Goal: Transaction & Acquisition: Purchase product/service

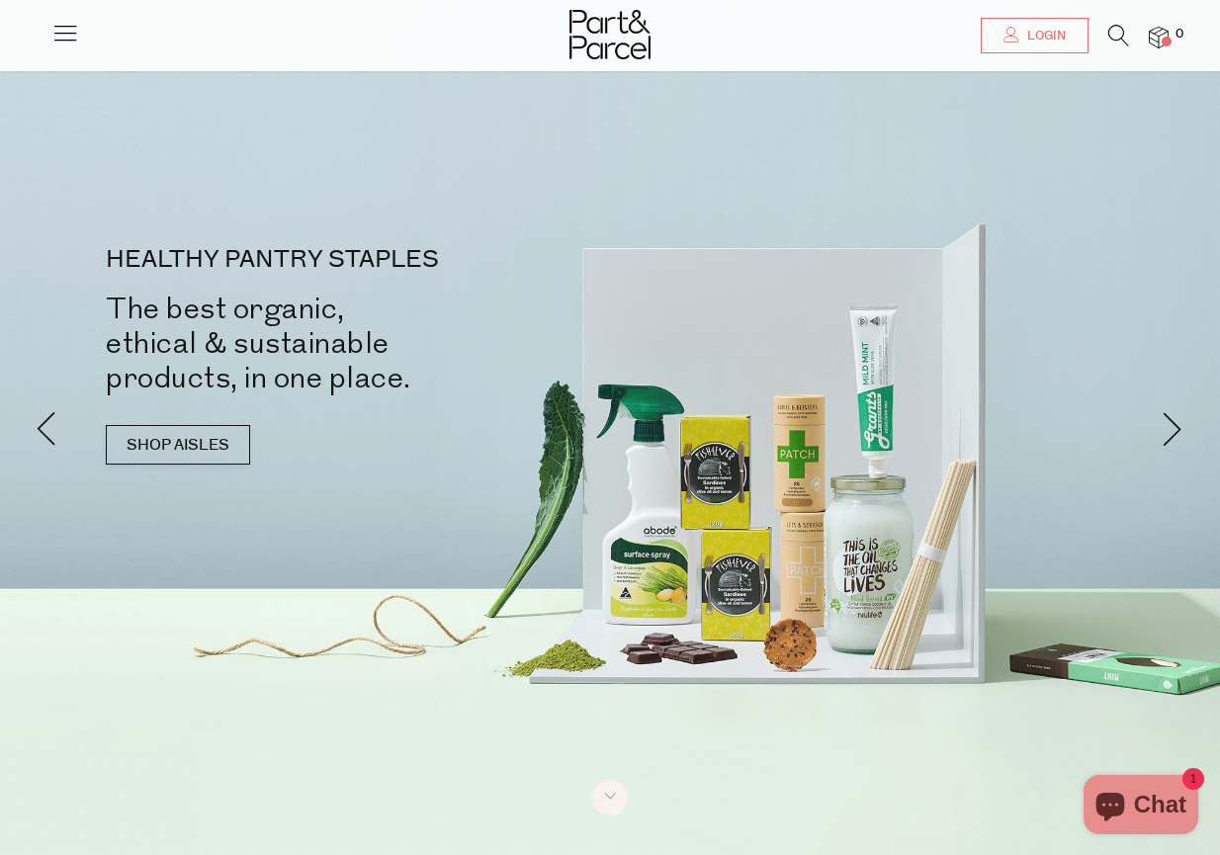
scroll to position [208, 0]
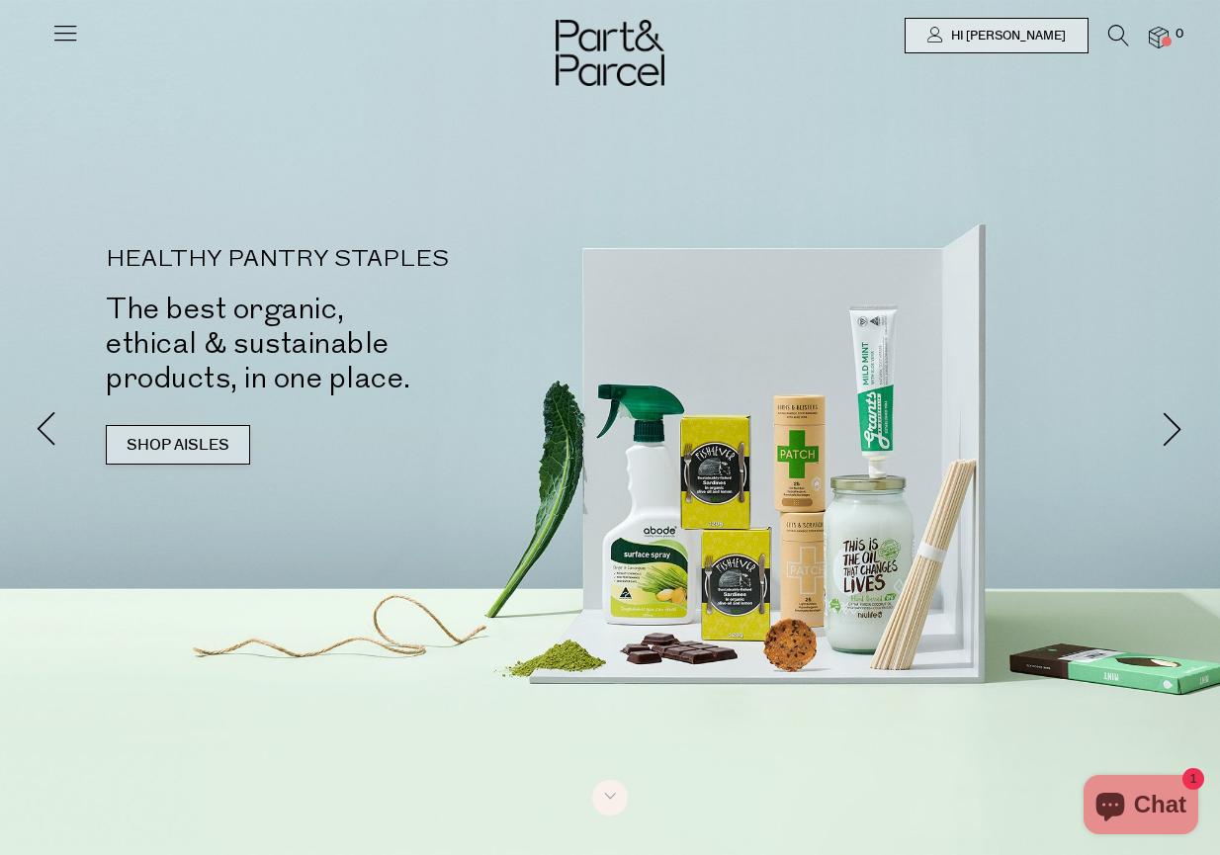
click at [202, 444] on link "SHOP AISLES" at bounding box center [178, 445] width 144 height 40
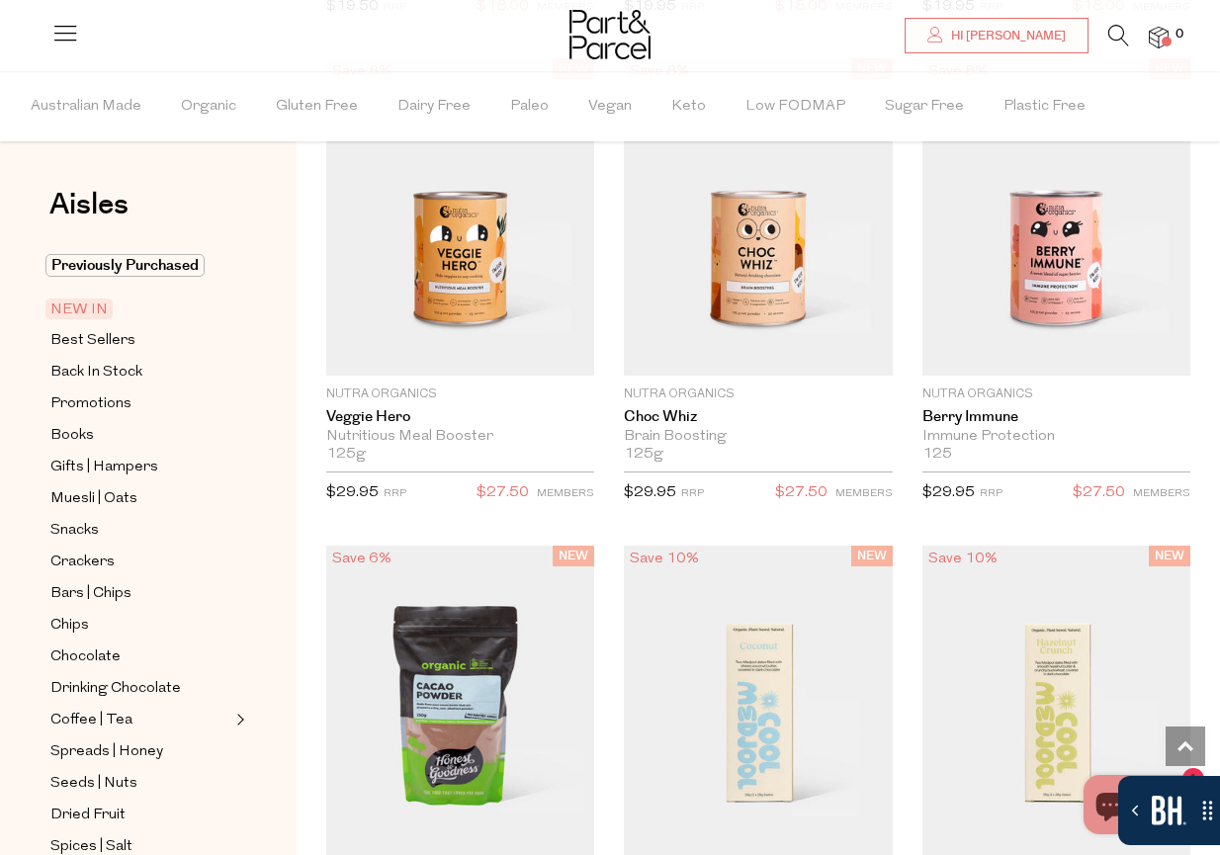
scroll to position [2367, 0]
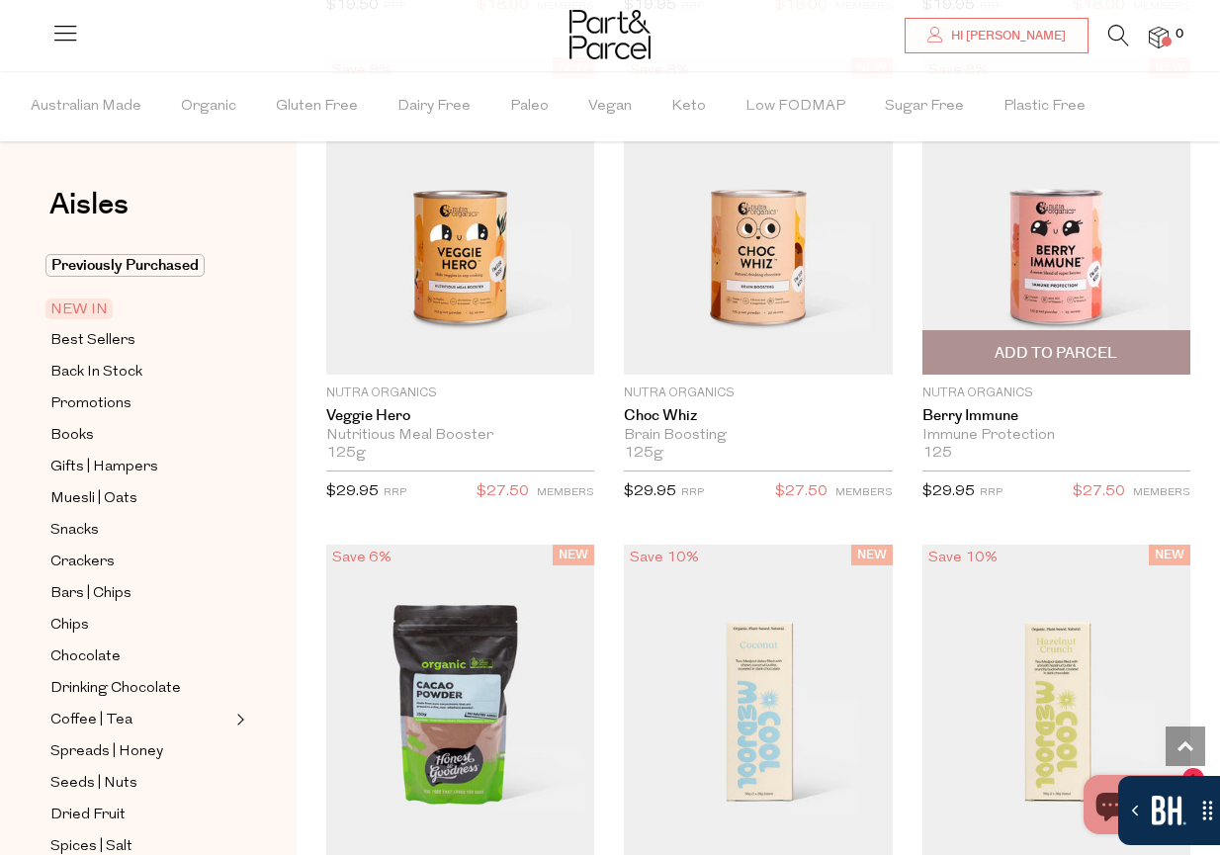
click at [1025, 251] on img at bounding box center [1056, 215] width 268 height 316
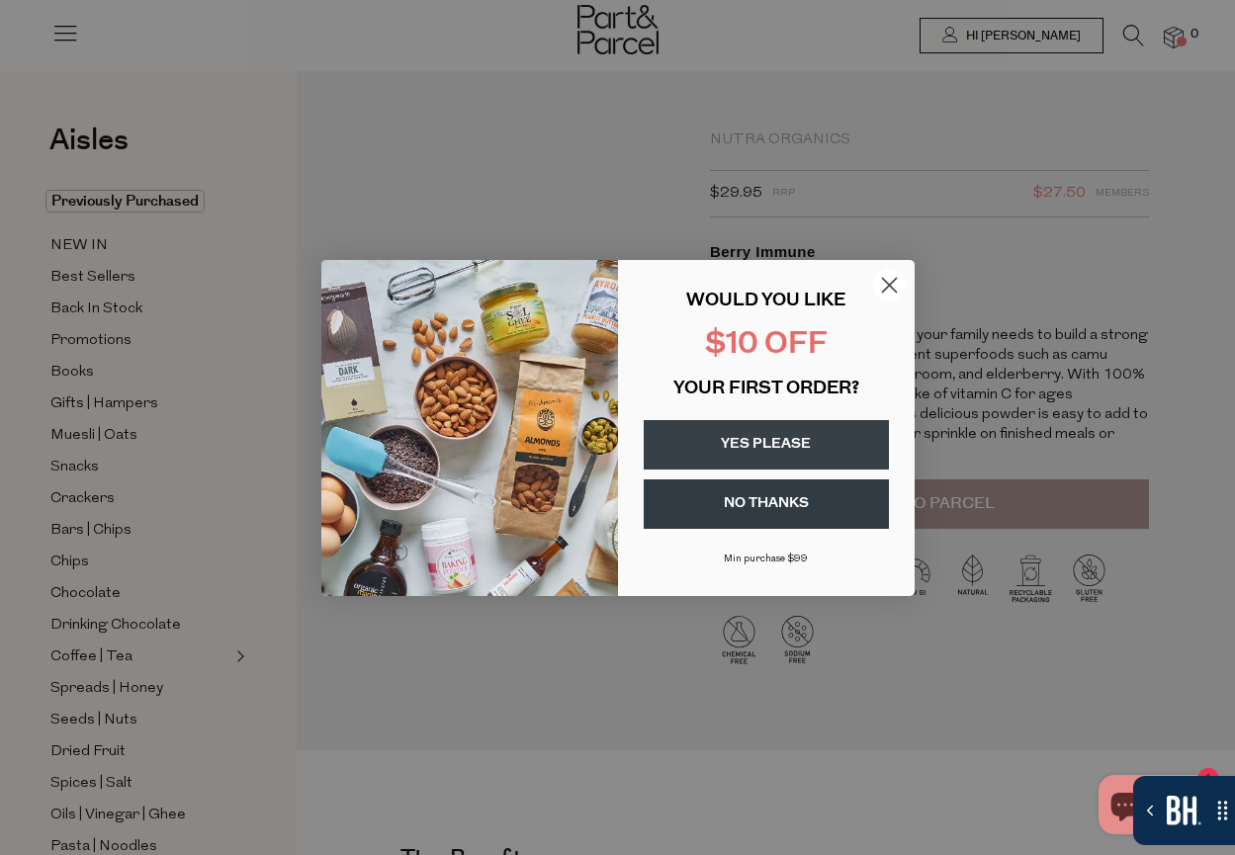
click at [895, 286] on circle "Close dialog" at bounding box center [888, 284] width 33 height 33
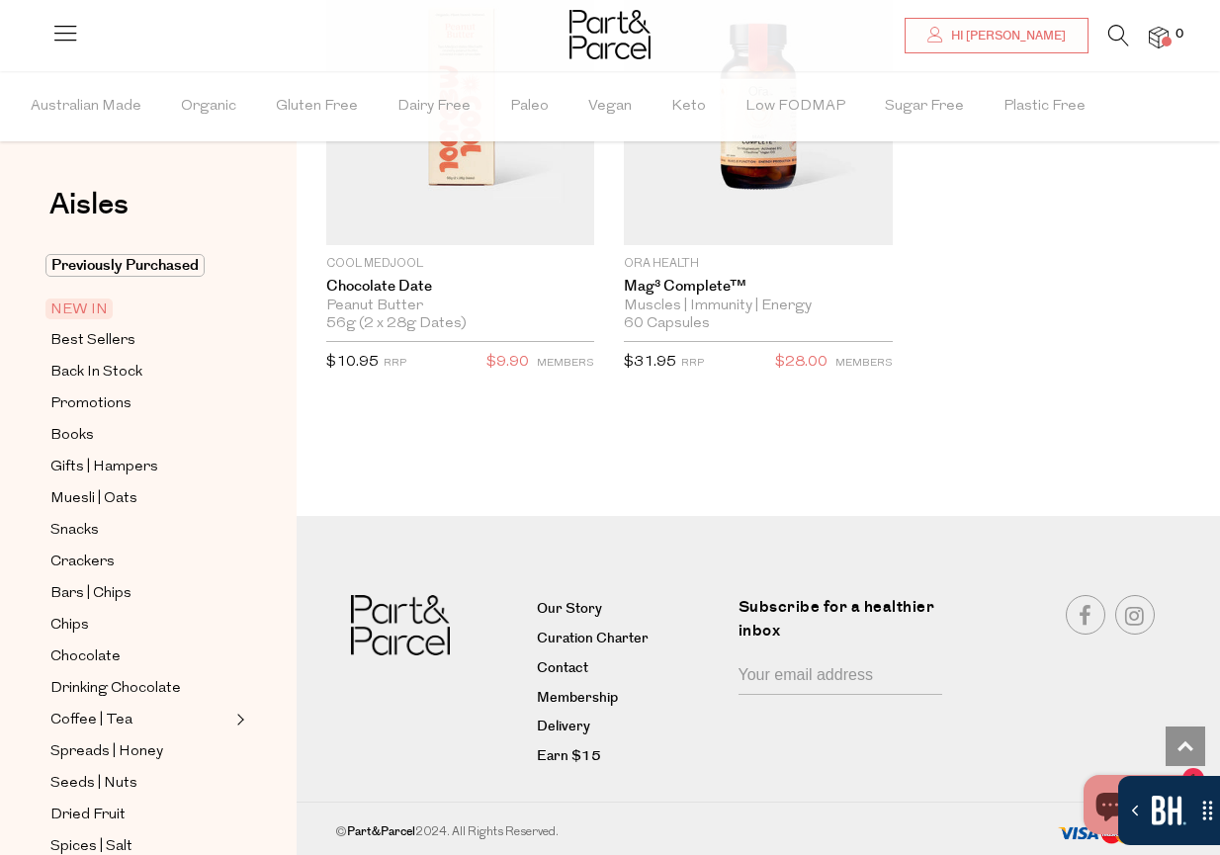
scroll to position [3466, 0]
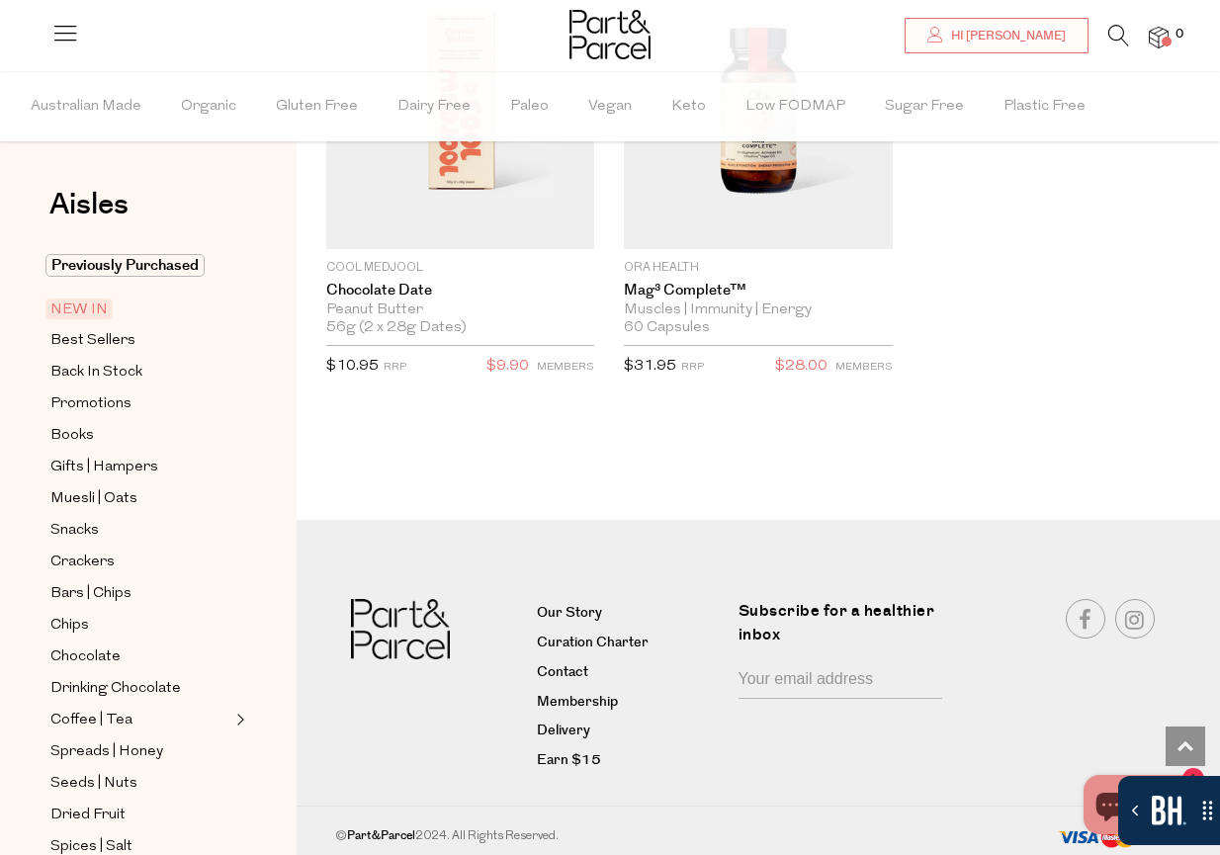
click at [1116, 38] on icon at bounding box center [1118, 36] width 21 height 22
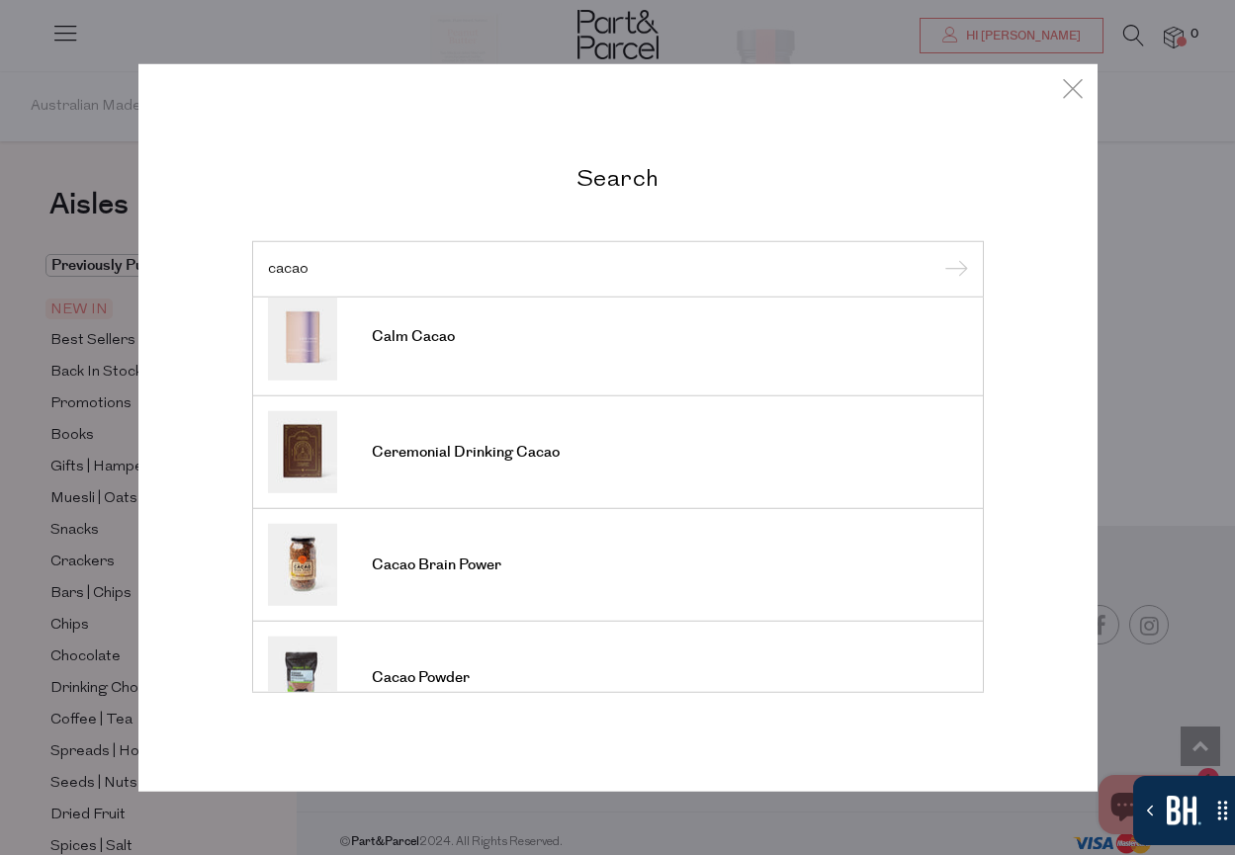
scroll to position [484, 0]
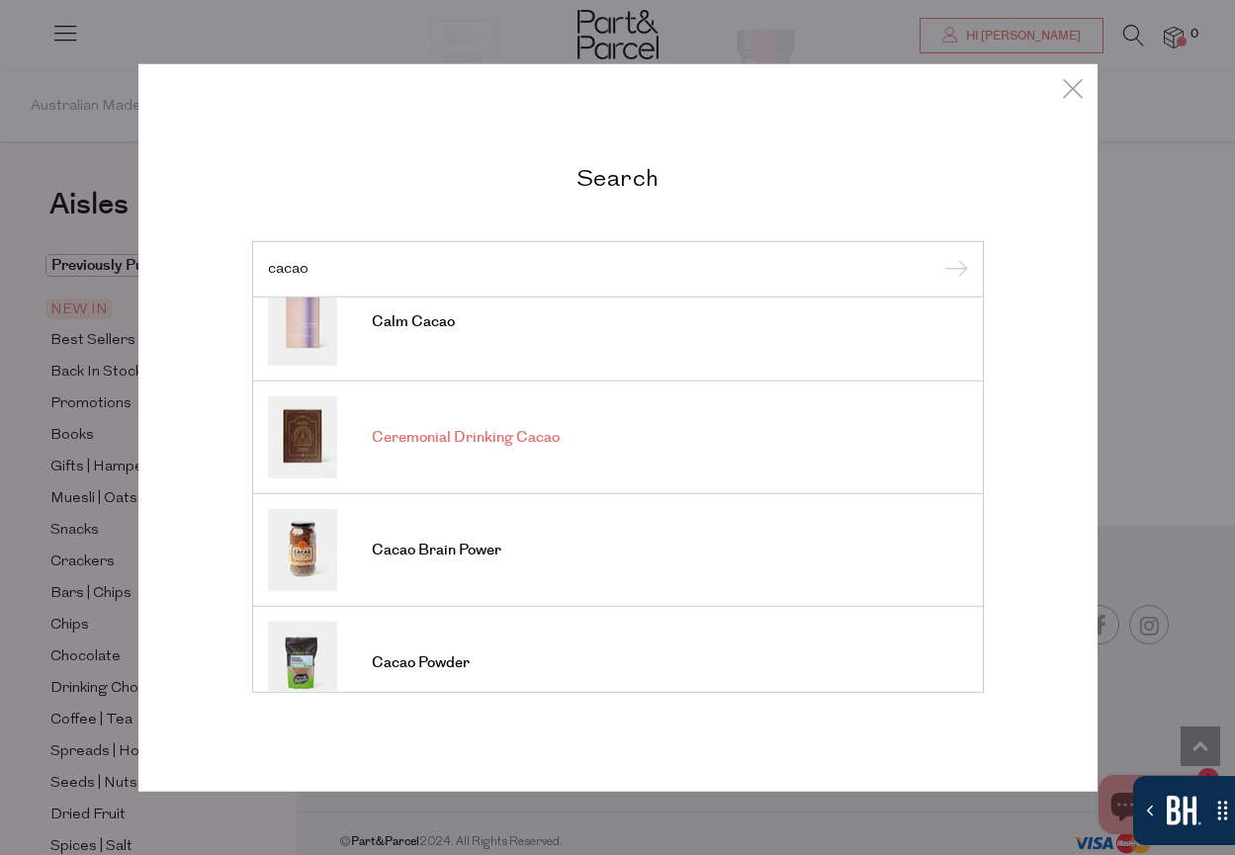
type input "cacao"
click at [317, 434] on img at bounding box center [302, 437] width 69 height 82
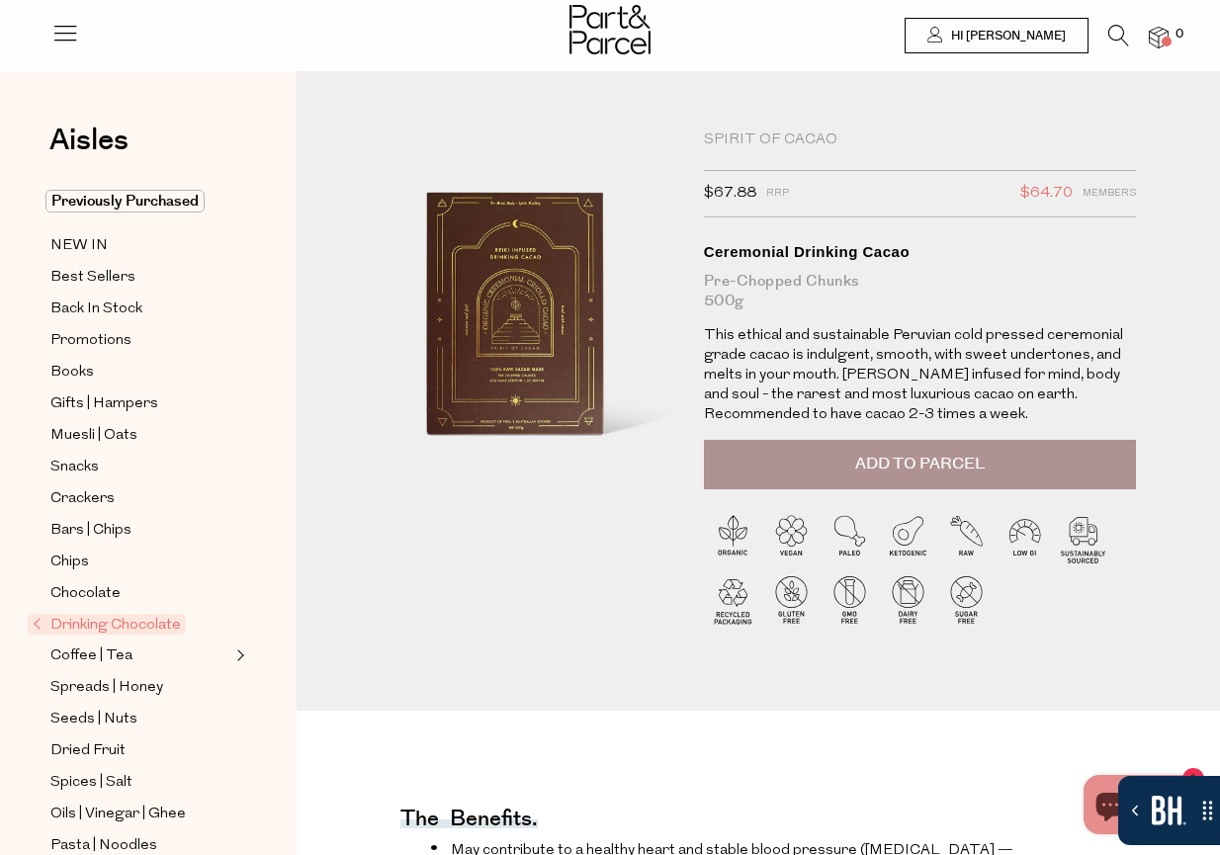
click at [932, 470] on span "Add to Parcel" at bounding box center [919, 464] width 129 height 23
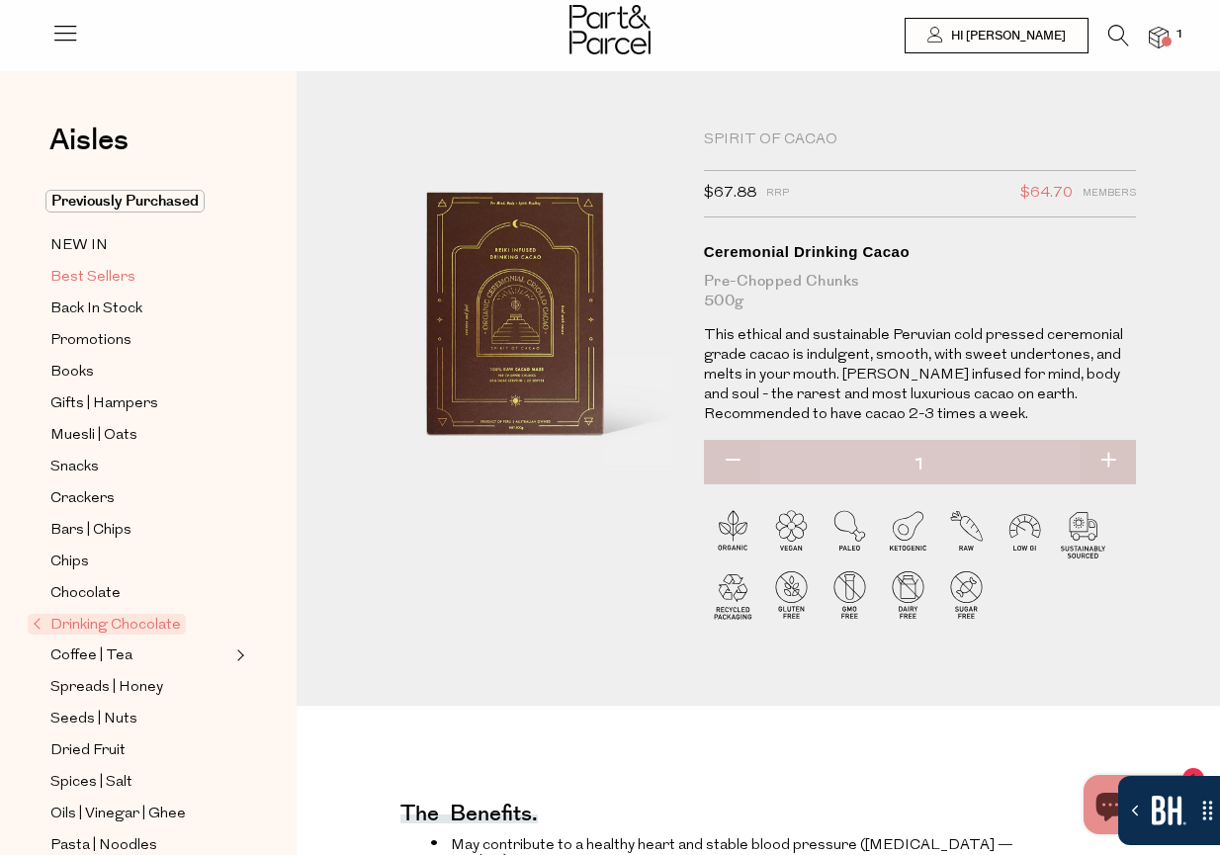
click at [76, 276] on span "Best Sellers" at bounding box center [92, 278] width 85 height 24
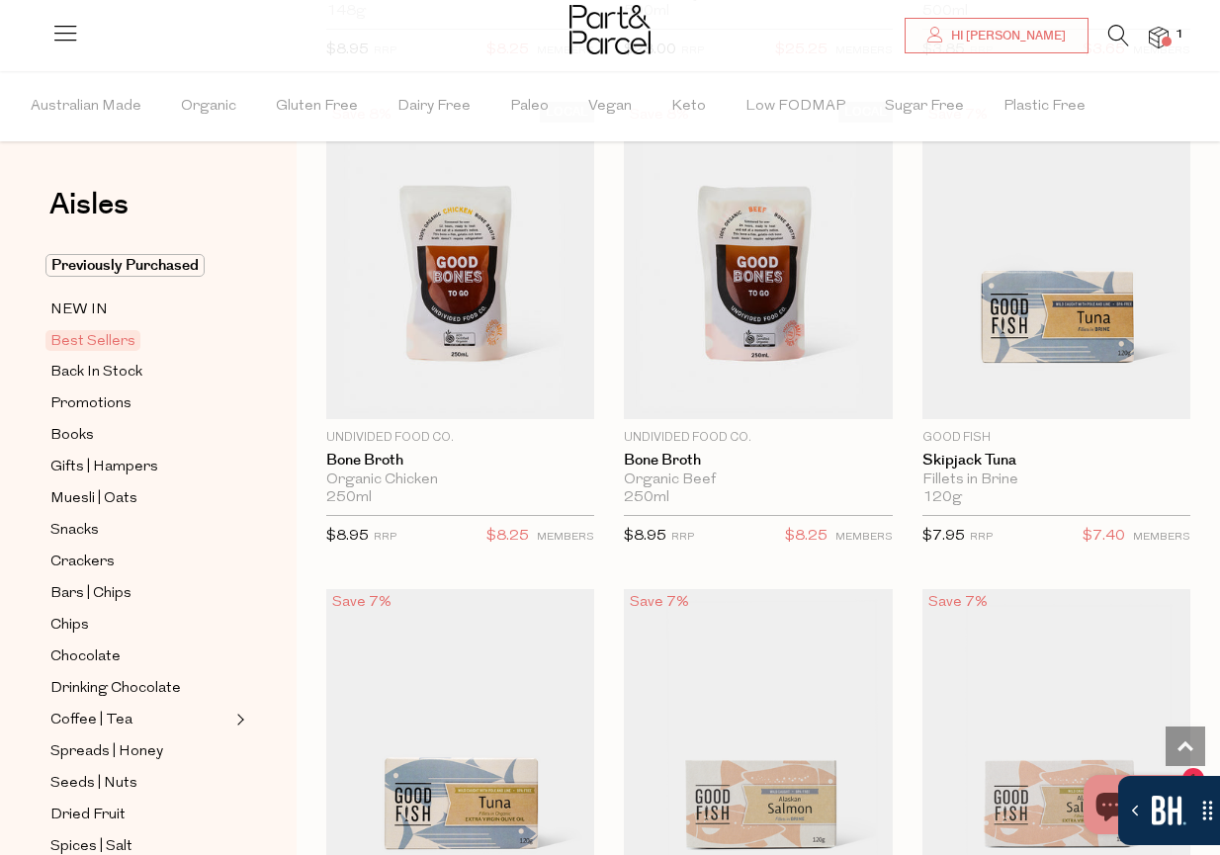
scroll to position [1655, 0]
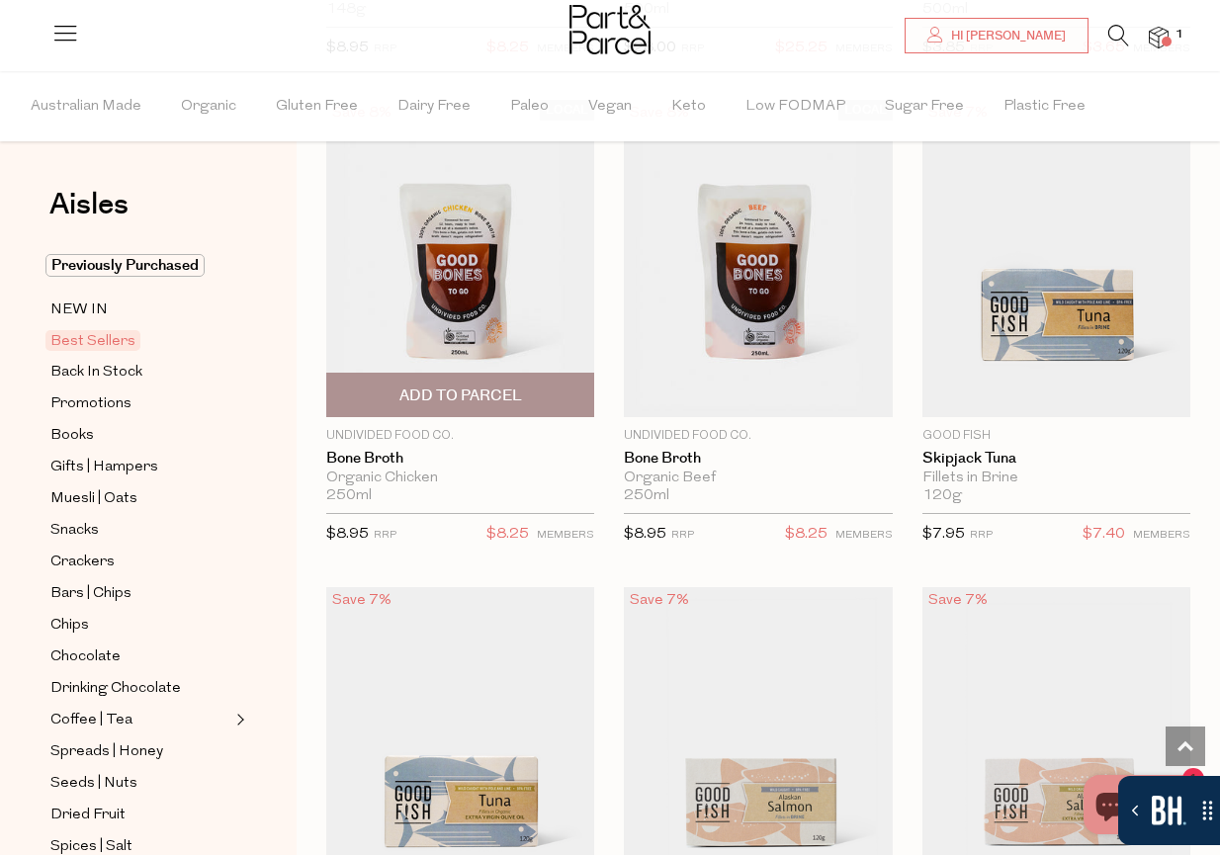
click at [452, 399] on span "Add To Parcel" at bounding box center [460, 396] width 123 height 21
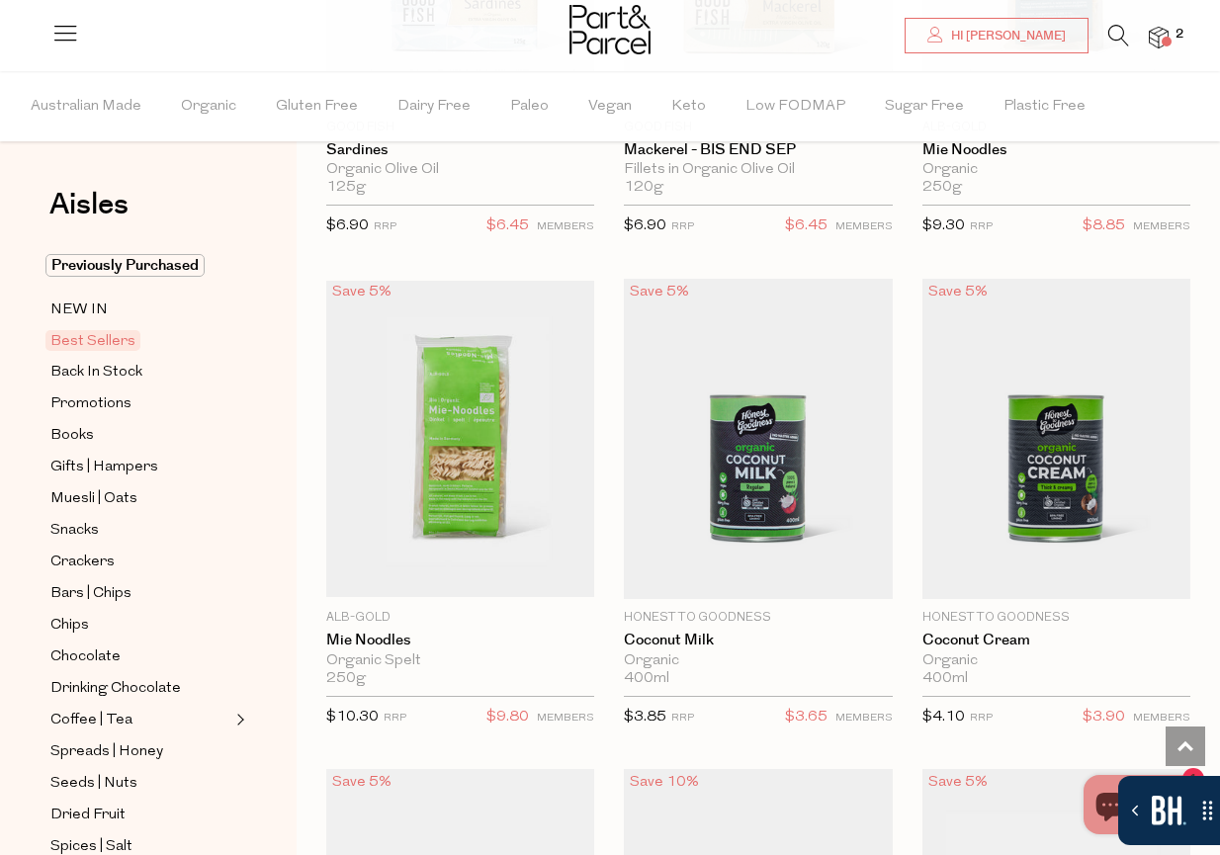
scroll to position [3000, 0]
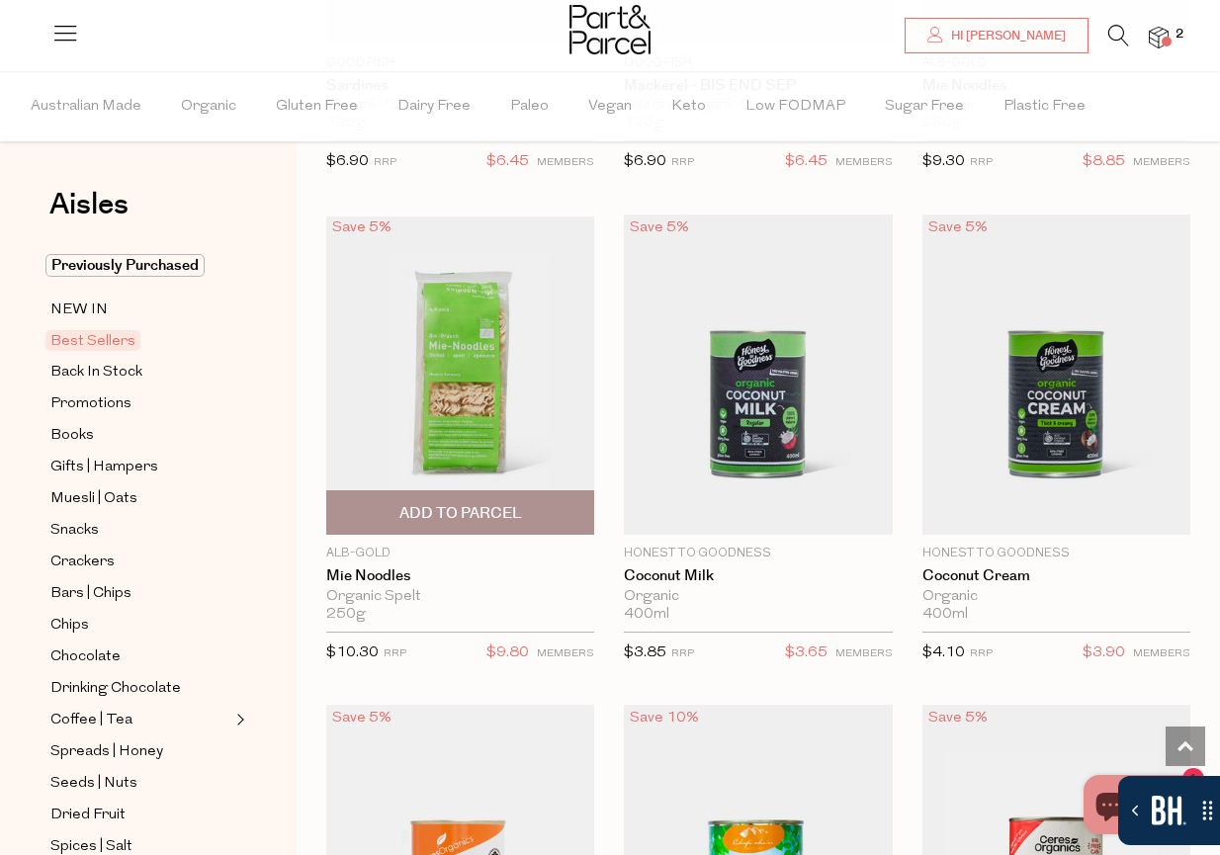
click at [559, 514] on span "Add To Parcel" at bounding box center [460, 512] width 256 height 43
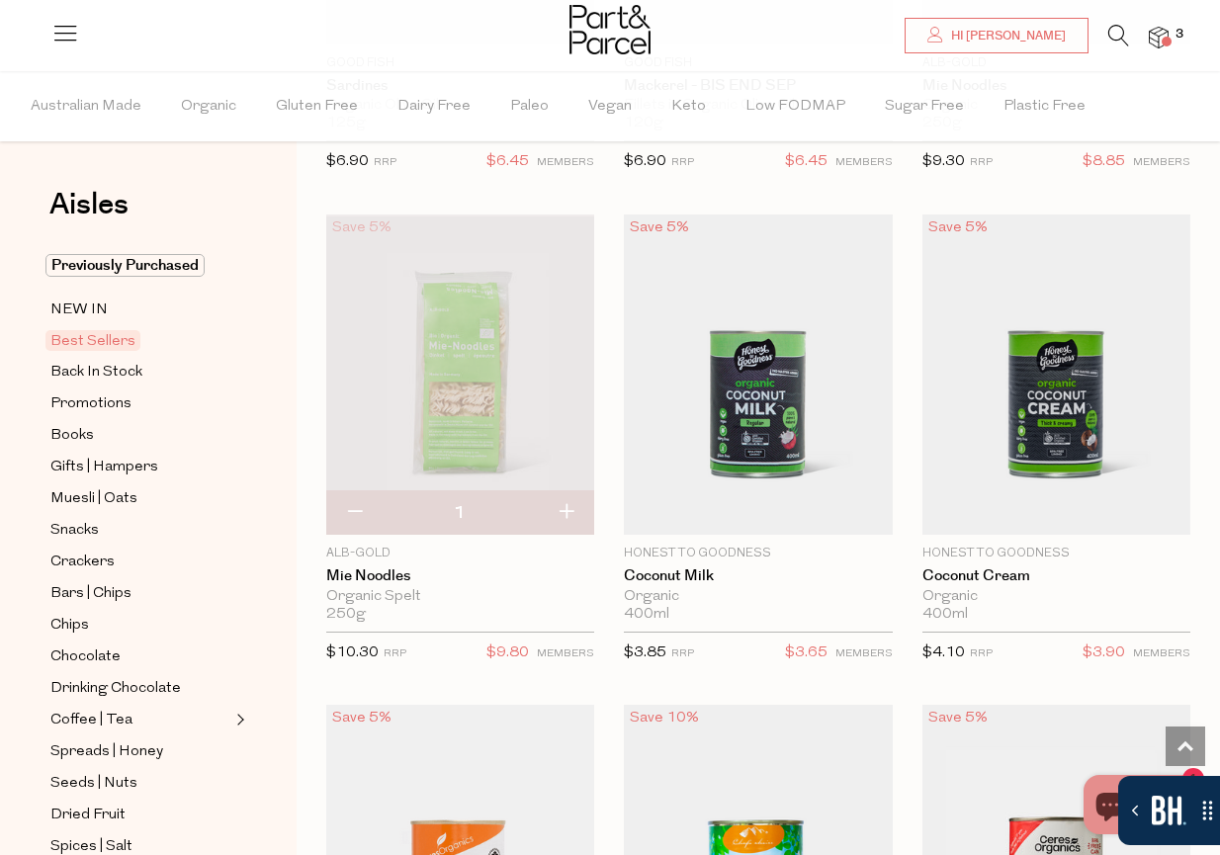
click at [566, 511] on button "button" at bounding box center [566, 512] width 56 height 43
type input "2"
click at [777, 516] on span "Add To Parcel" at bounding box center [758, 513] width 123 height 21
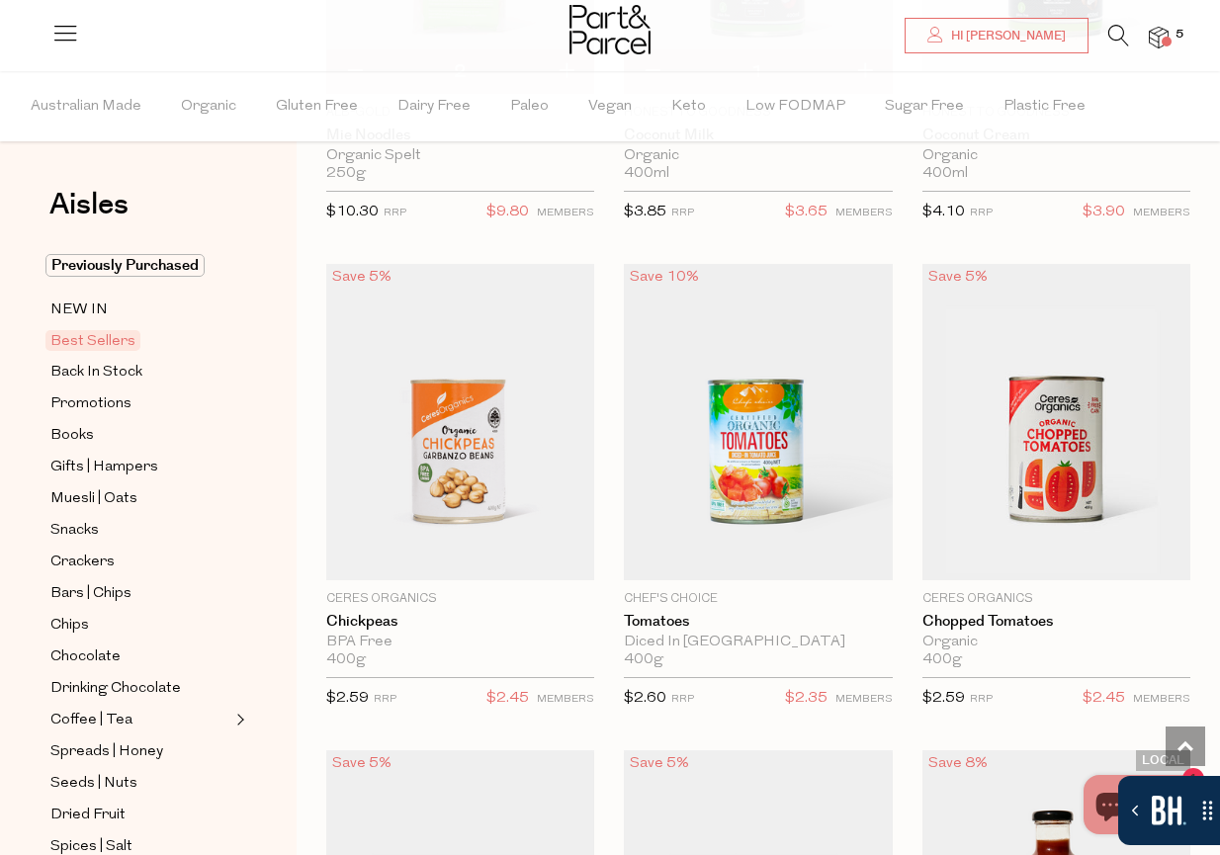
scroll to position [3443, 0]
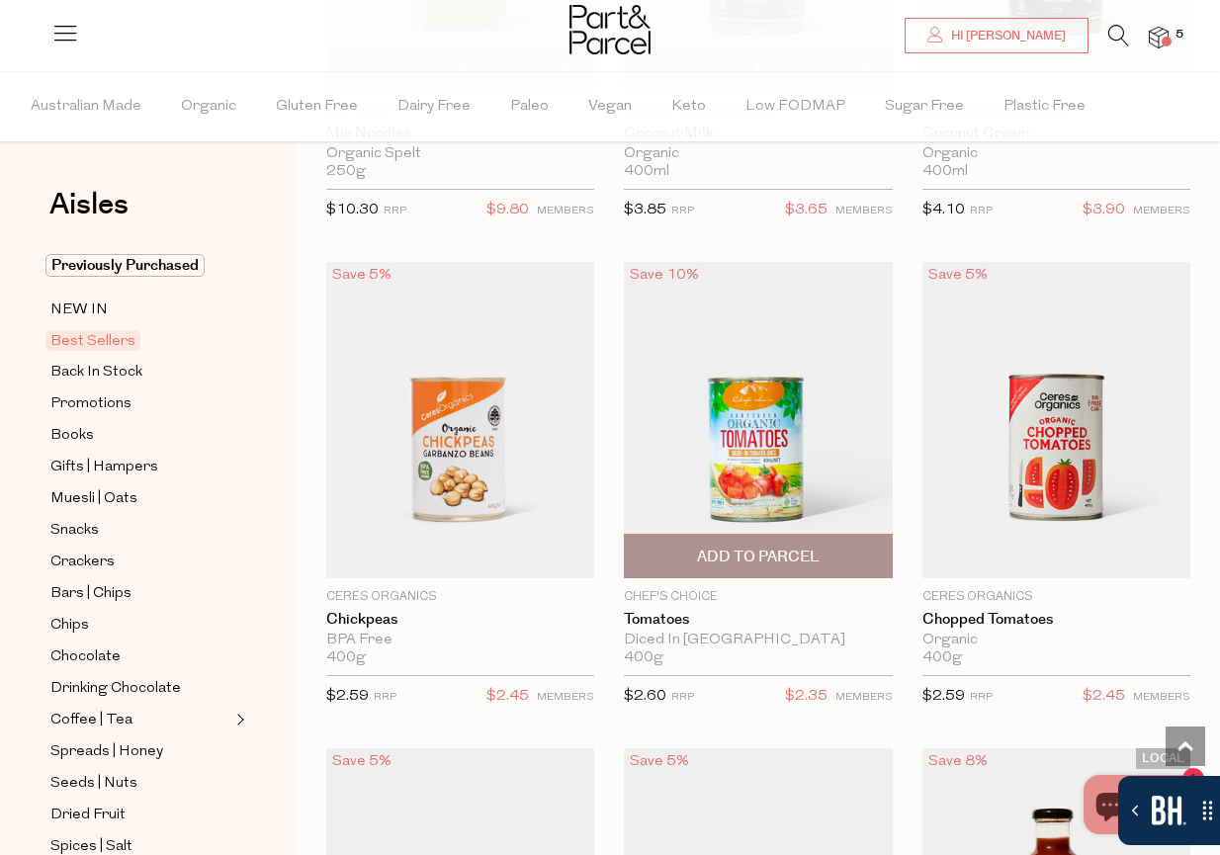
click at [806, 556] on span "Add To Parcel" at bounding box center [758, 557] width 123 height 21
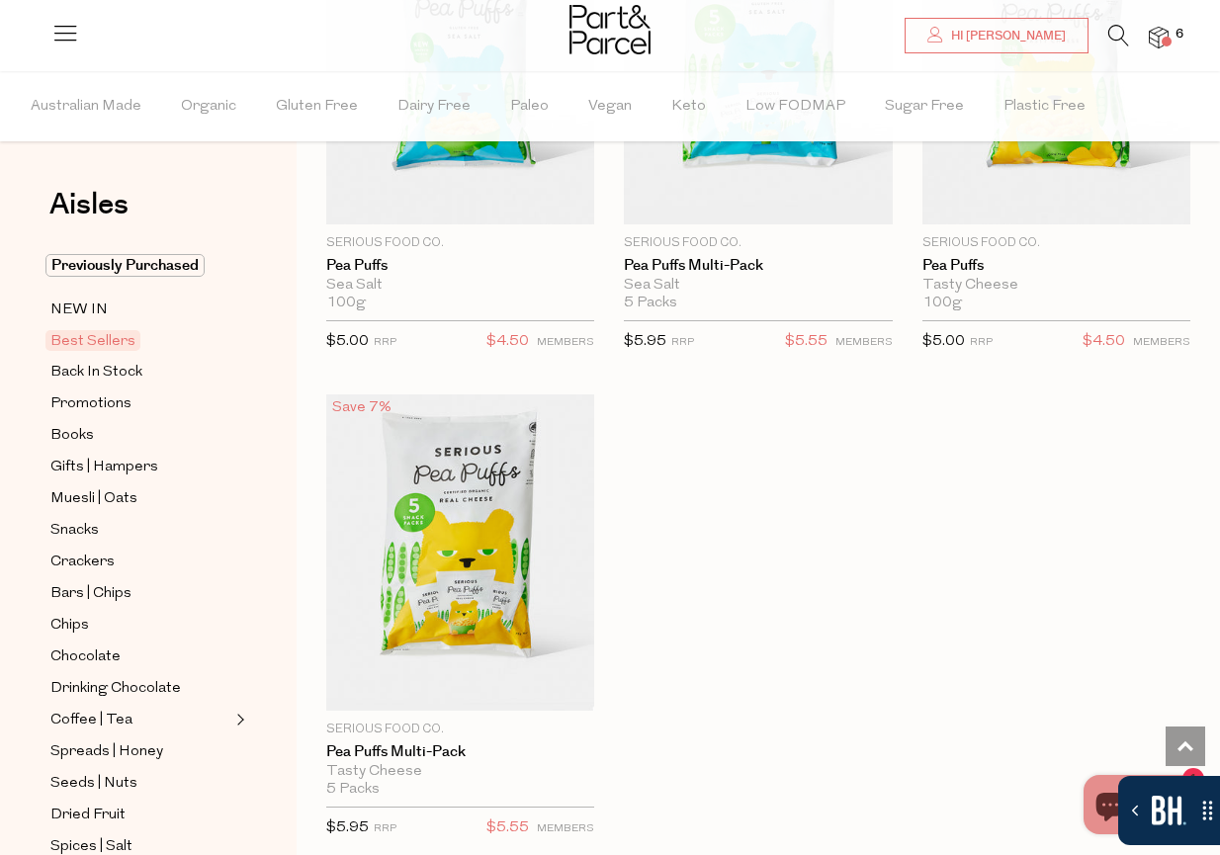
scroll to position [6226, 0]
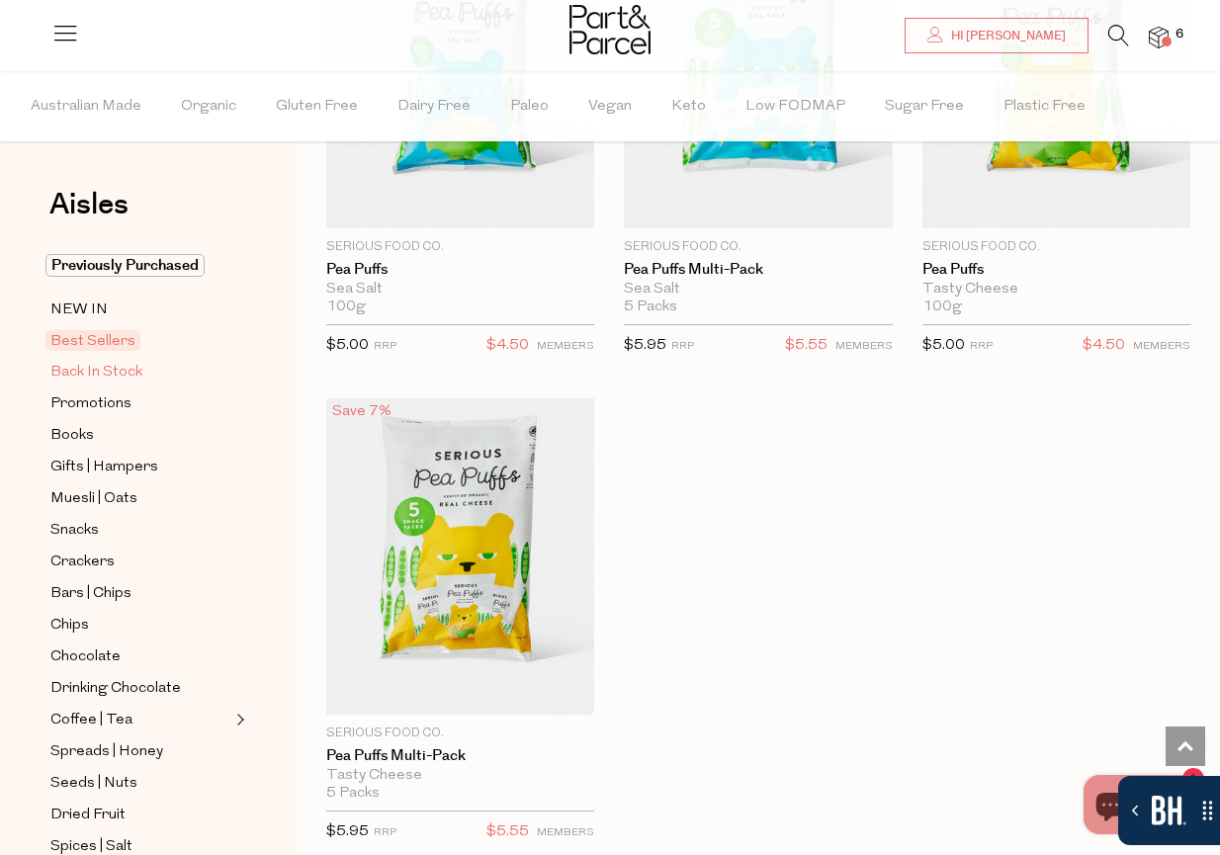
click at [118, 371] on span "Back In Stock" at bounding box center [96, 373] width 92 height 24
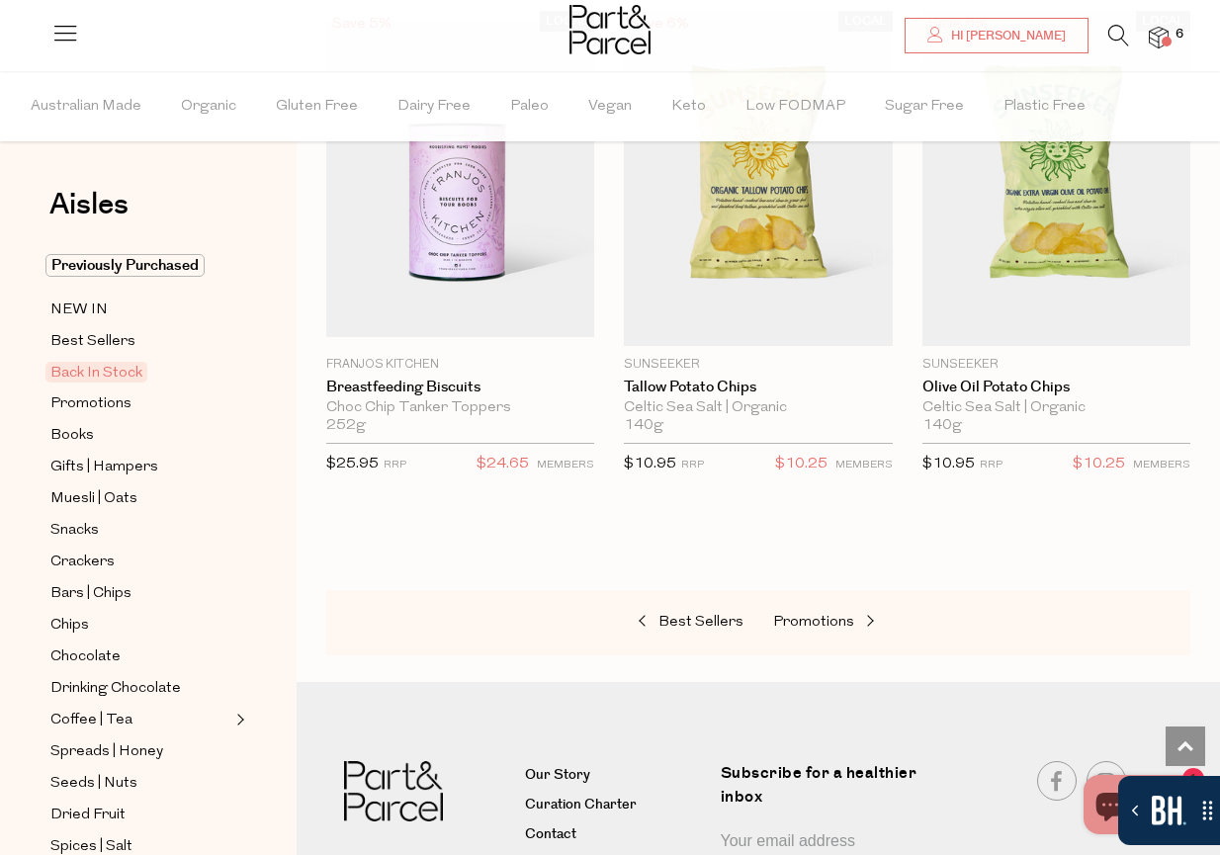
scroll to position [1386, 0]
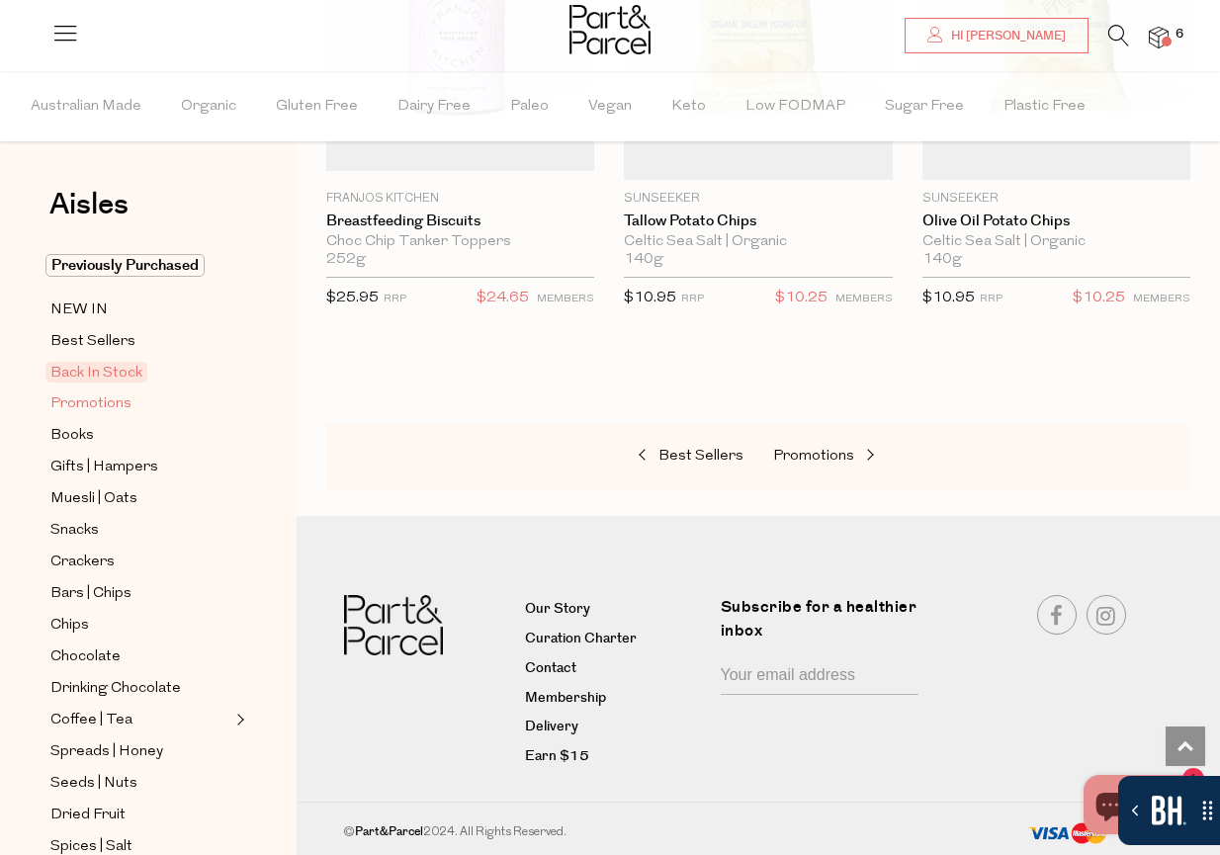
click at [130, 397] on link "Promotions" at bounding box center [140, 403] width 180 height 25
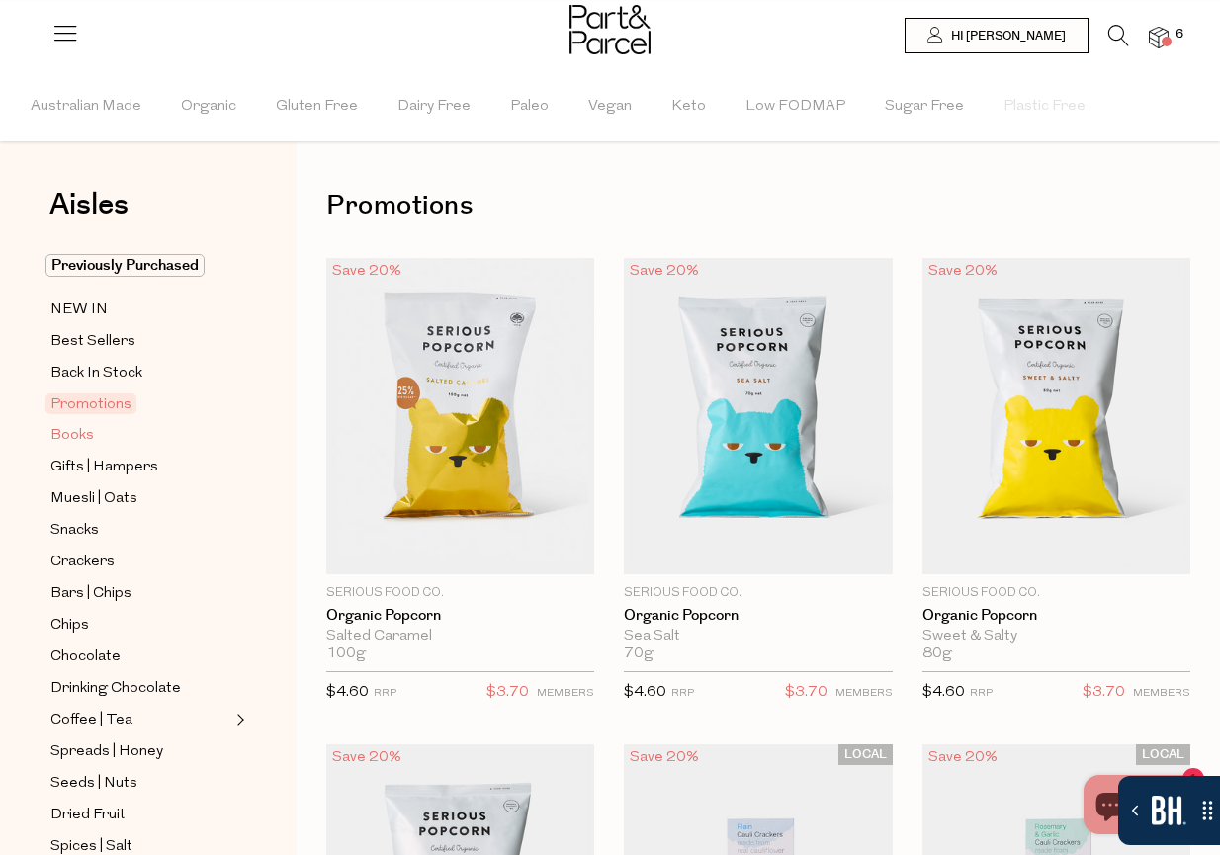
click at [89, 428] on span "Books" at bounding box center [71, 436] width 43 height 24
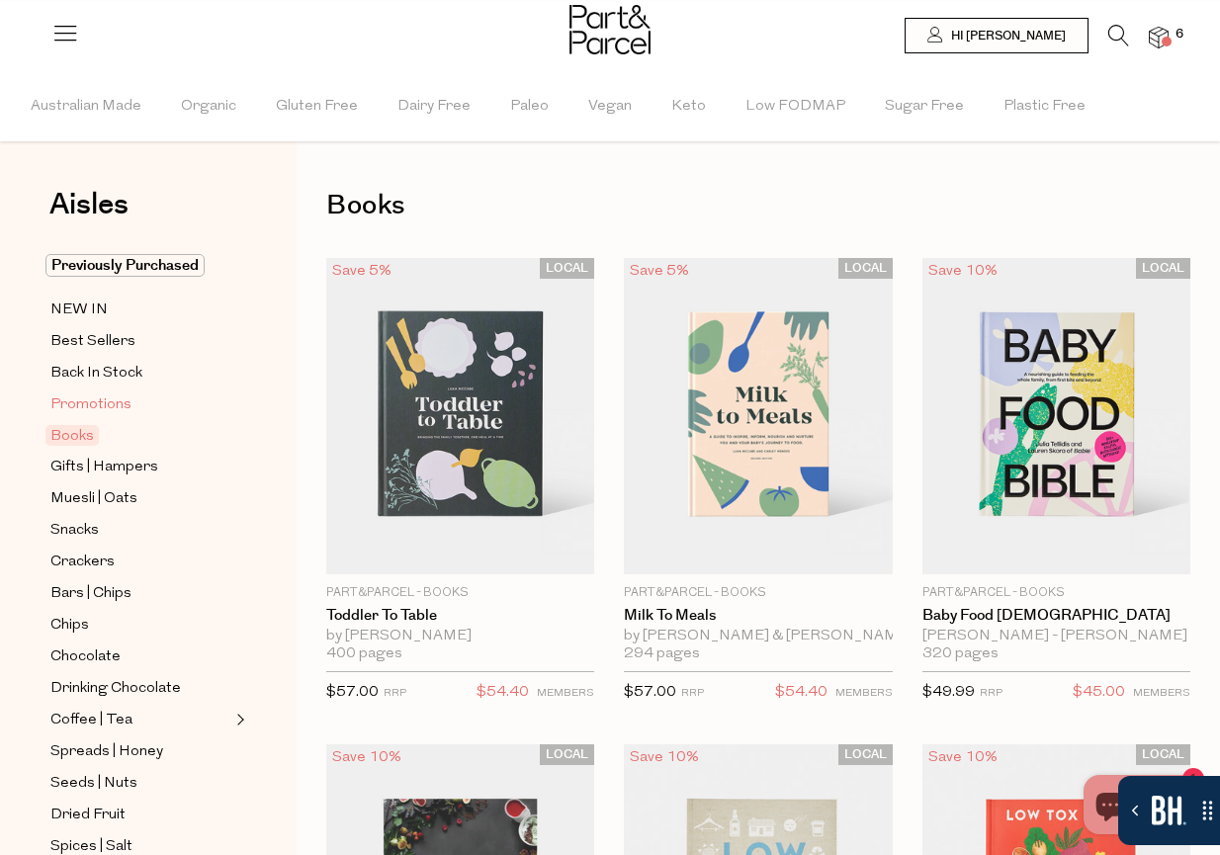
click at [118, 399] on span "Promotions" at bounding box center [90, 405] width 81 height 24
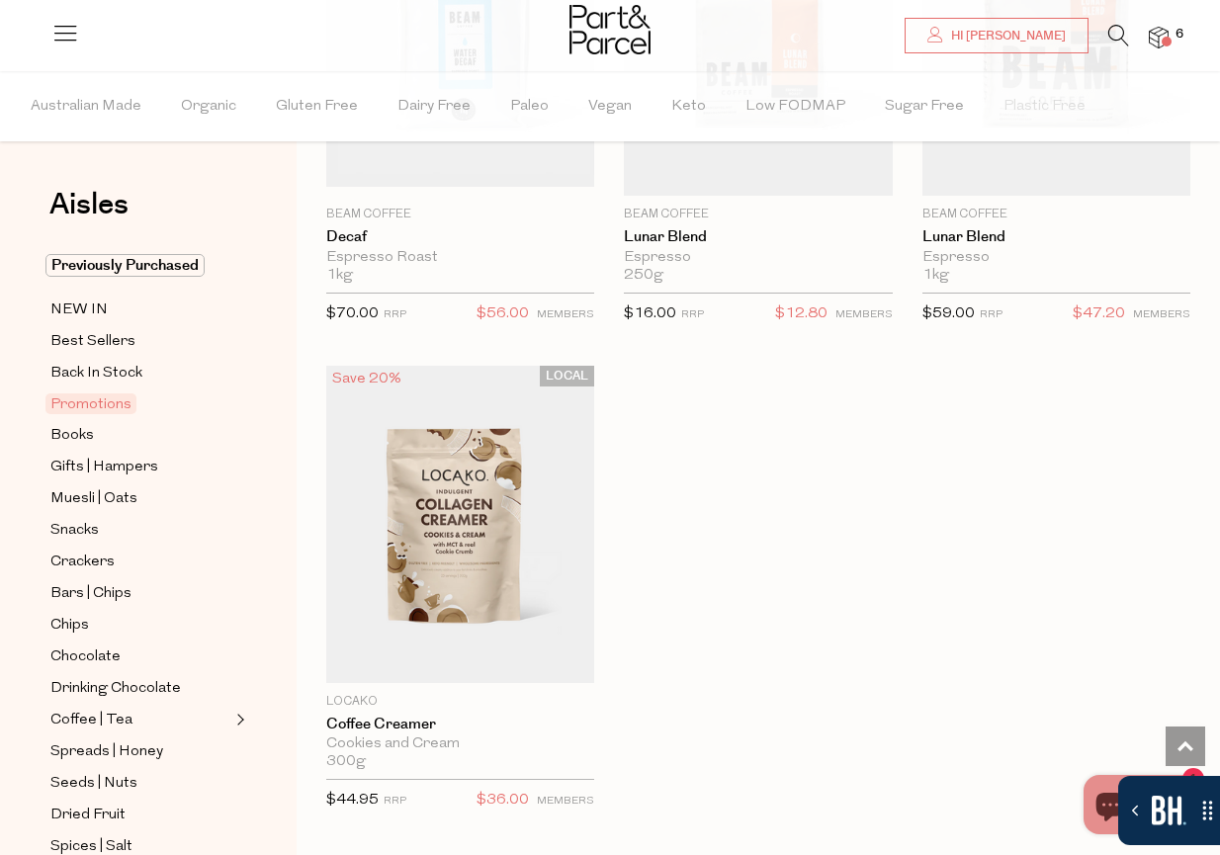
scroll to position [1874, 0]
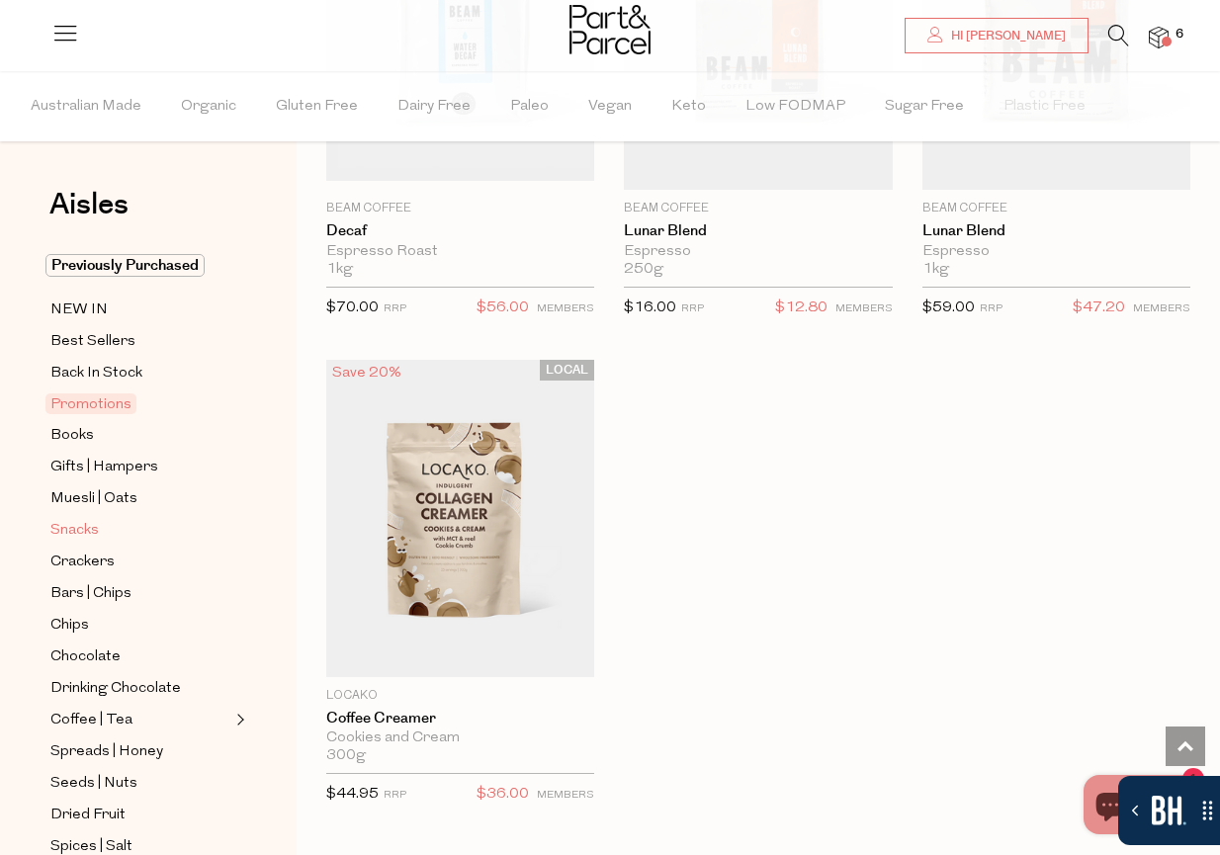
click at [88, 531] on span "Snacks" at bounding box center [74, 531] width 48 height 24
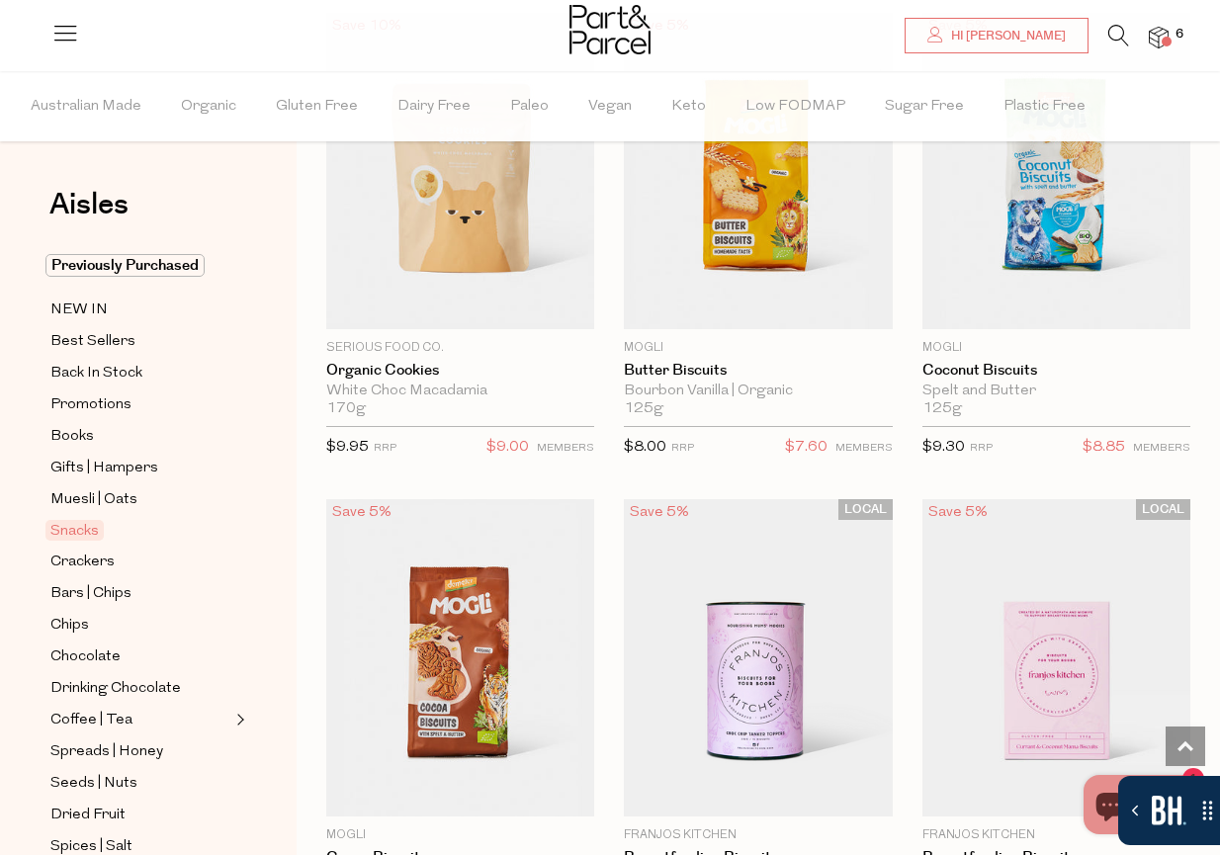
scroll to position [5635, 0]
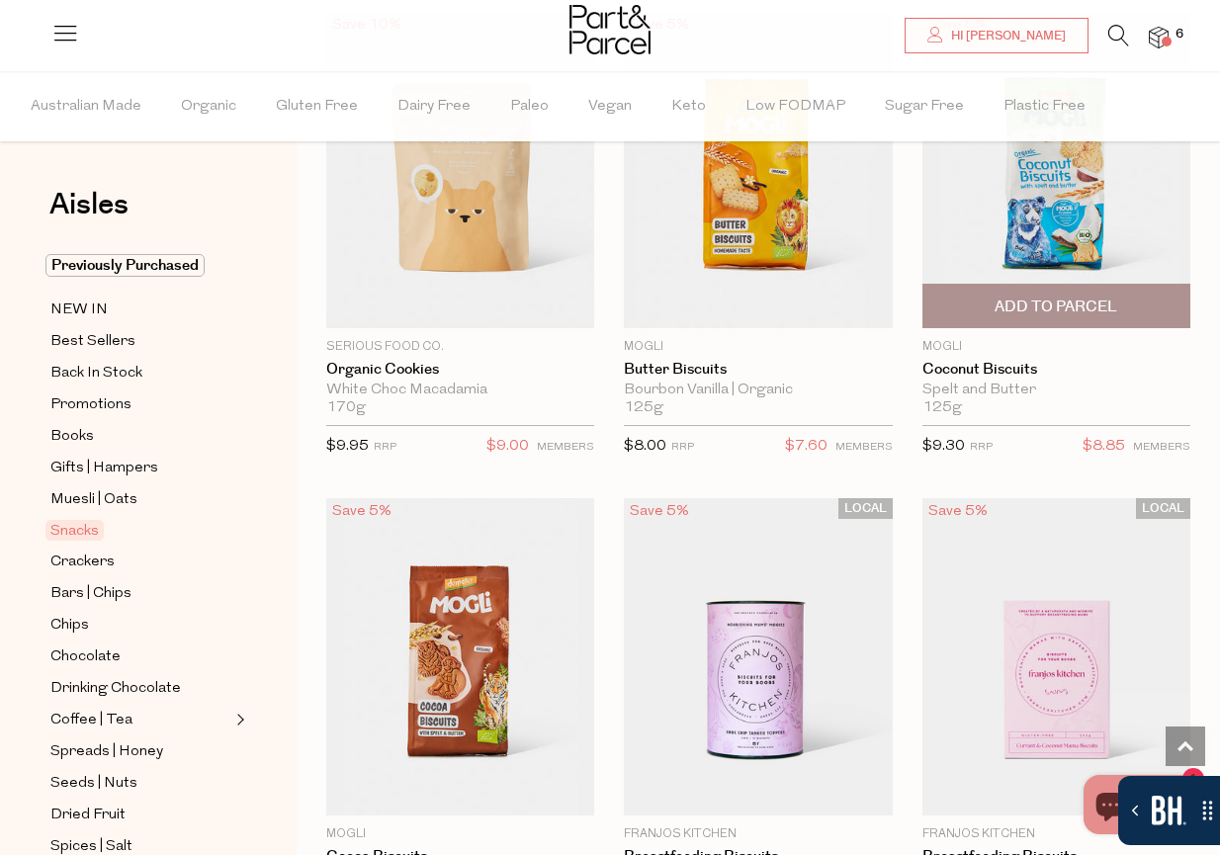
click at [1089, 302] on span "Add To Parcel" at bounding box center [1055, 307] width 123 height 21
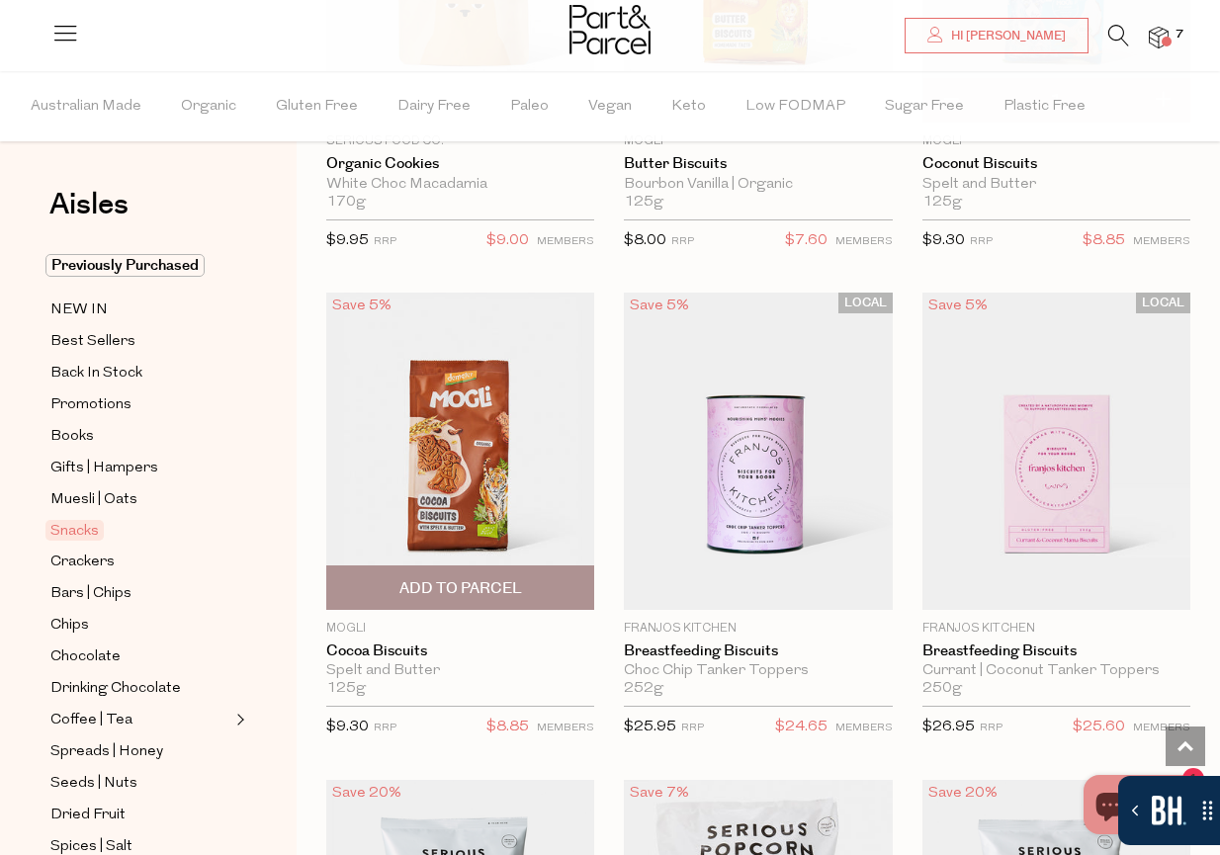
scroll to position [5846, 0]
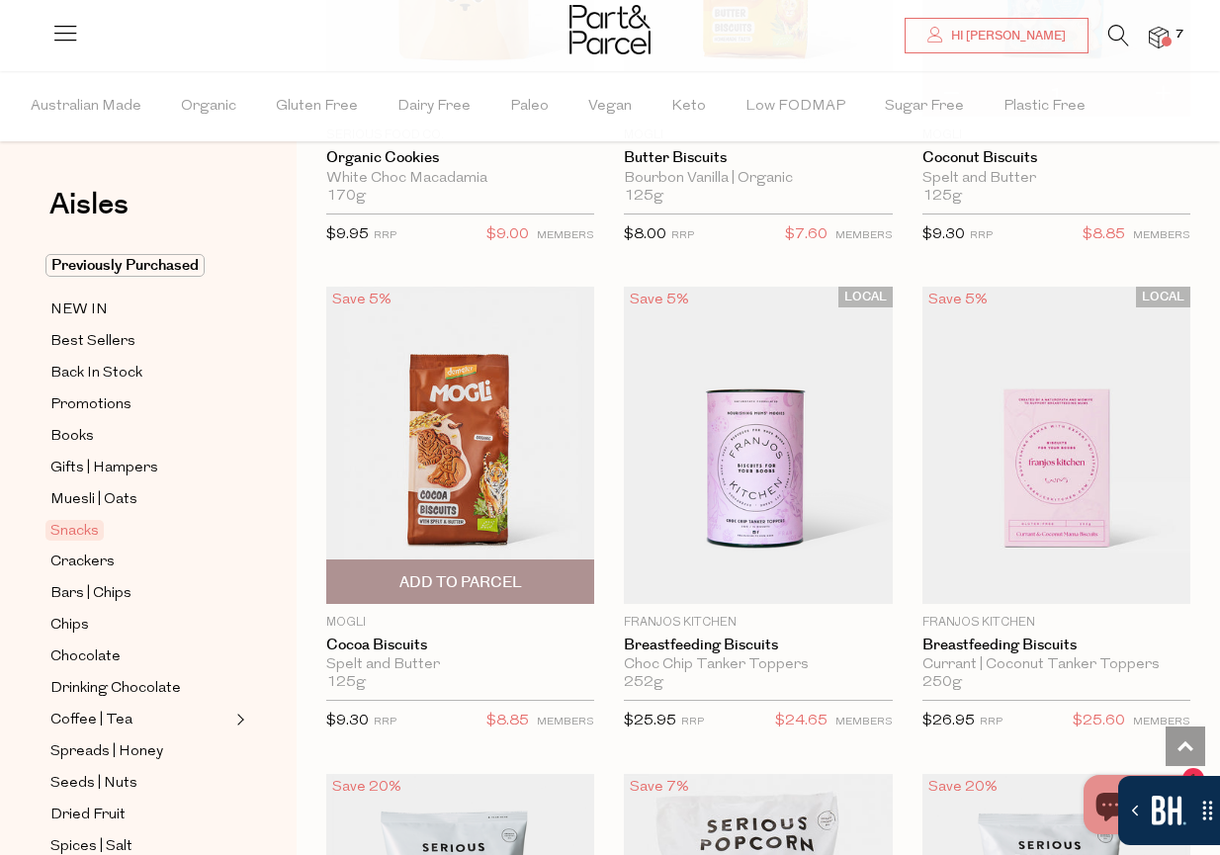
click at [485, 580] on span "Add To Parcel" at bounding box center [460, 582] width 123 height 21
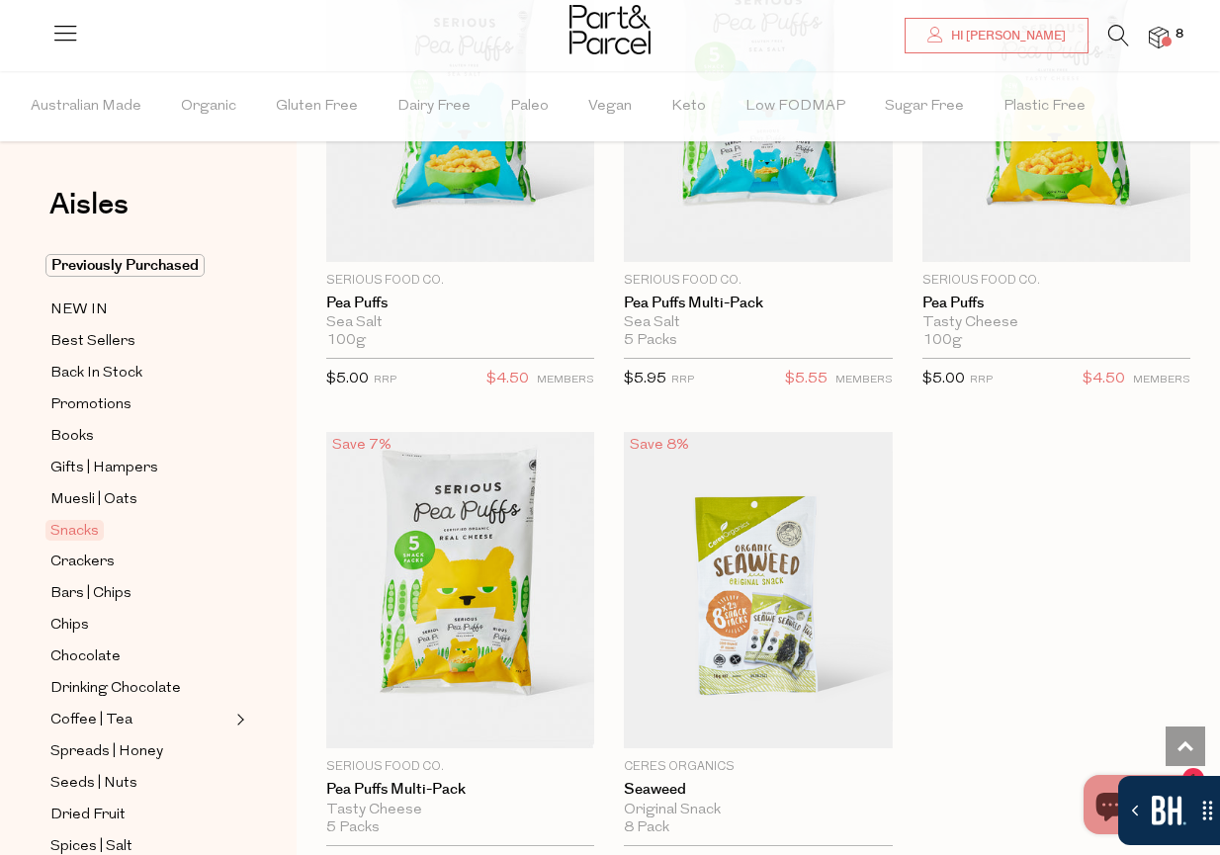
scroll to position [7649, 0]
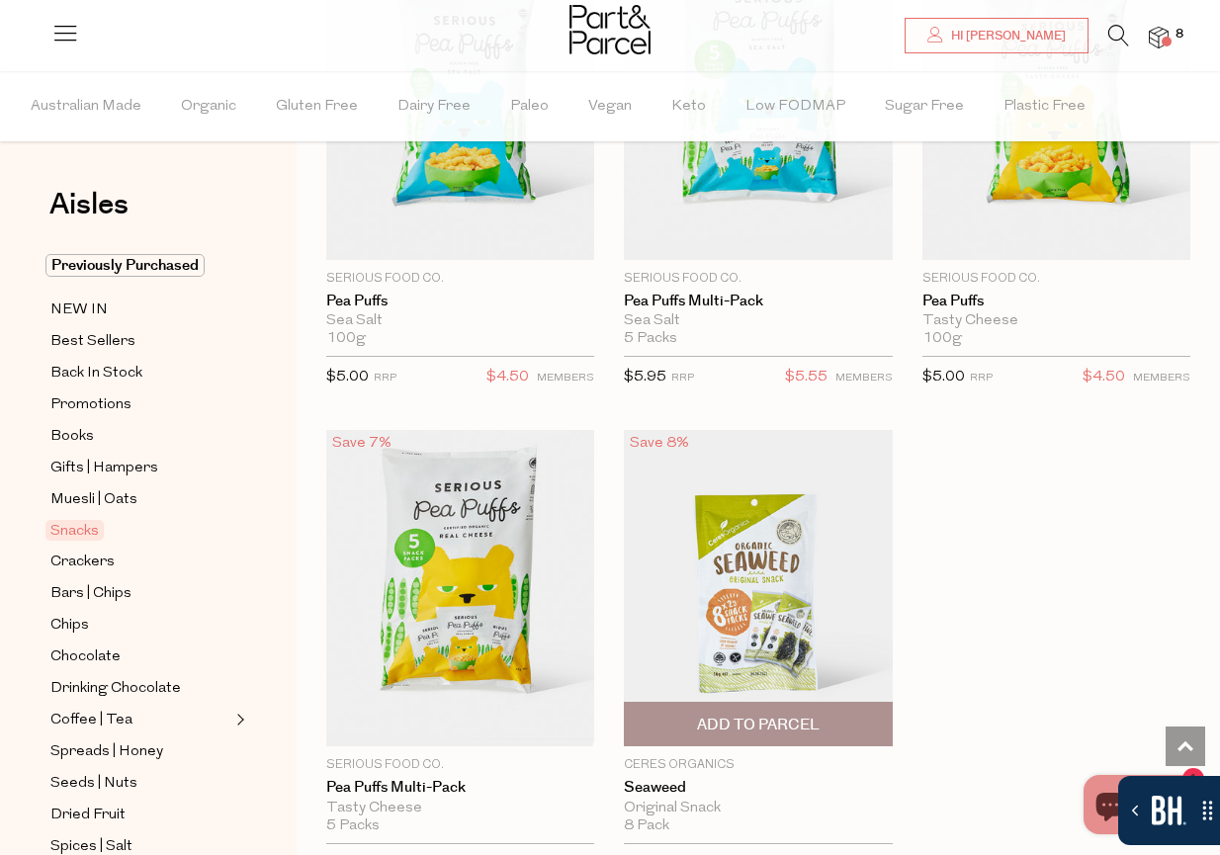
click at [777, 727] on span "Add To Parcel" at bounding box center [758, 725] width 123 height 21
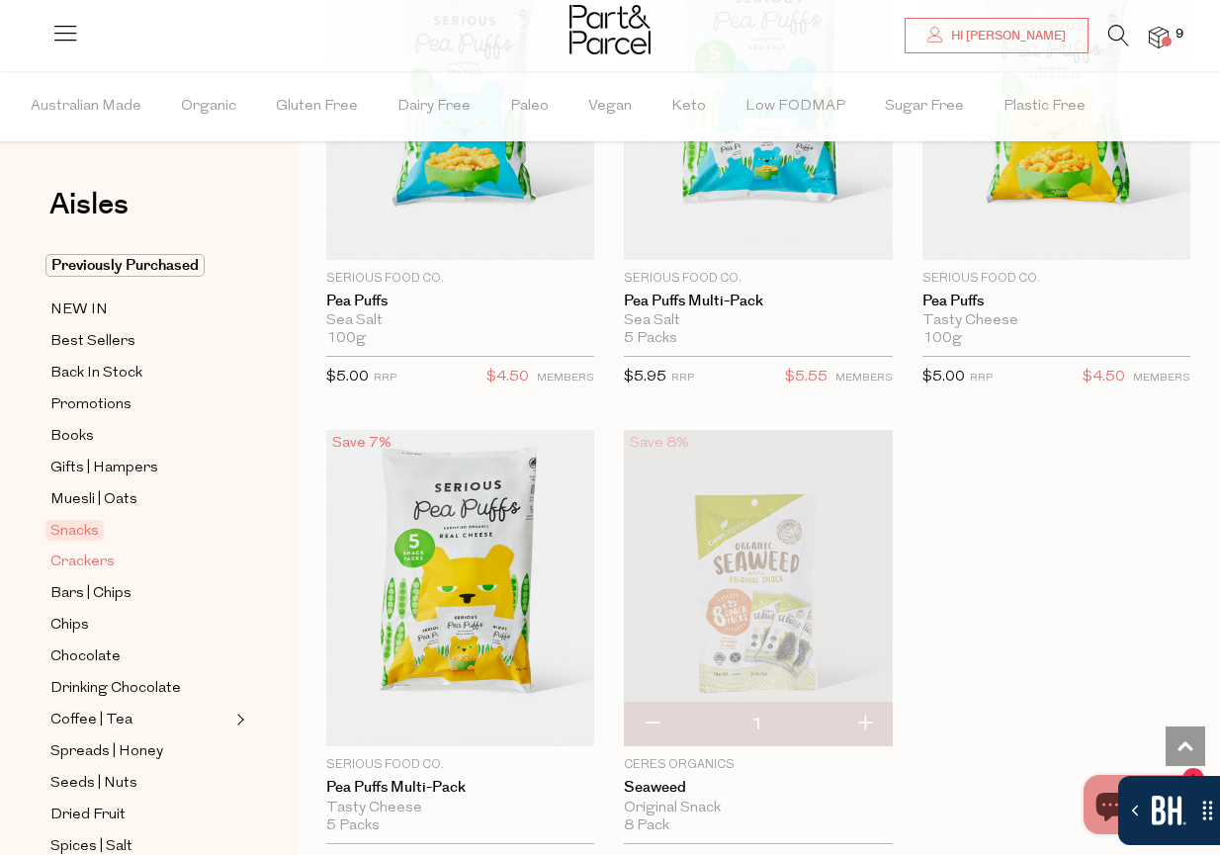
click at [100, 559] on span "Crackers" at bounding box center [82, 563] width 64 height 24
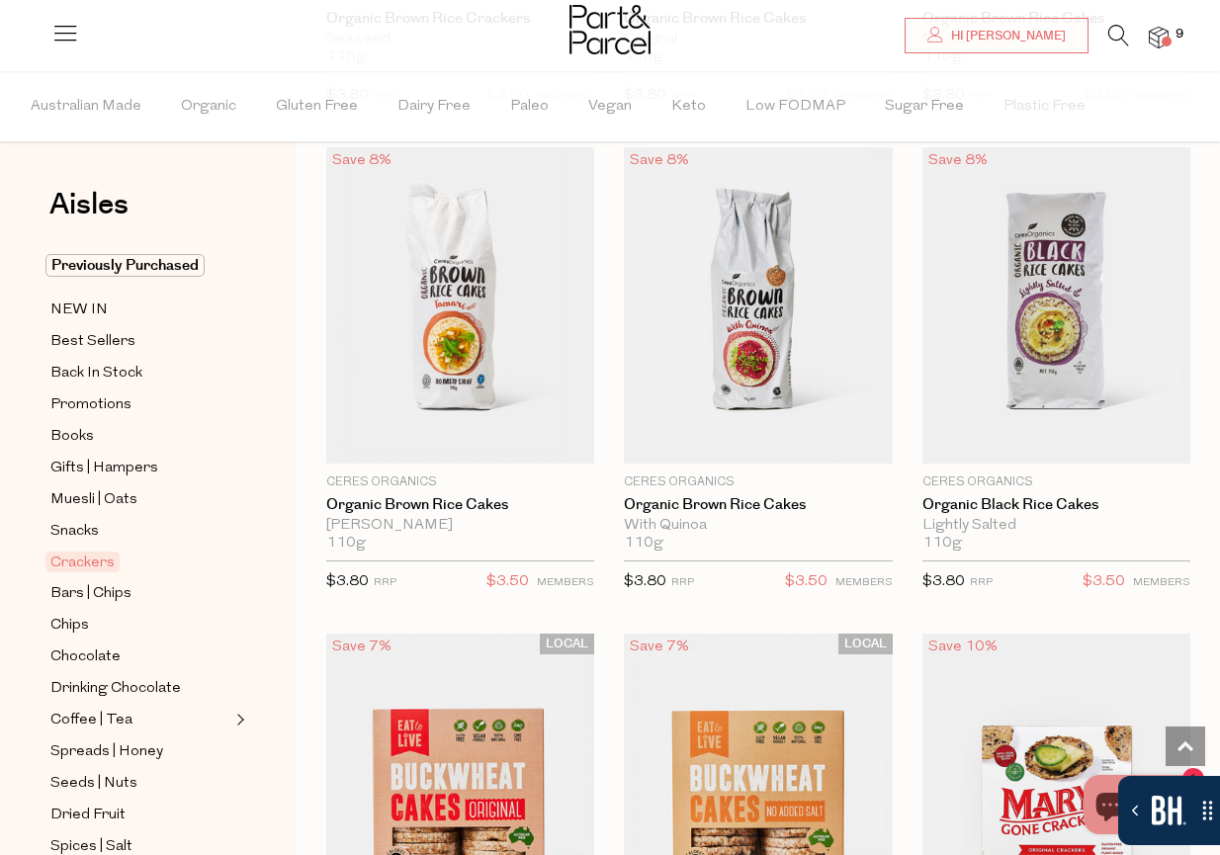
scroll to position [2055, 0]
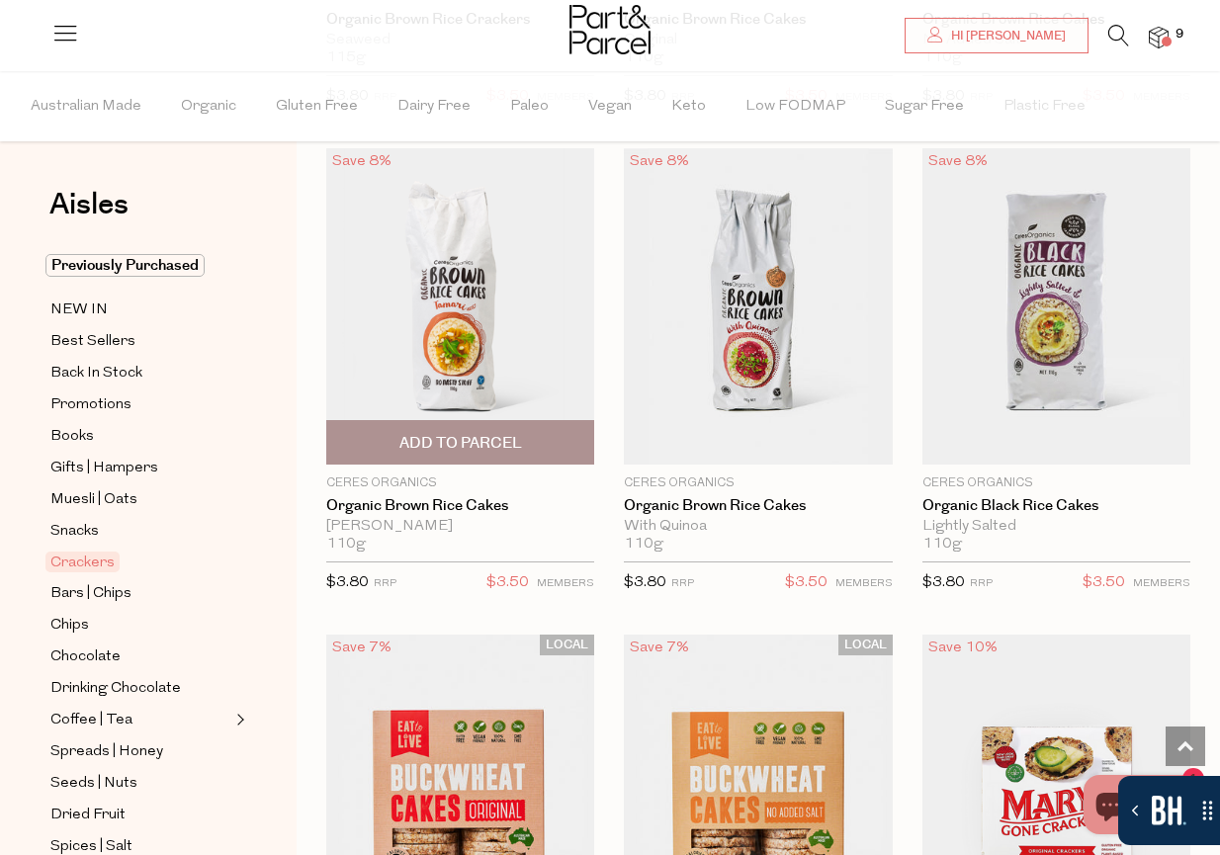
click at [435, 444] on span "Add To Parcel" at bounding box center [460, 443] width 123 height 21
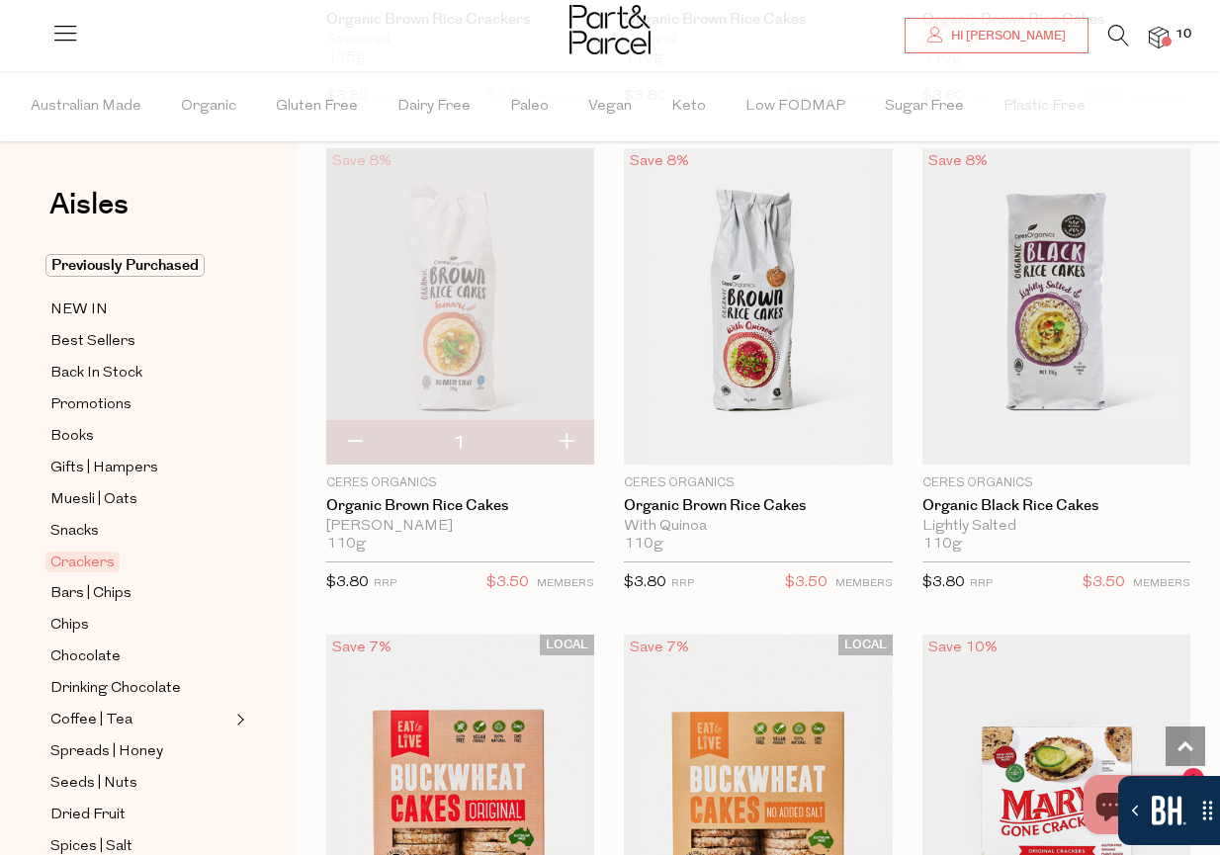
click at [353, 438] on button "button" at bounding box center [354, 442] width 56 height 43
type input "0"
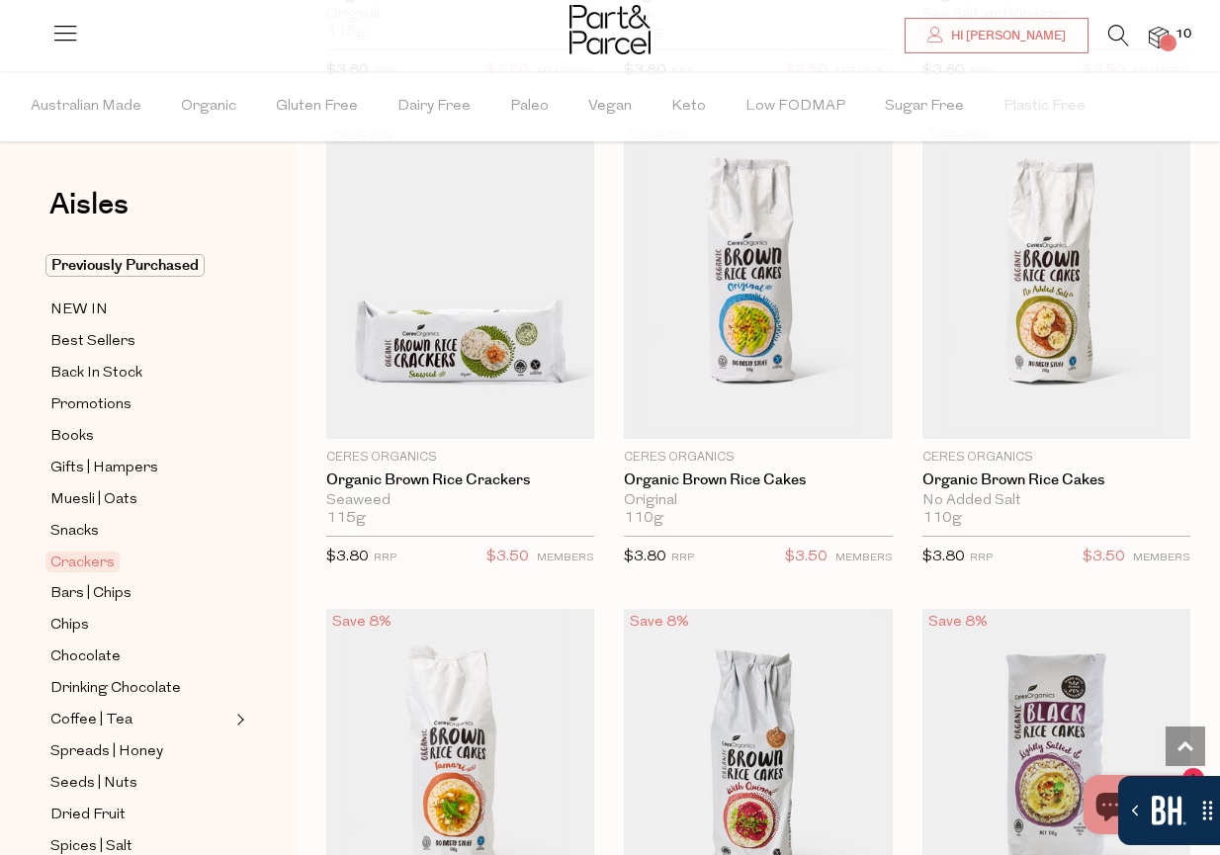
scroll to position [1592, 0]
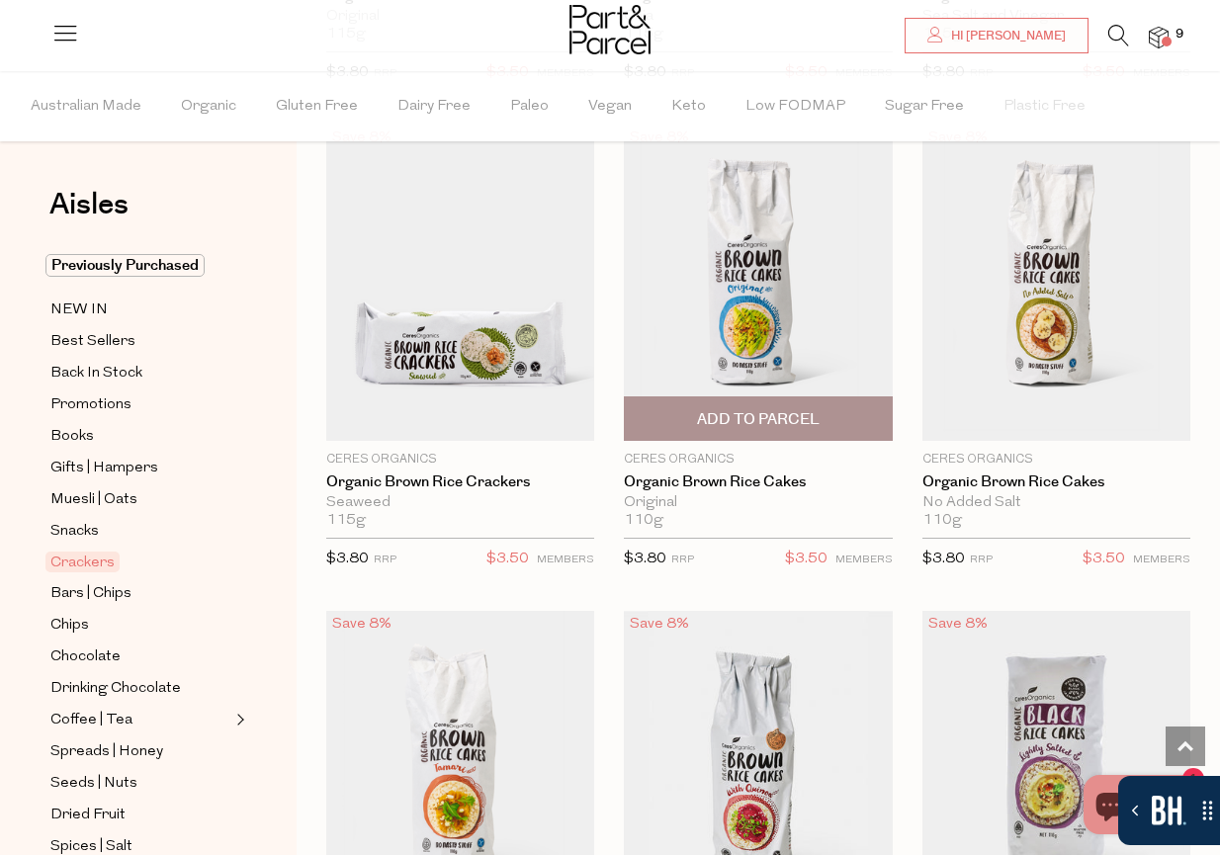
click at [843, 419] on span "Add To Parcel" at bounding box center [758, 418] width 256 height 43
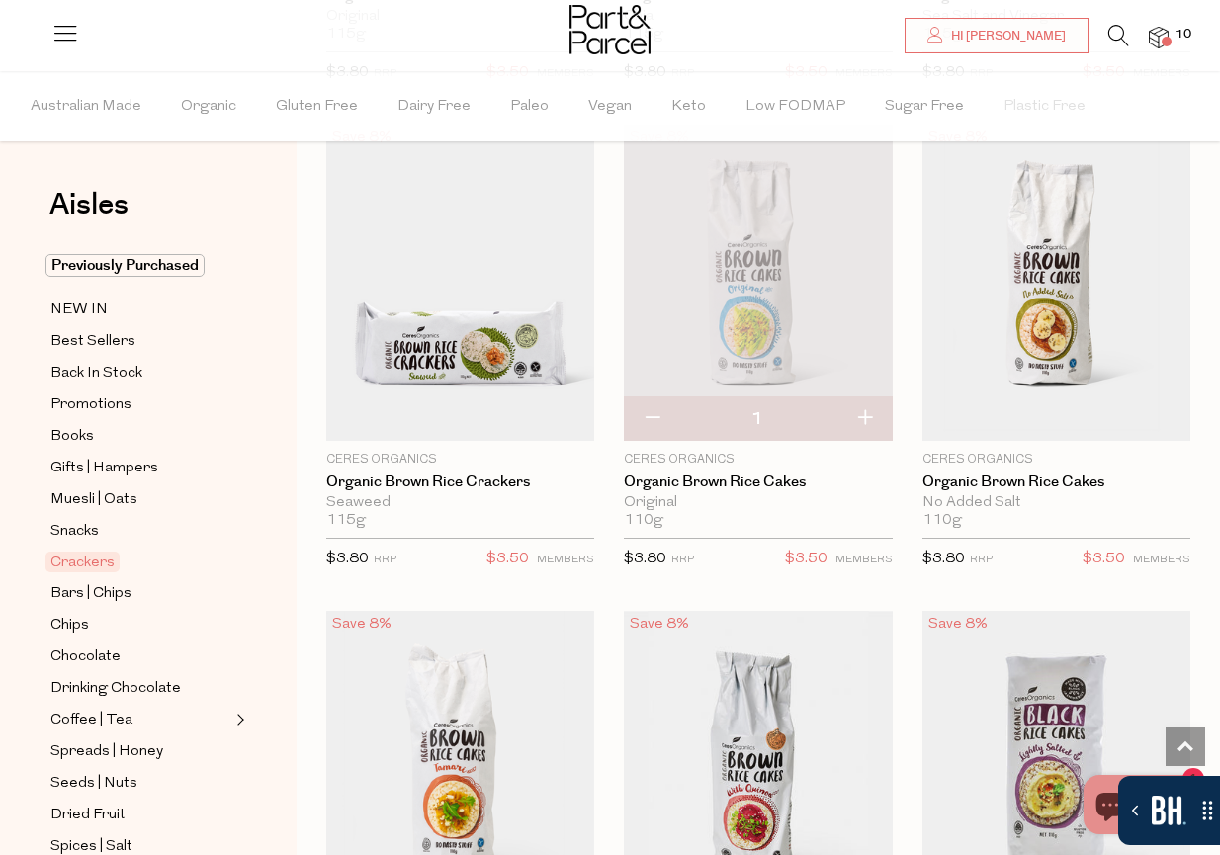
scroll to position [1595, 0]
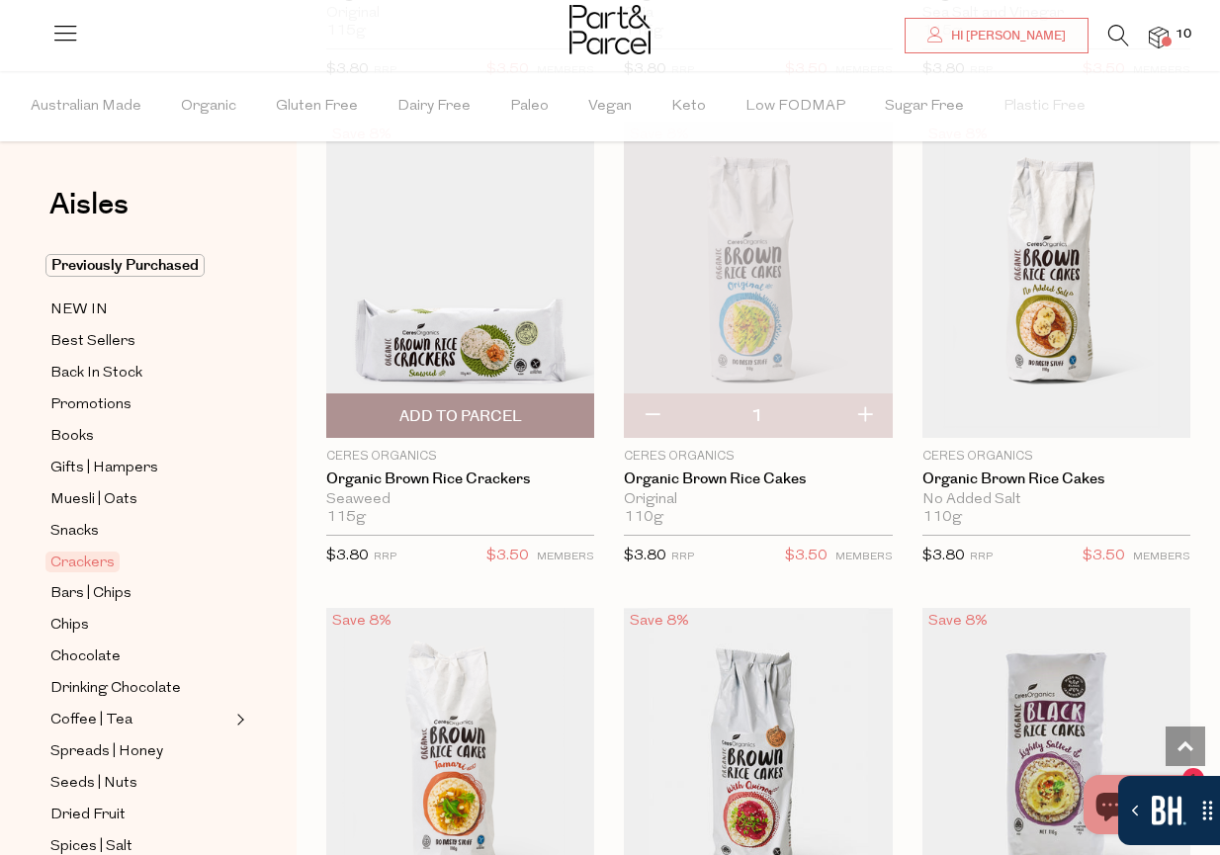
click at [536, 429] on span "Add To Parcel" at bounding box center [460, 415] width 256 height 43
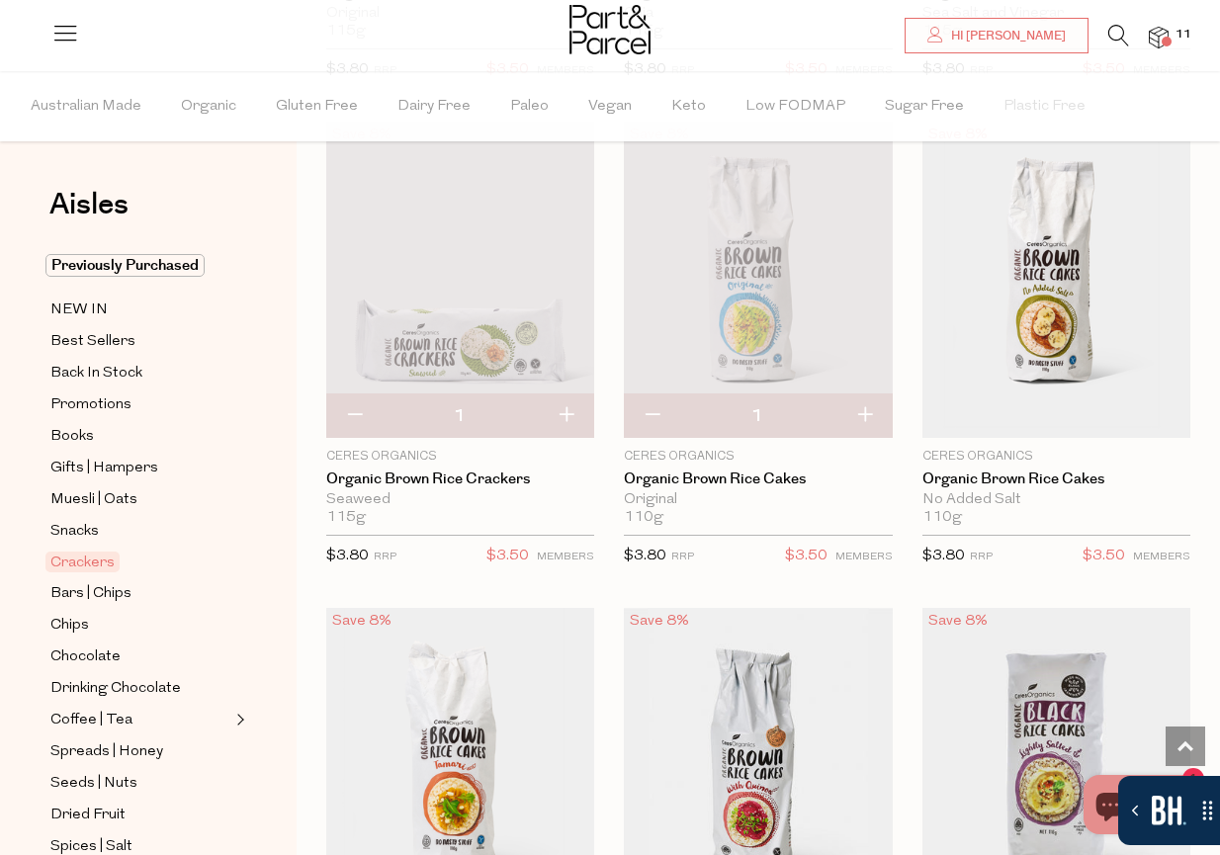
click at [360, 415] on button "button" at bounding box center [354, 415] width 56 height 43
type input "0"
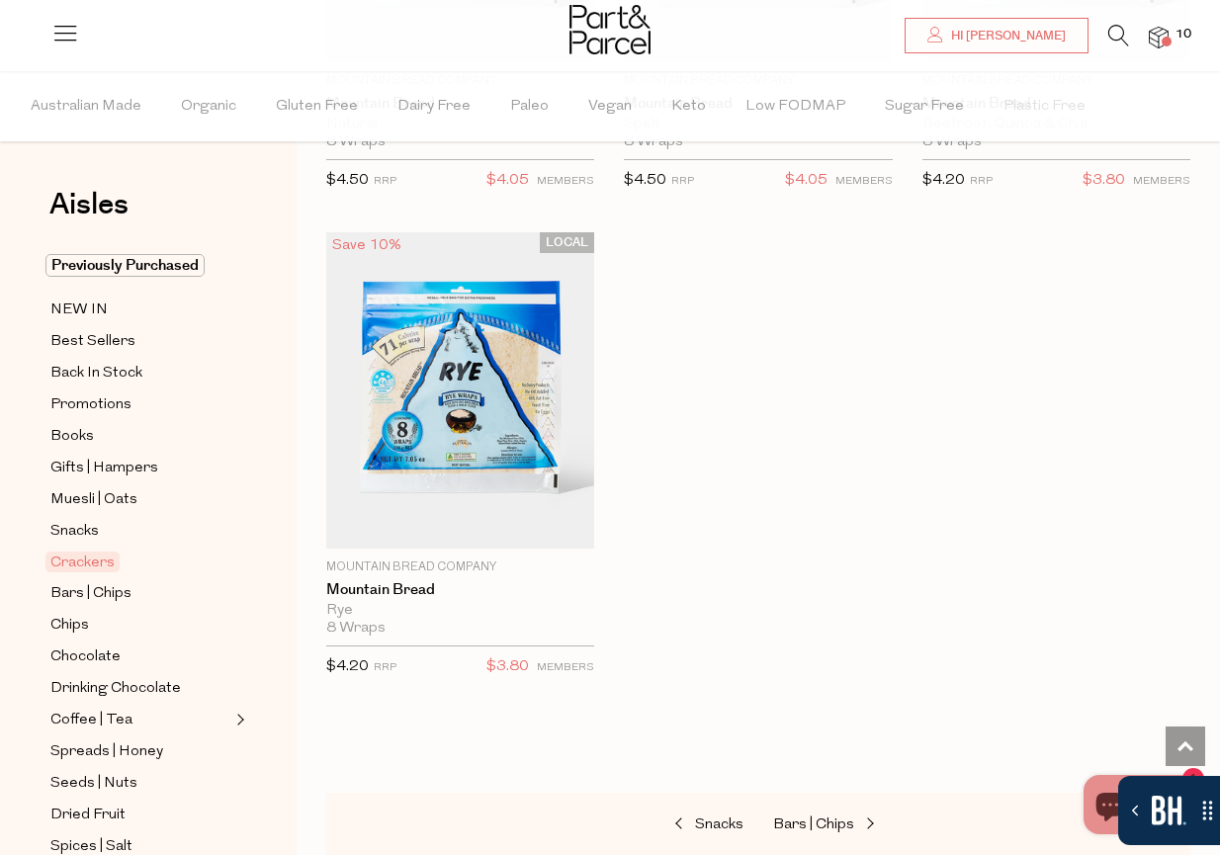
scroll to position [5861, 0]
click at [79, 601] on span "Bars | Chips" at bounding box center [90, 594] width 81 height 24
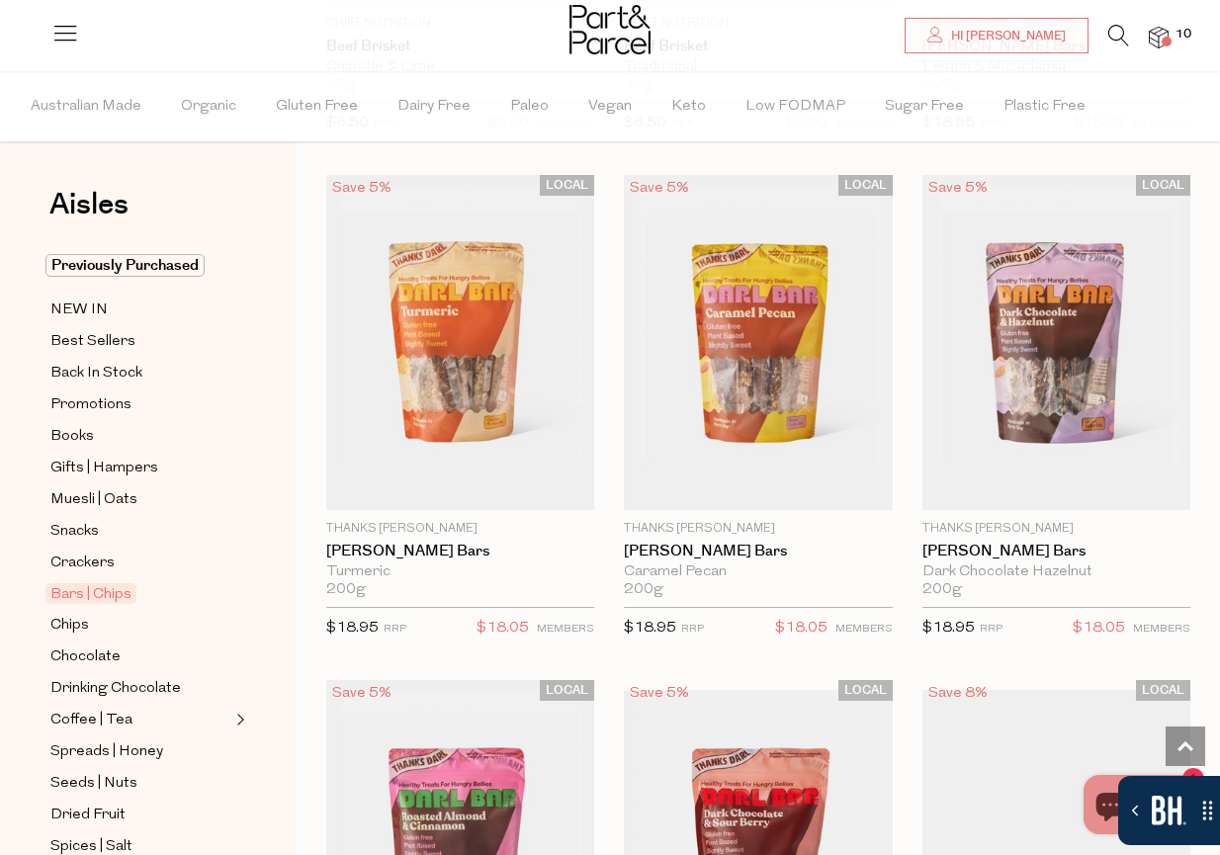
scroll to position [4011, 0]
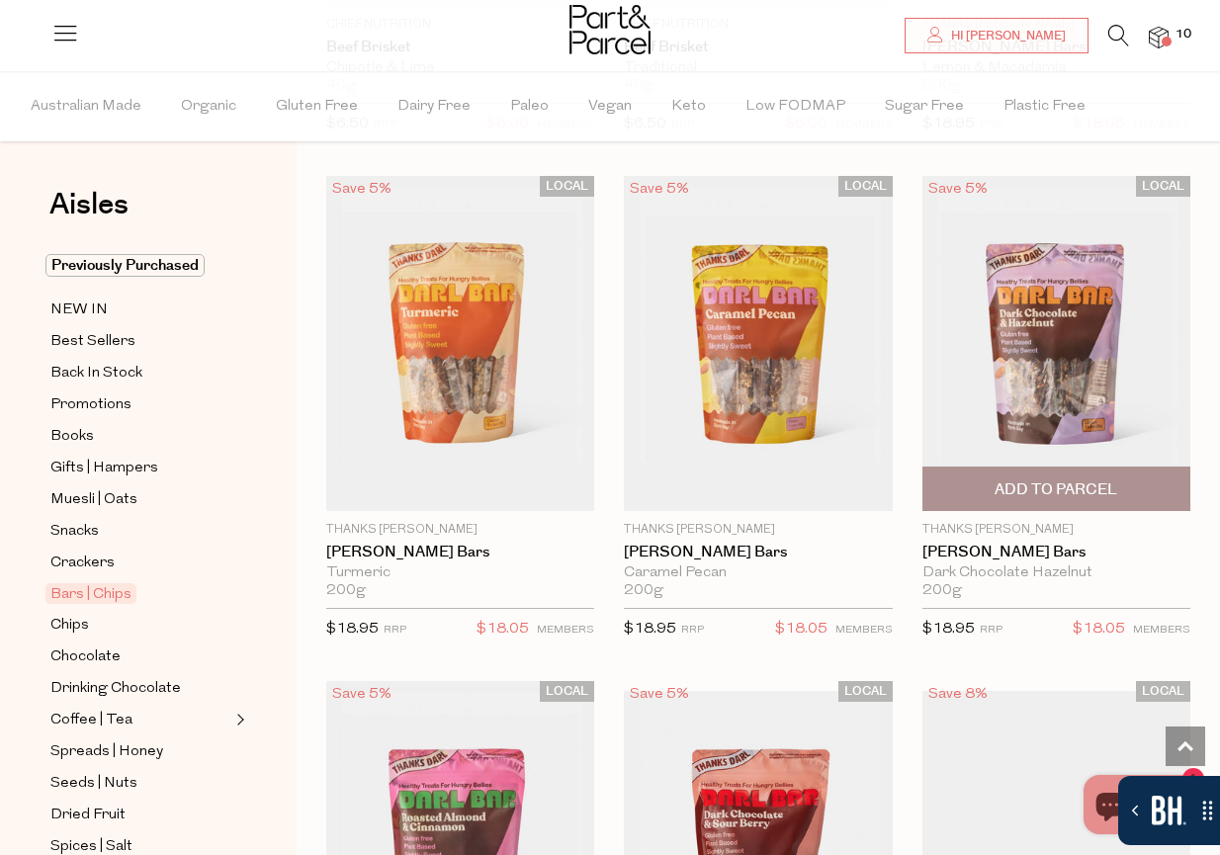
click at [1092, 504] on span "Add To Parcel" at bounding box center [1056, 489] width 256 height 43
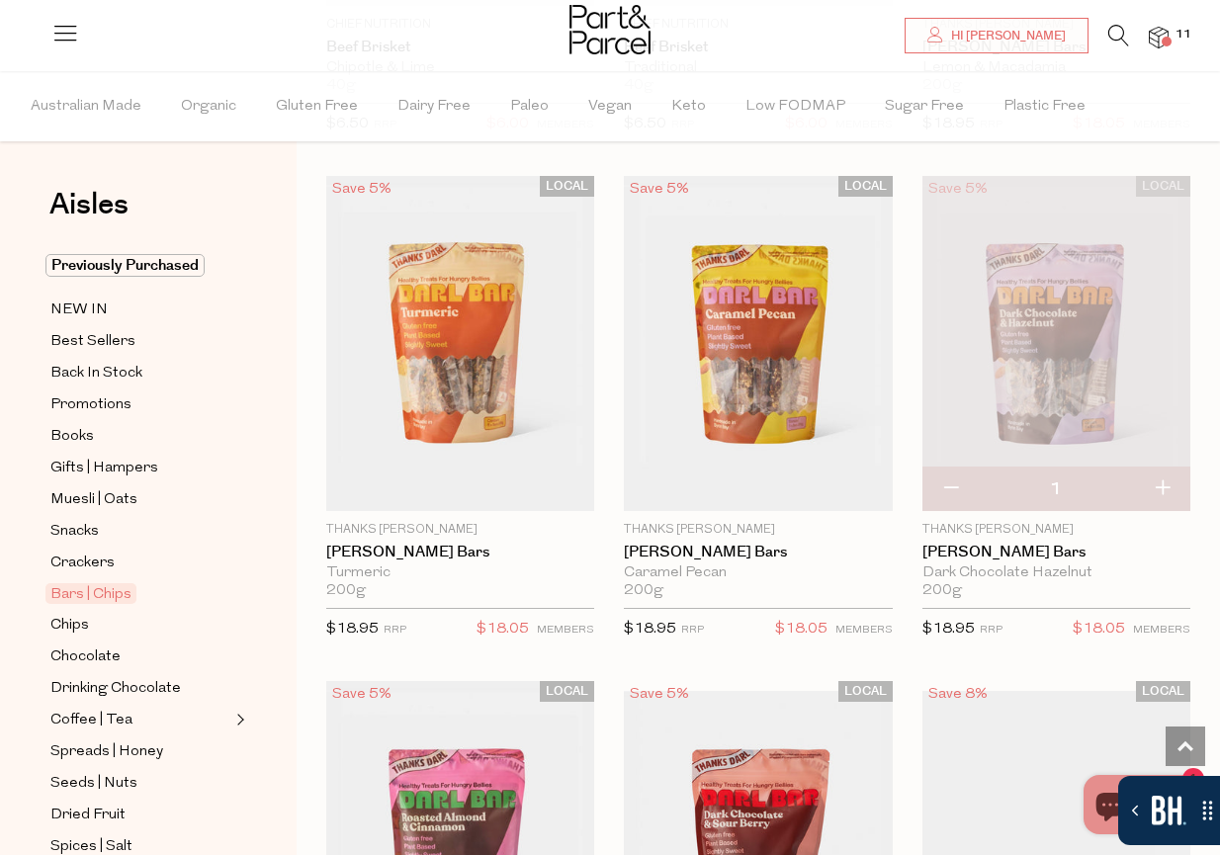
click at [948, 490] on button "button" at bounding box center [950, 489] width 56 height 43
type input "0"
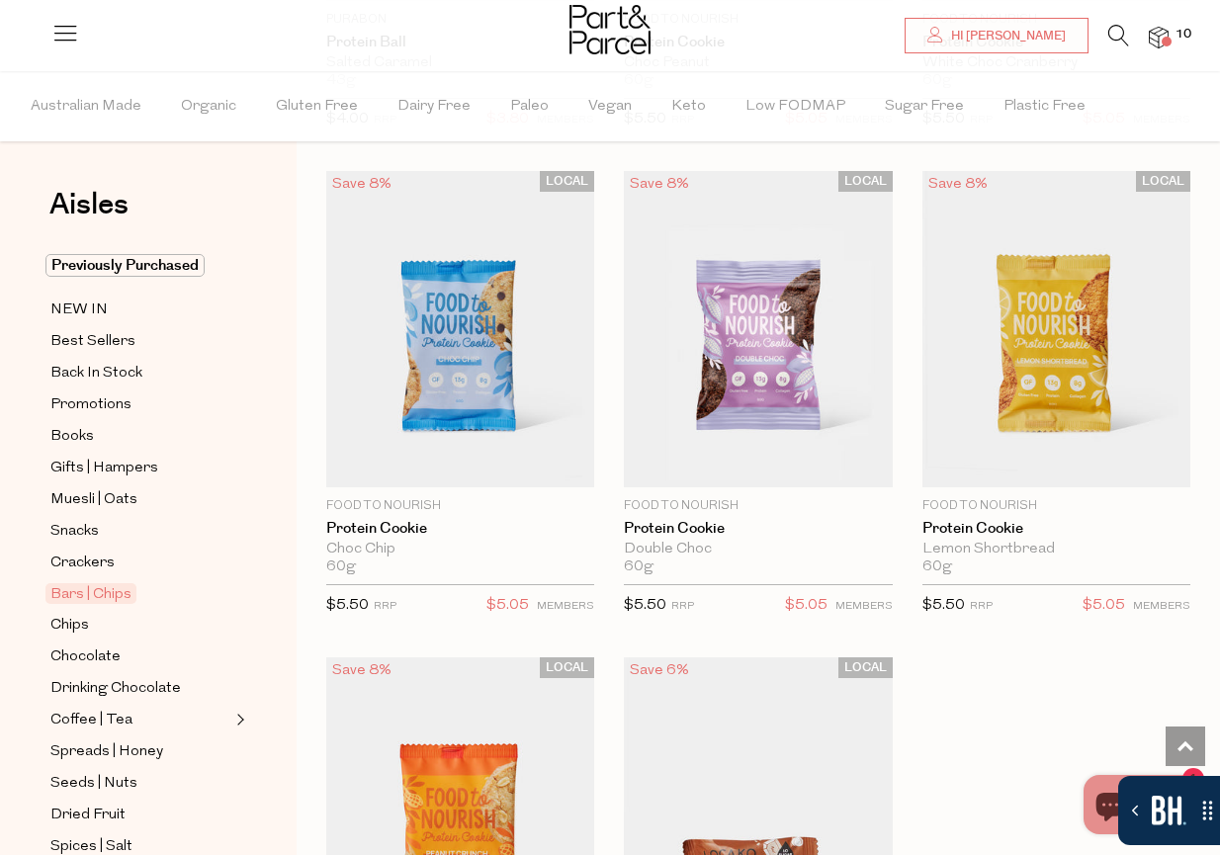
scroll to position [7457, 0]
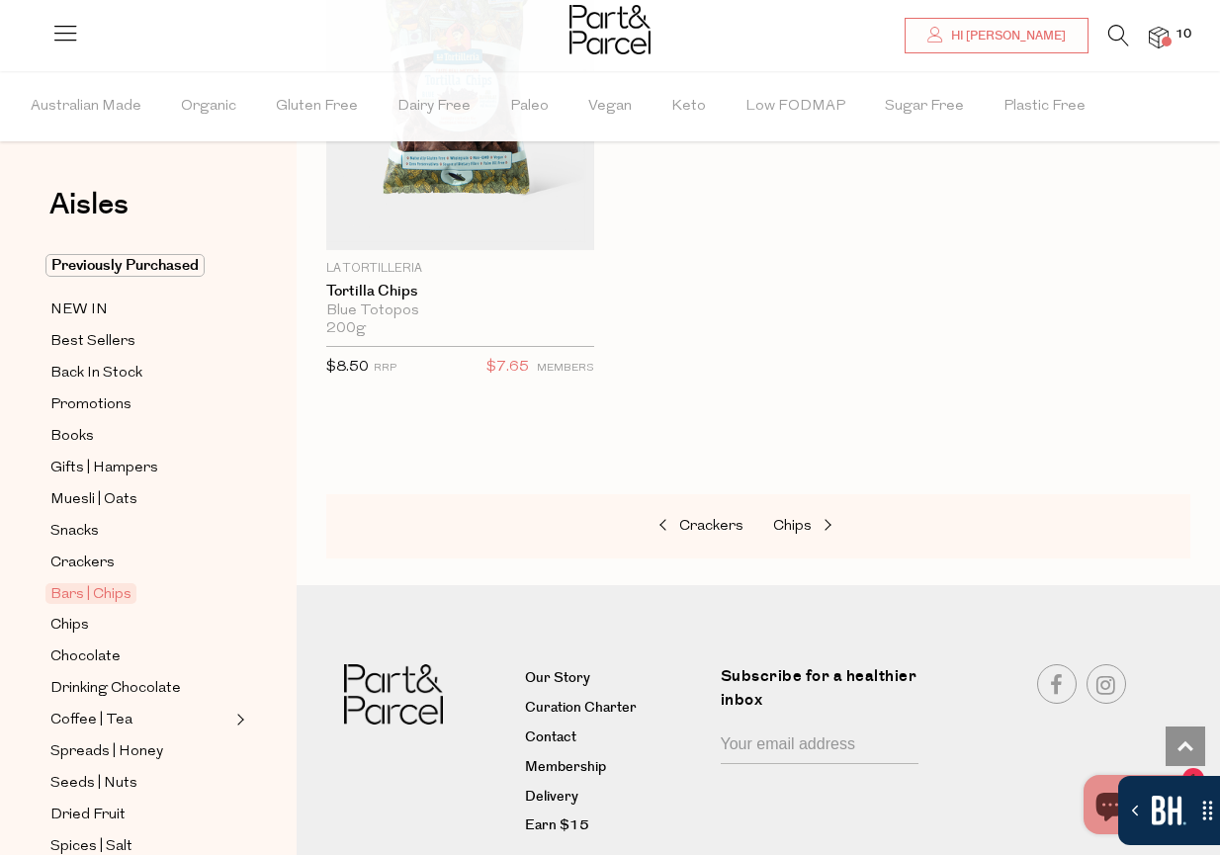
scroll to position [11715, 0]
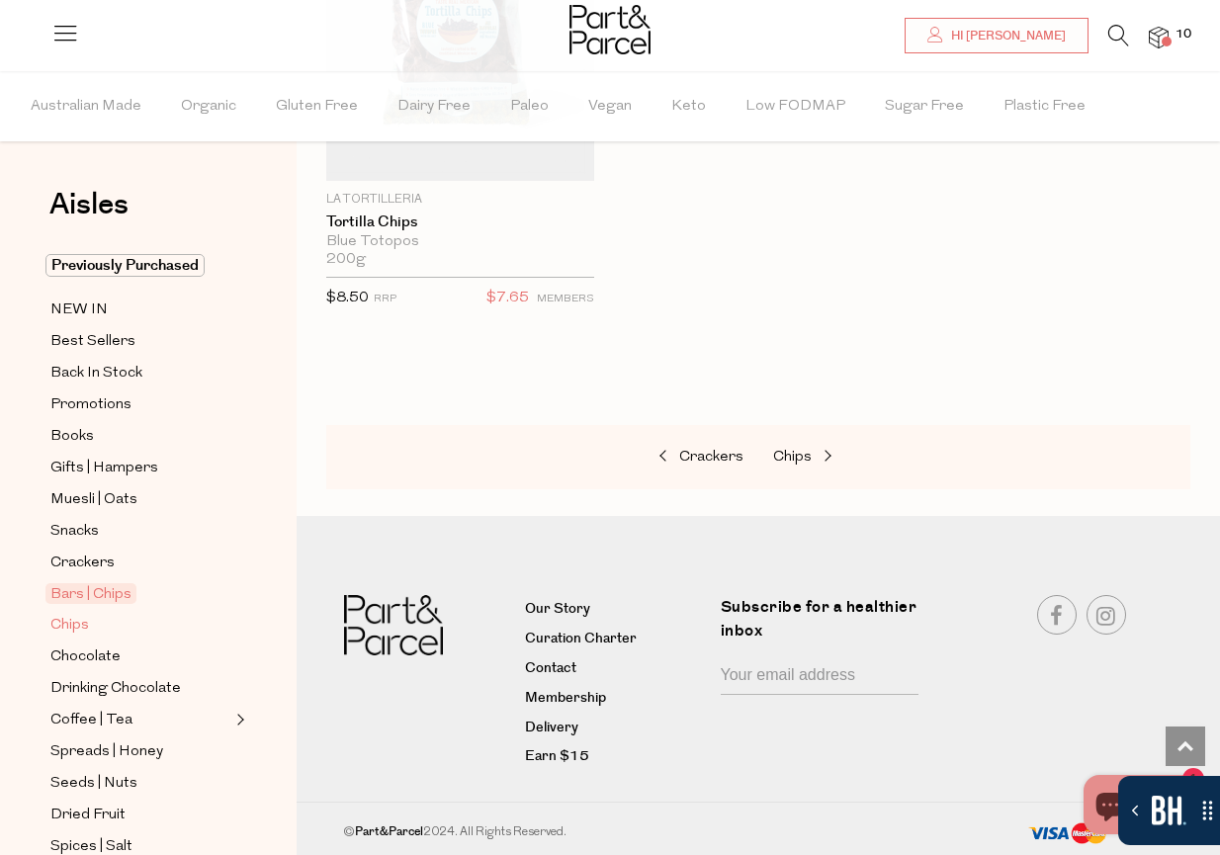
click at [64, 622] on span "Chips" at bounding box center [69, 626] width 39 height 24
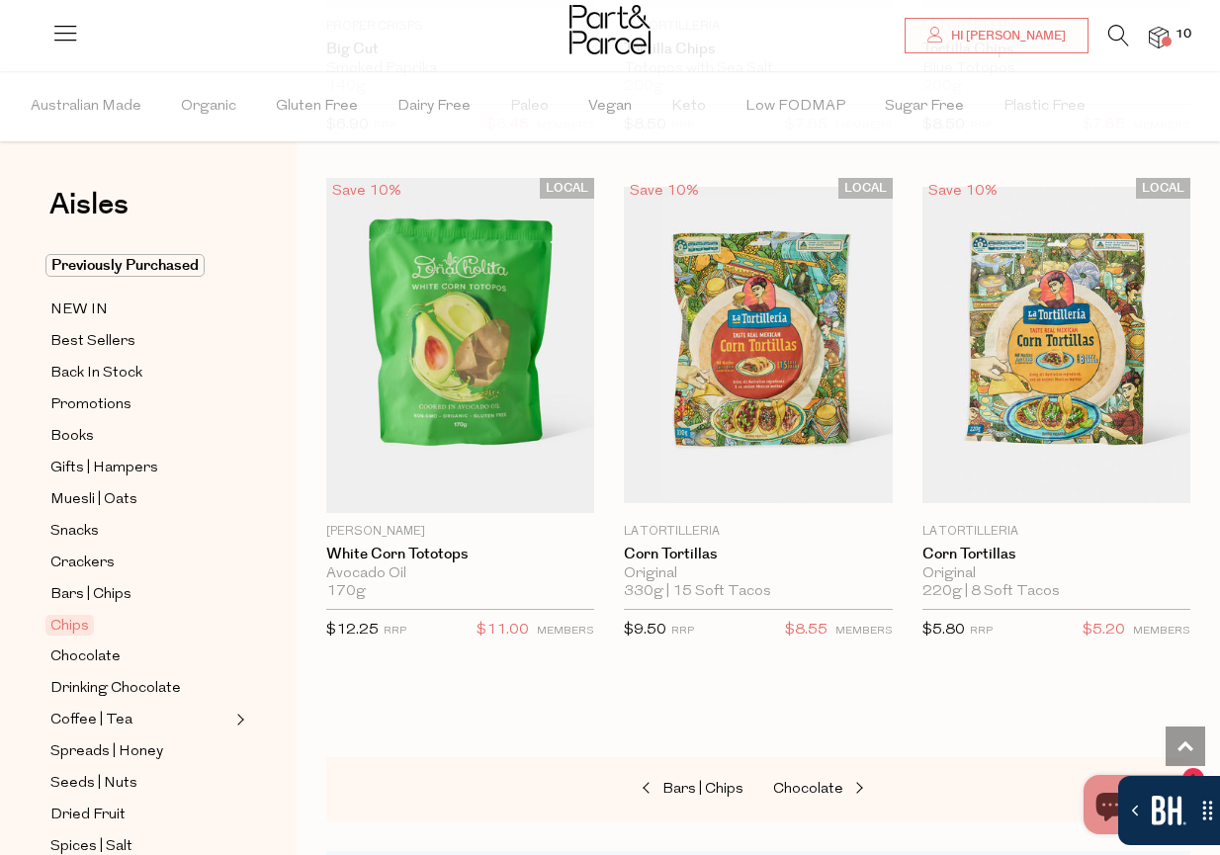
scroll to position [2551, 0]
click at [96, 658] on span "Chocolate" at bounding box center [85, 657] width 70 height 24
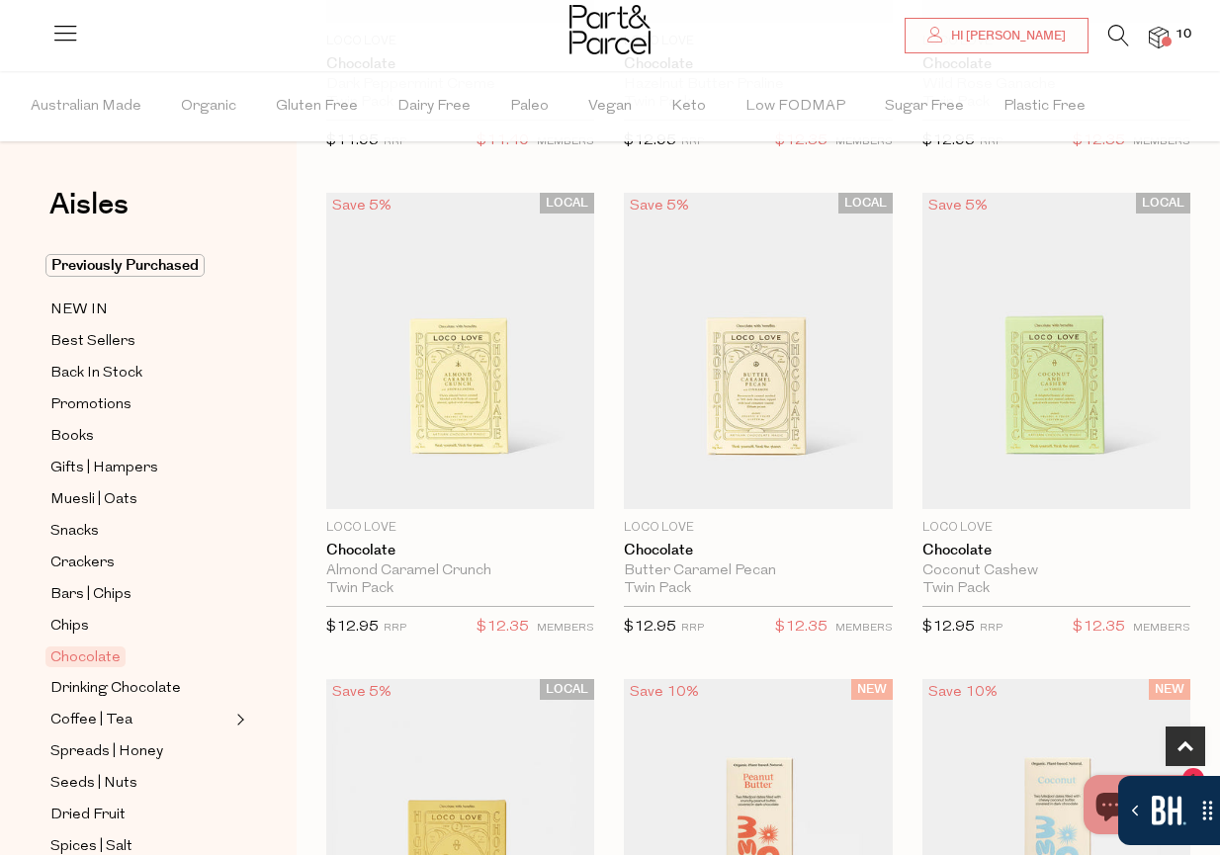
scroll to position [1043, 0]
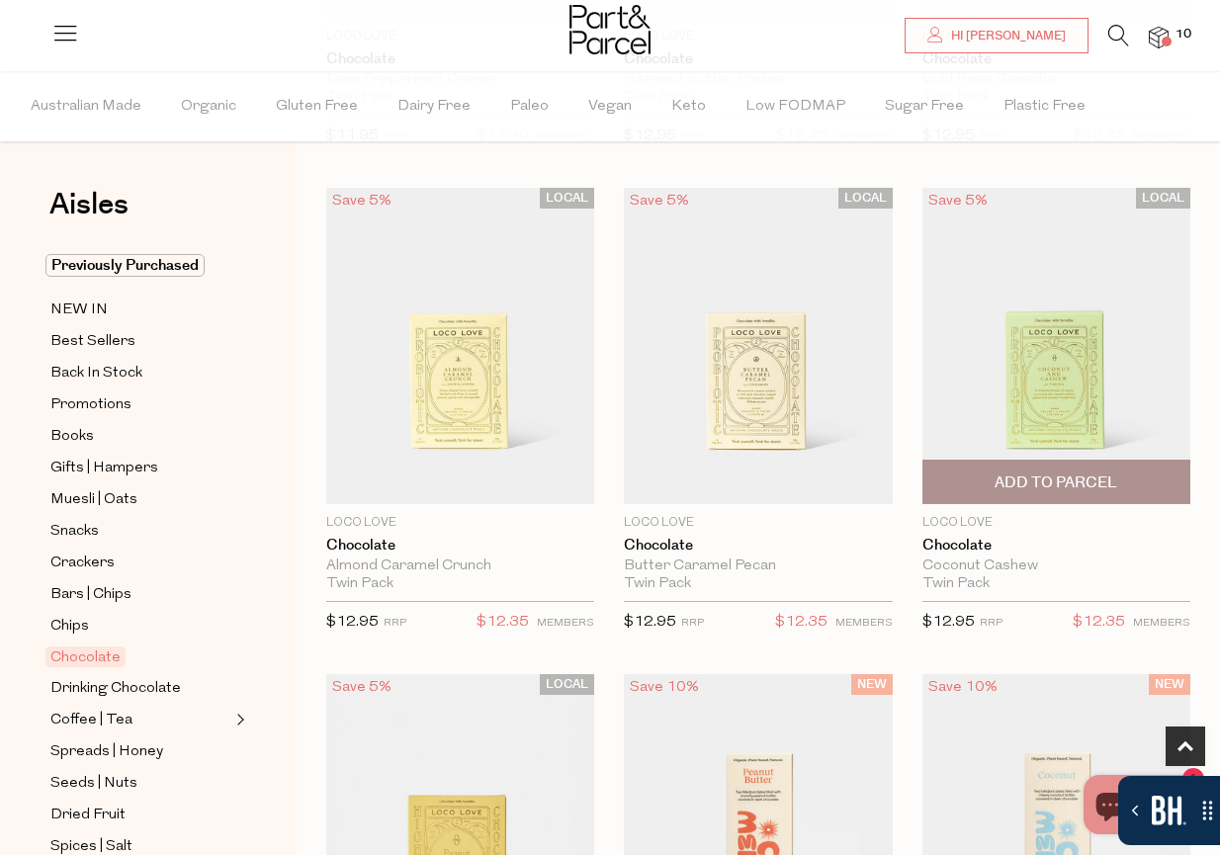
click at [1035, 486] on span "Add To Parcel" at bounding box center [1055, 483] width 123 height 21
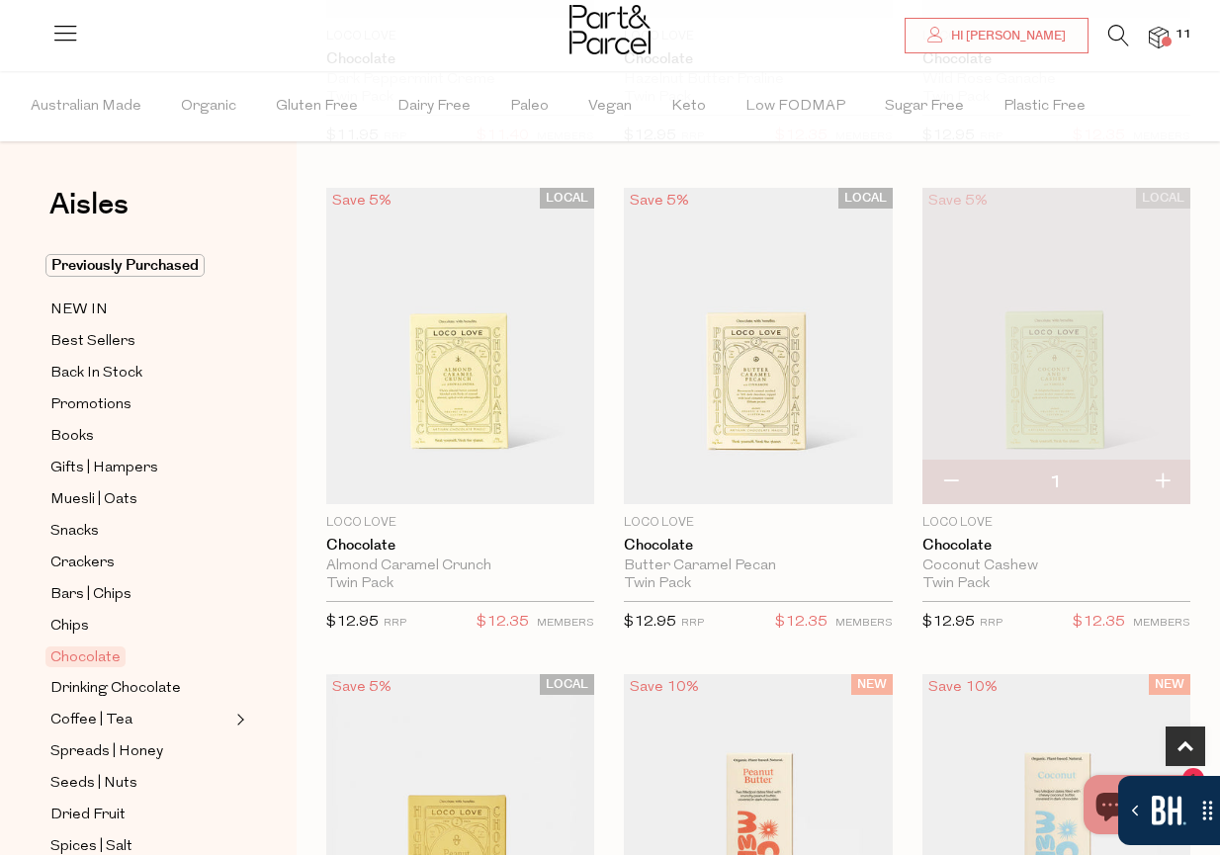
click at [1160, 482] on button "button" at bounding box center [1162, 482] width 56 height 43
type input "2"
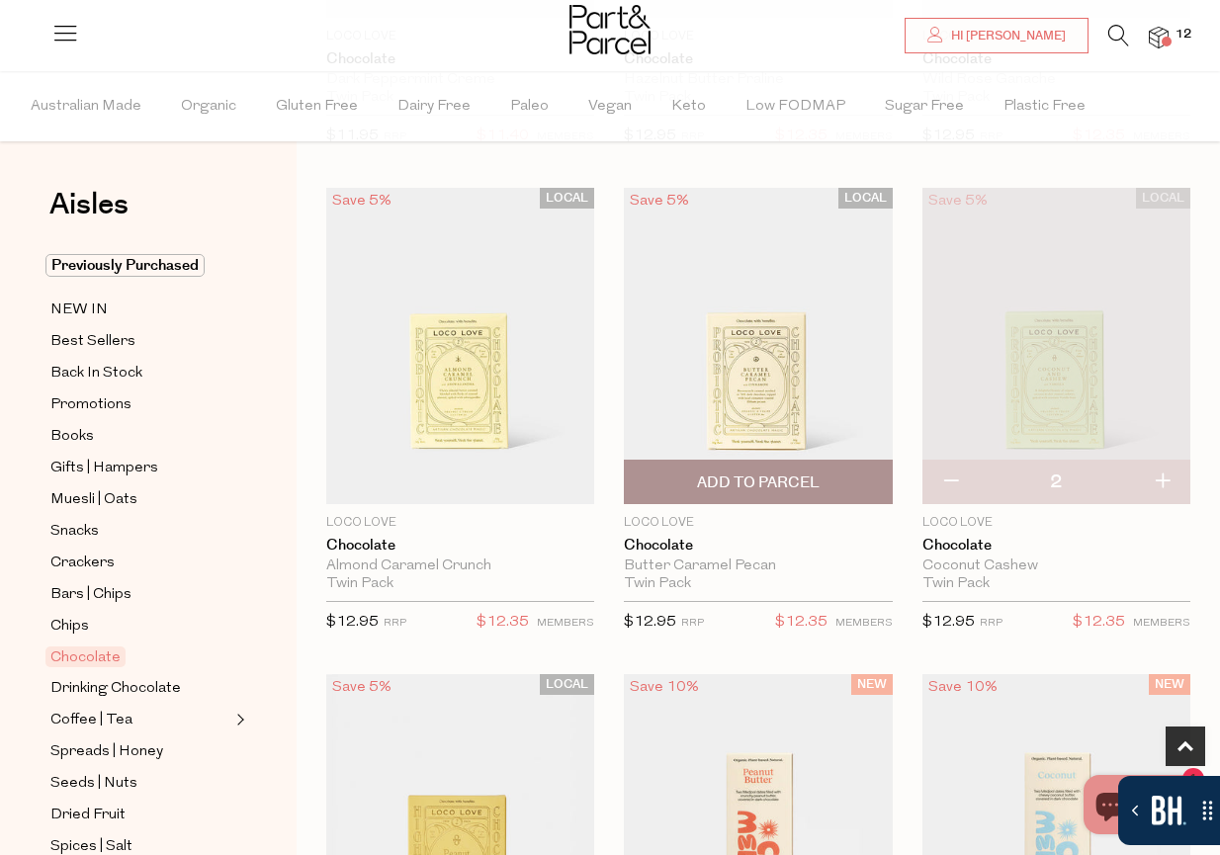
click at [796, 478] on span "Add To Parcel" at bounding box center [758, 483] width 123 height 21
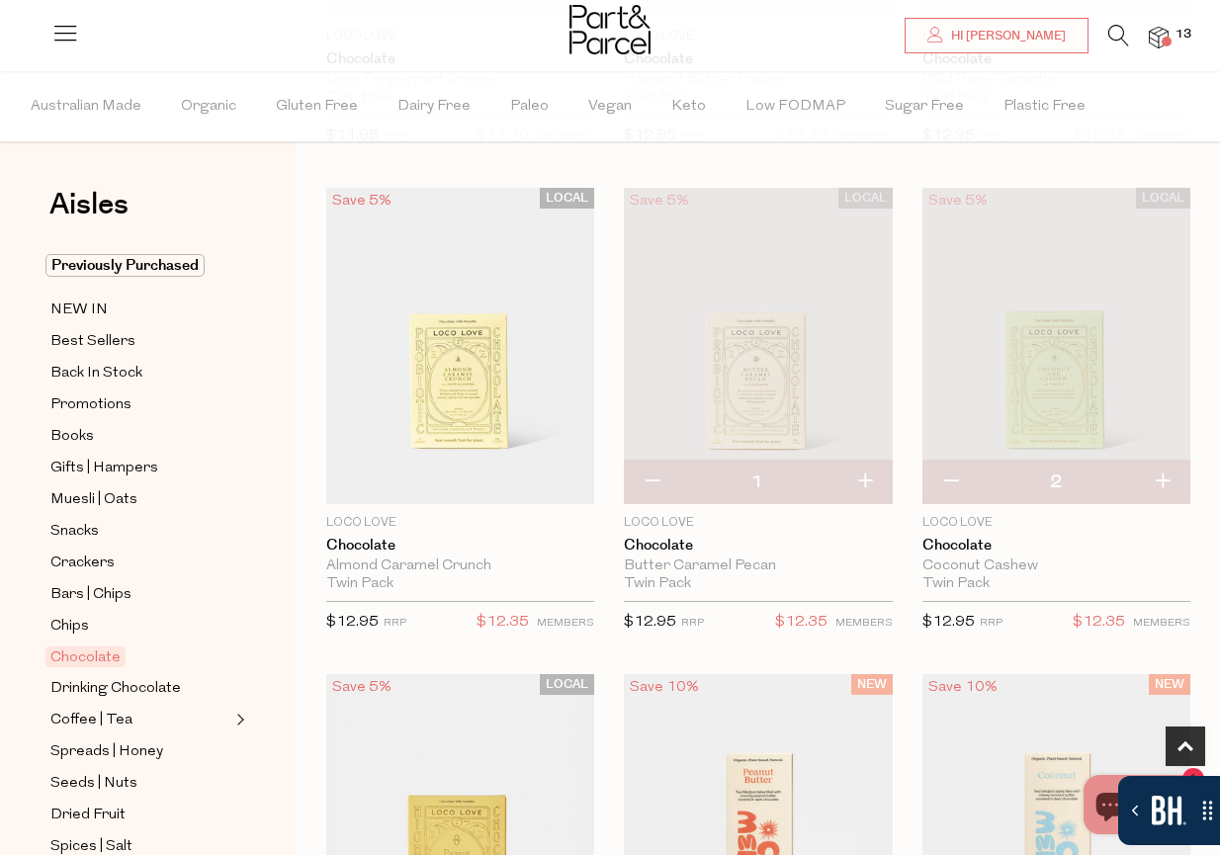
click at [864, 481] on button "button" at bounding box center [864, 482] width 56 height 43
type input "2"
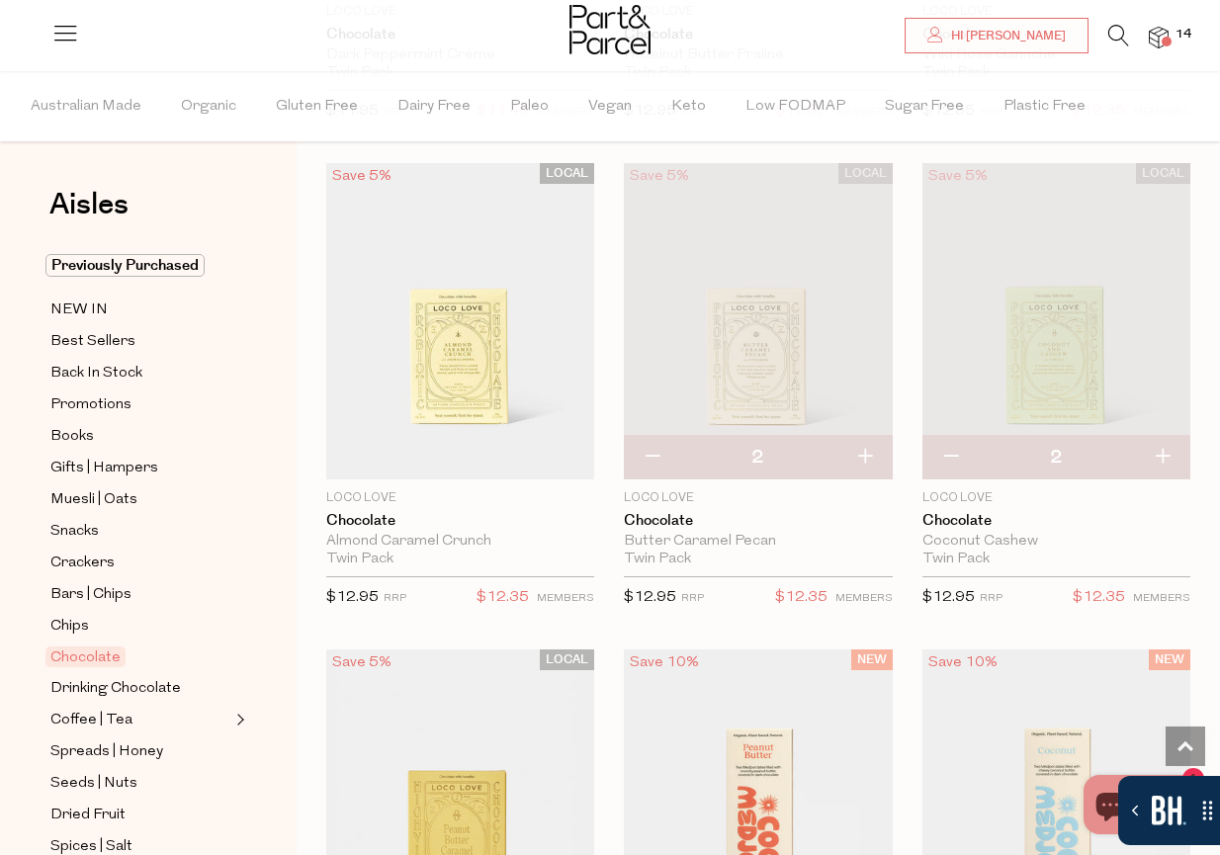
scroll to position [1052, 0]
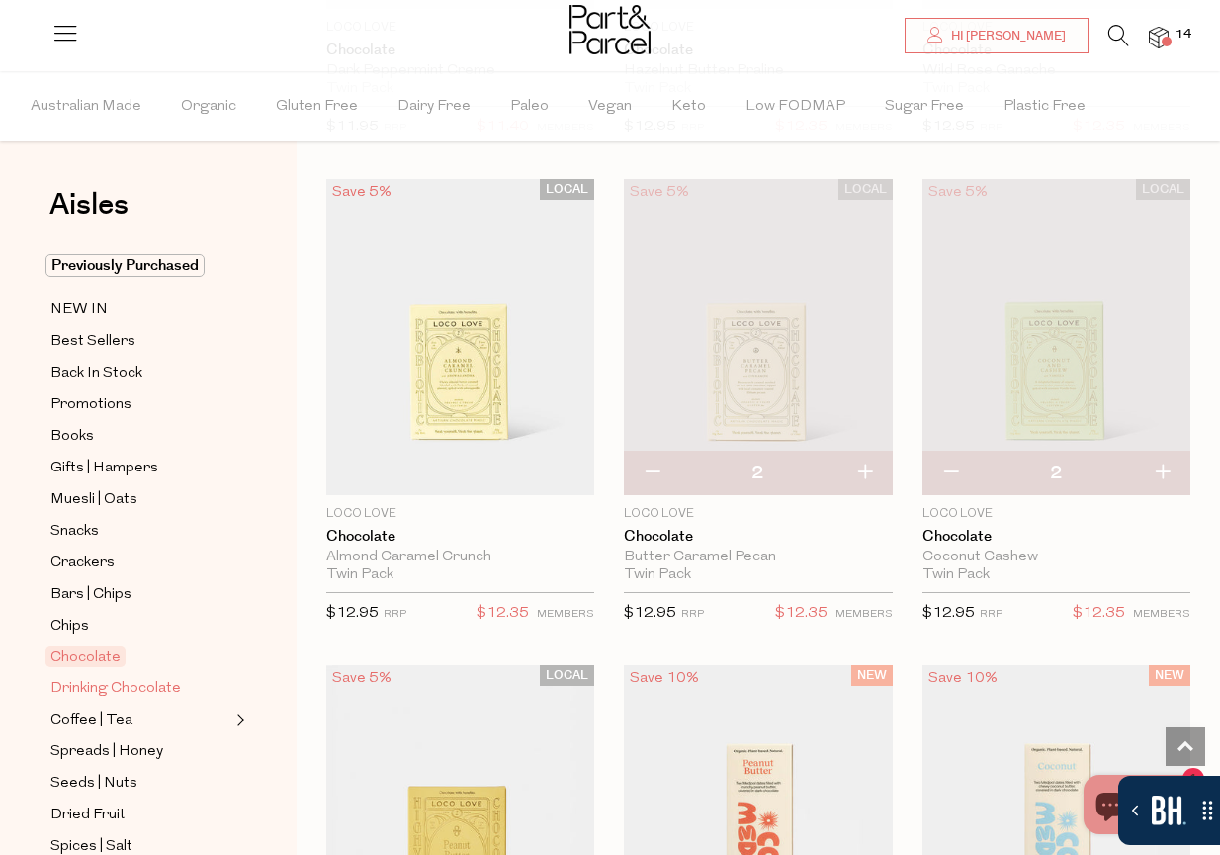
click at [164, 691] on span "Drinking Chocolate" at bounding box center [115, 689] width 130 height 24
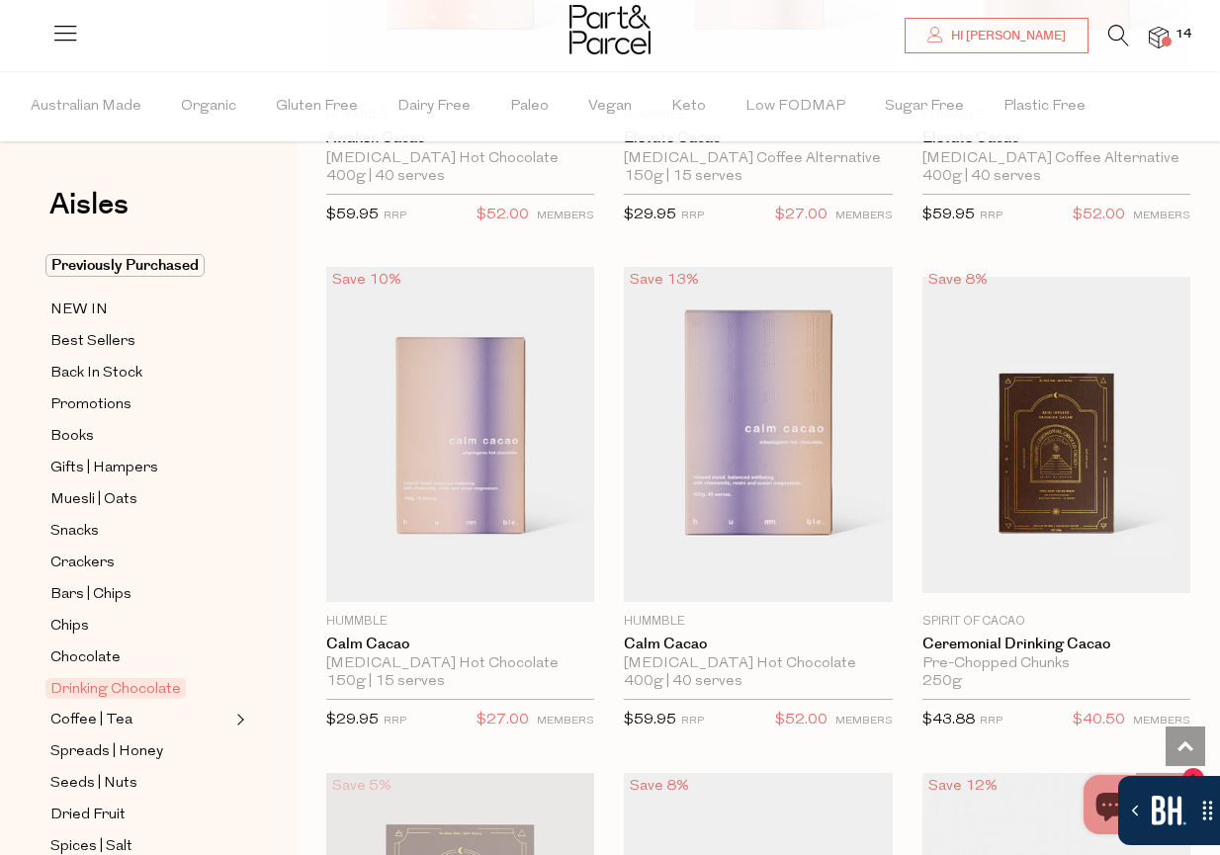
scroll to position [999, 0]
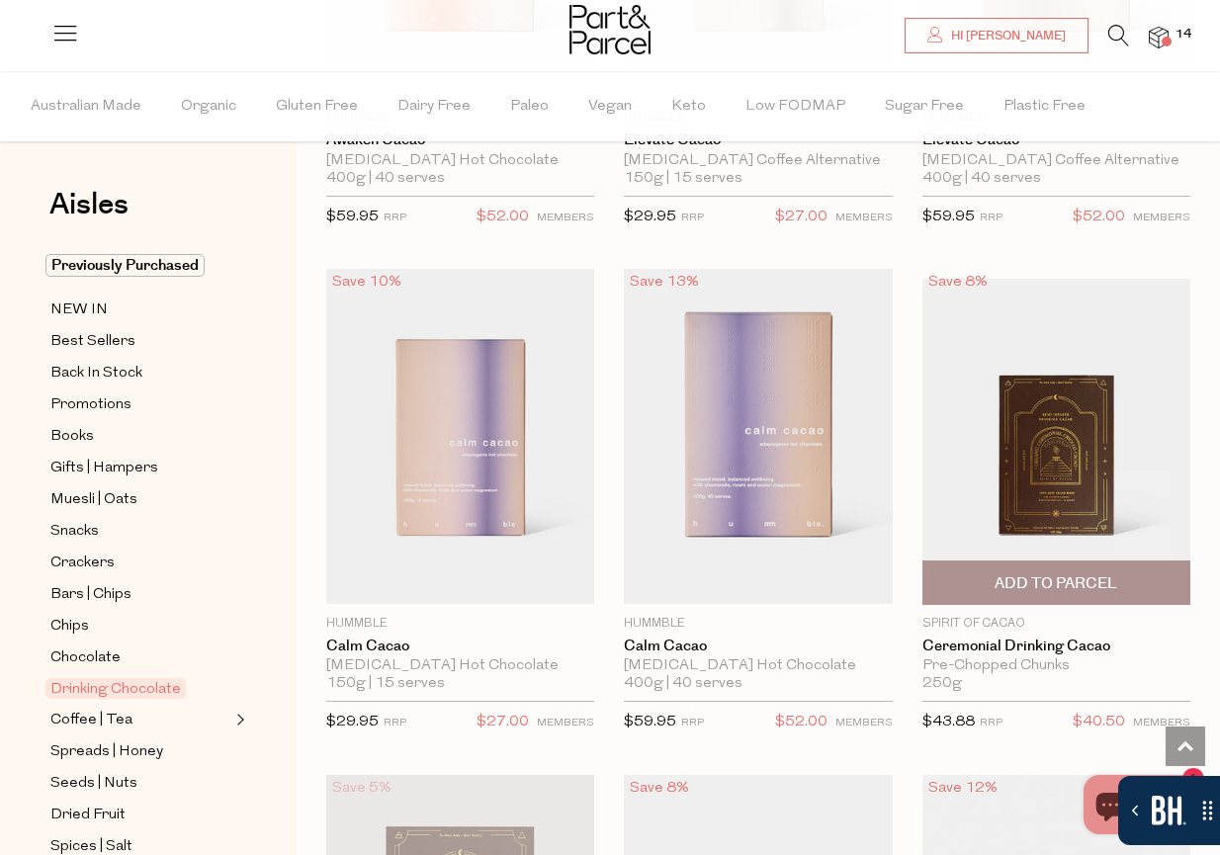
click at [1053, 579] on span "Add To Parcel" at bounding box center [1055, 583] width 123 height 21
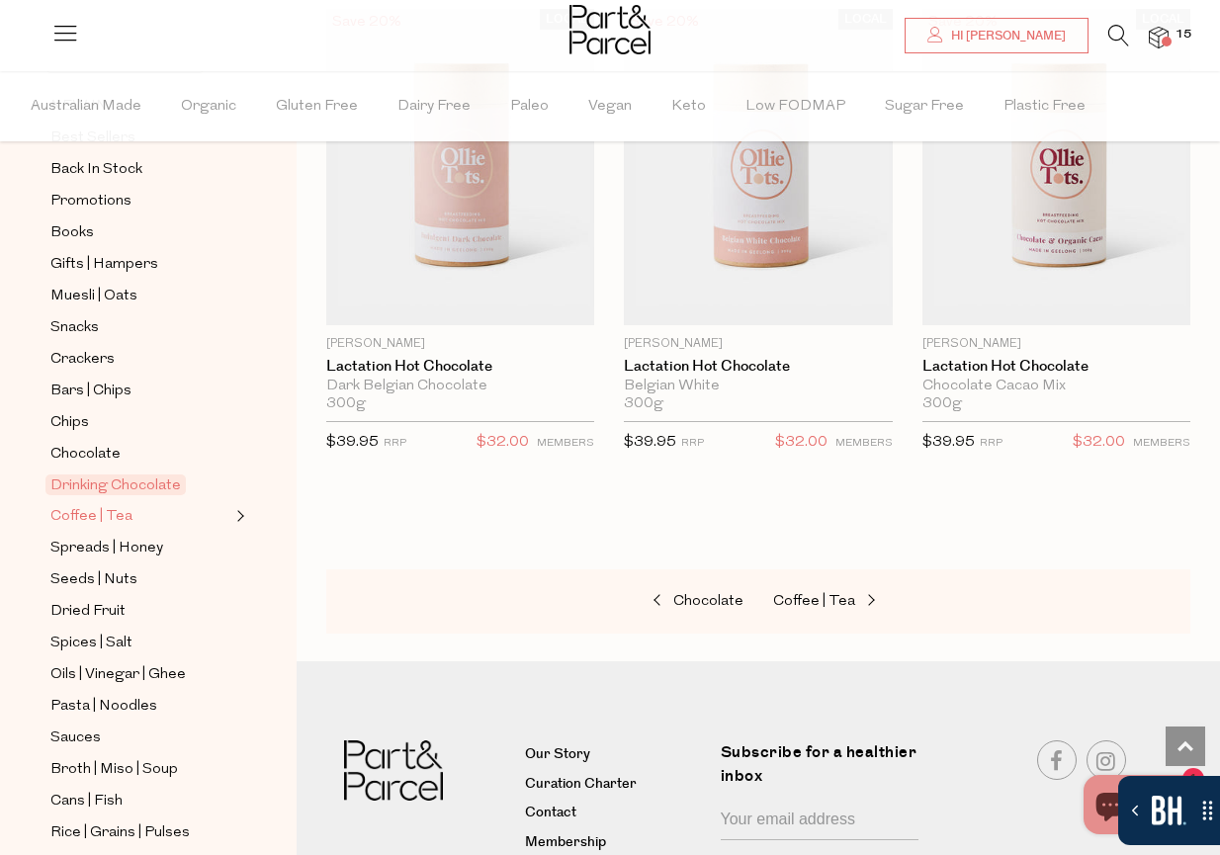
scroll to position [325, 0]
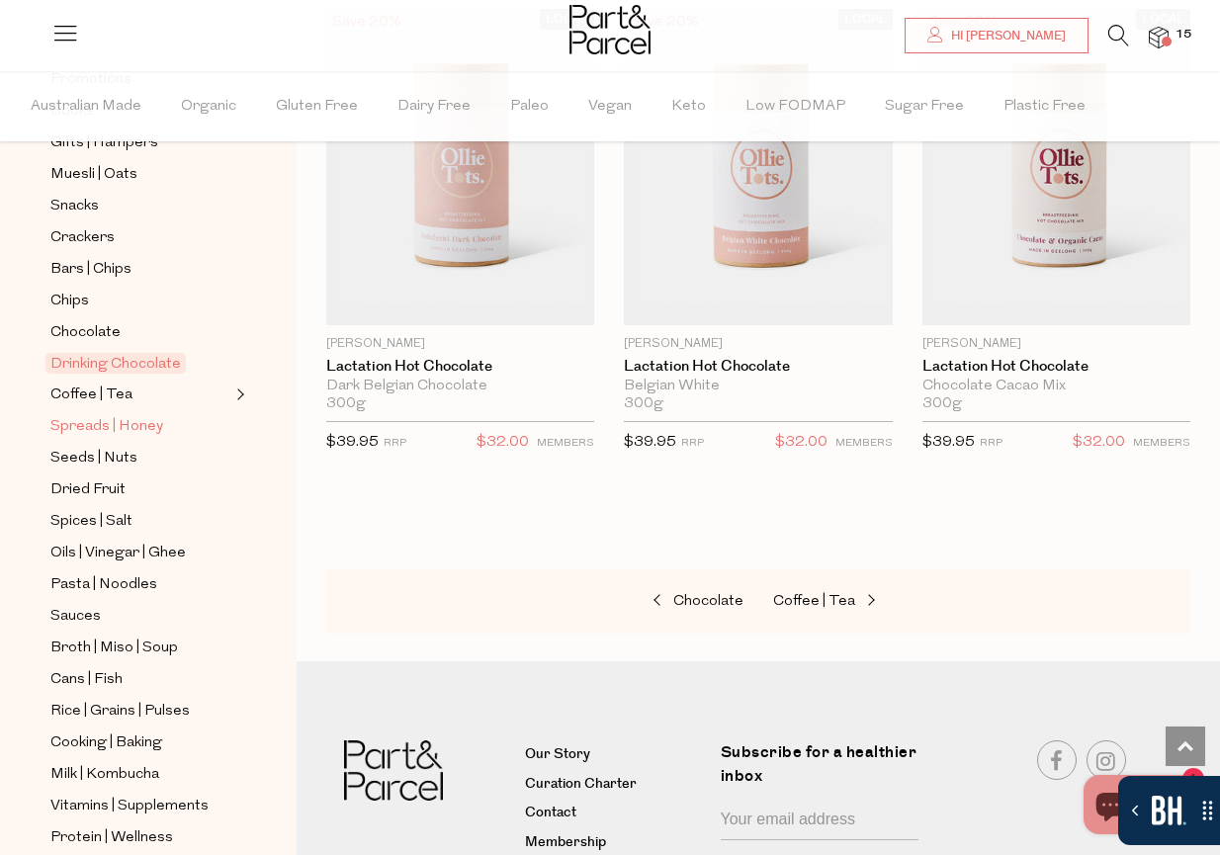
click at [119, 425] on span "Spreads | Honey" at bounding box center [106, 427] width 113 height 24
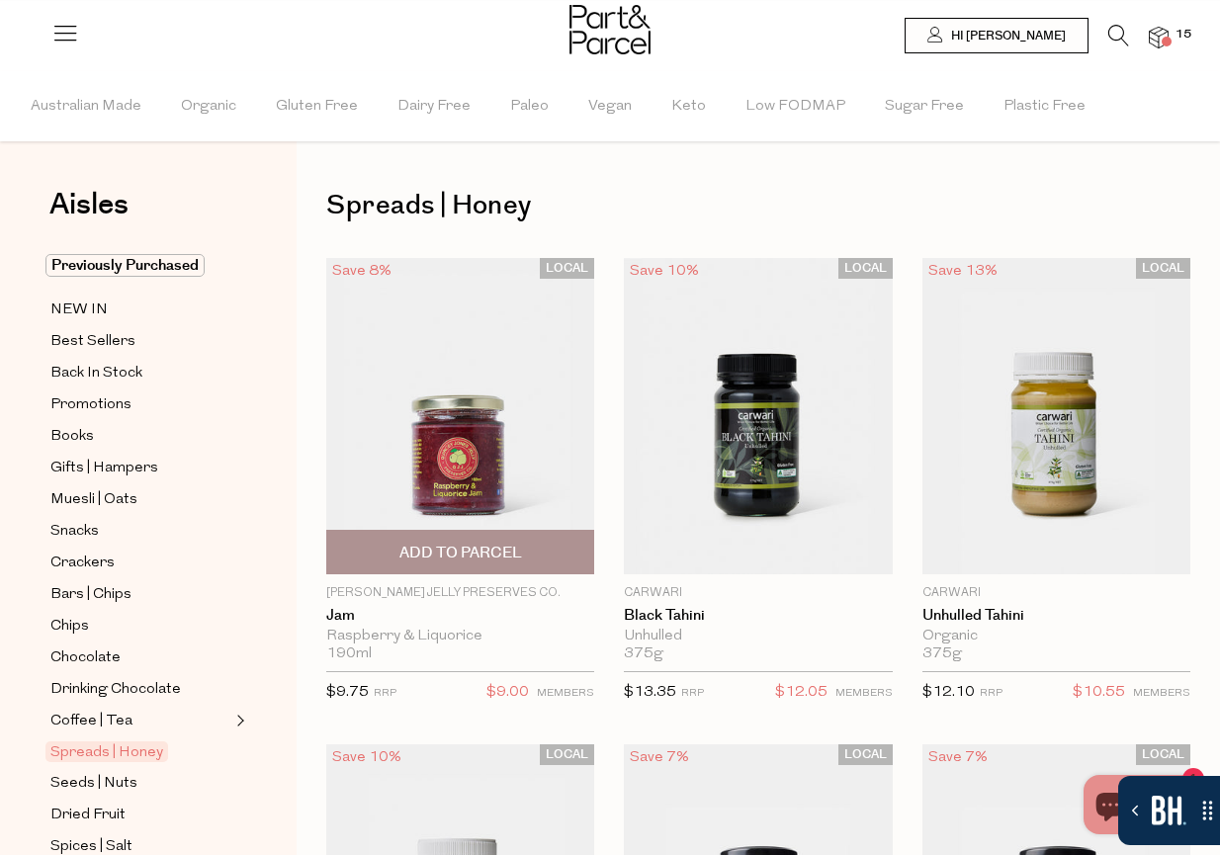
click at [521, 542] on span "Add To Parcel" at bounding box center [460, 552] width 256 height 43
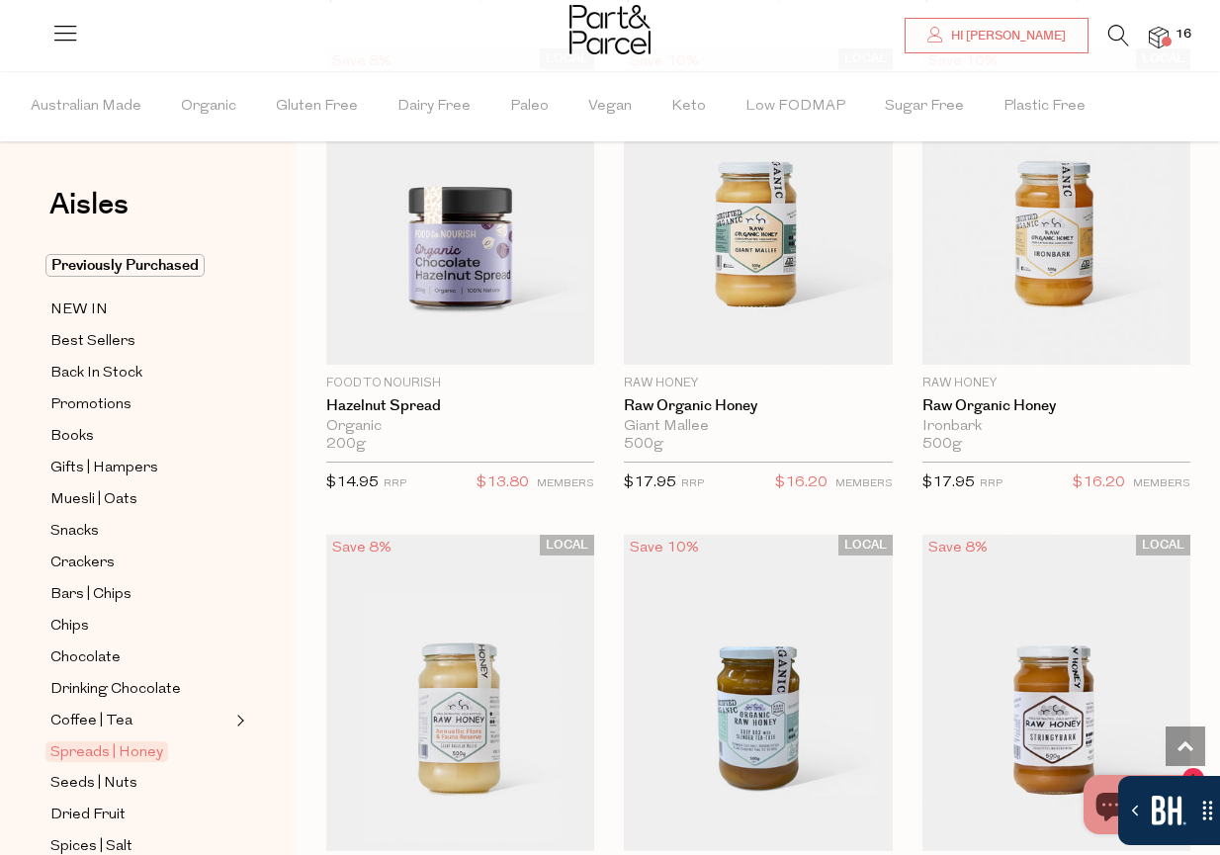
scroll to position [5532, 0]
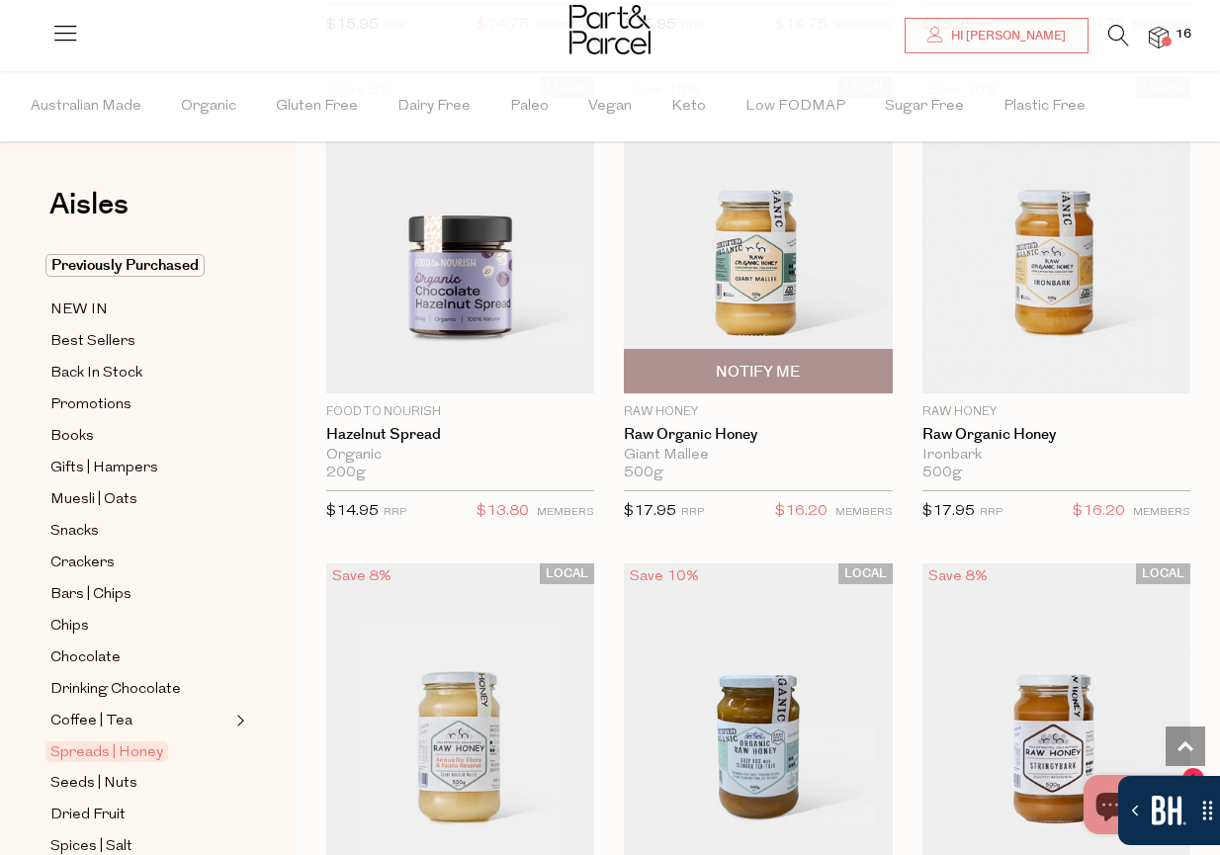
click at [793, 374] on span "Notify Me" at bounding box center [758, 372] width 84 height 21
type input "Notify when available"
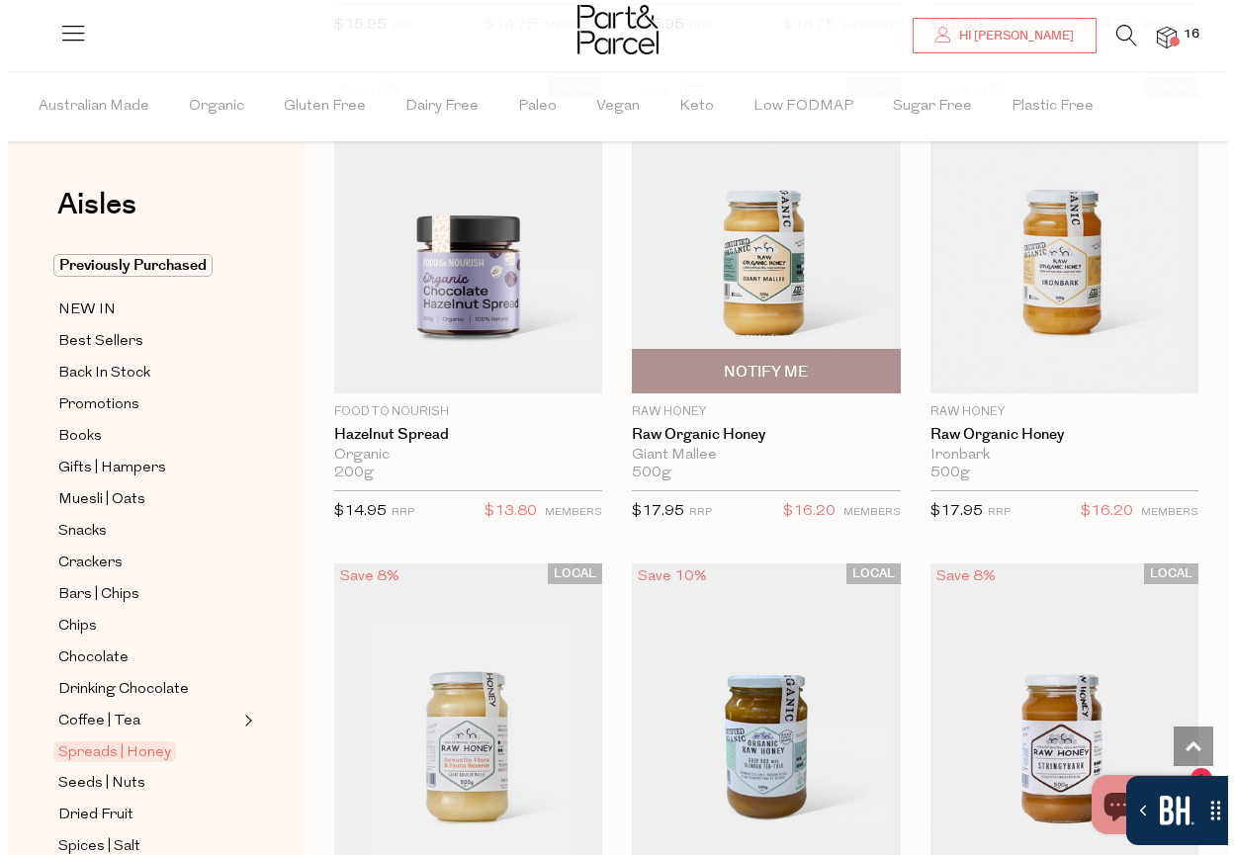
scroll to position [5595, 0]
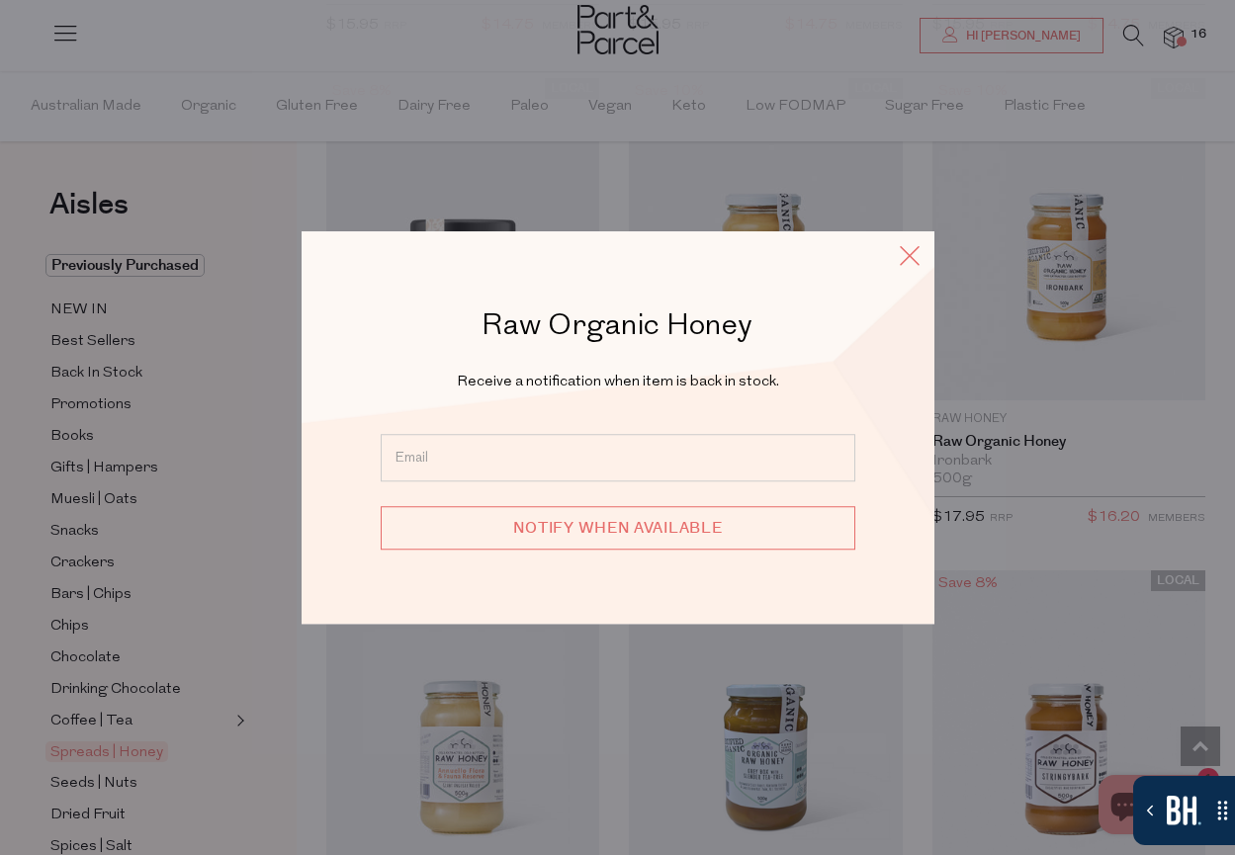
drag, startPoint x: 901, startPoint y: 254, endPoint x: 970, endPoint y: 301, distance: 83.9
click at [902, 255] on icon at bounding box center [910, 255] width 30 height 29
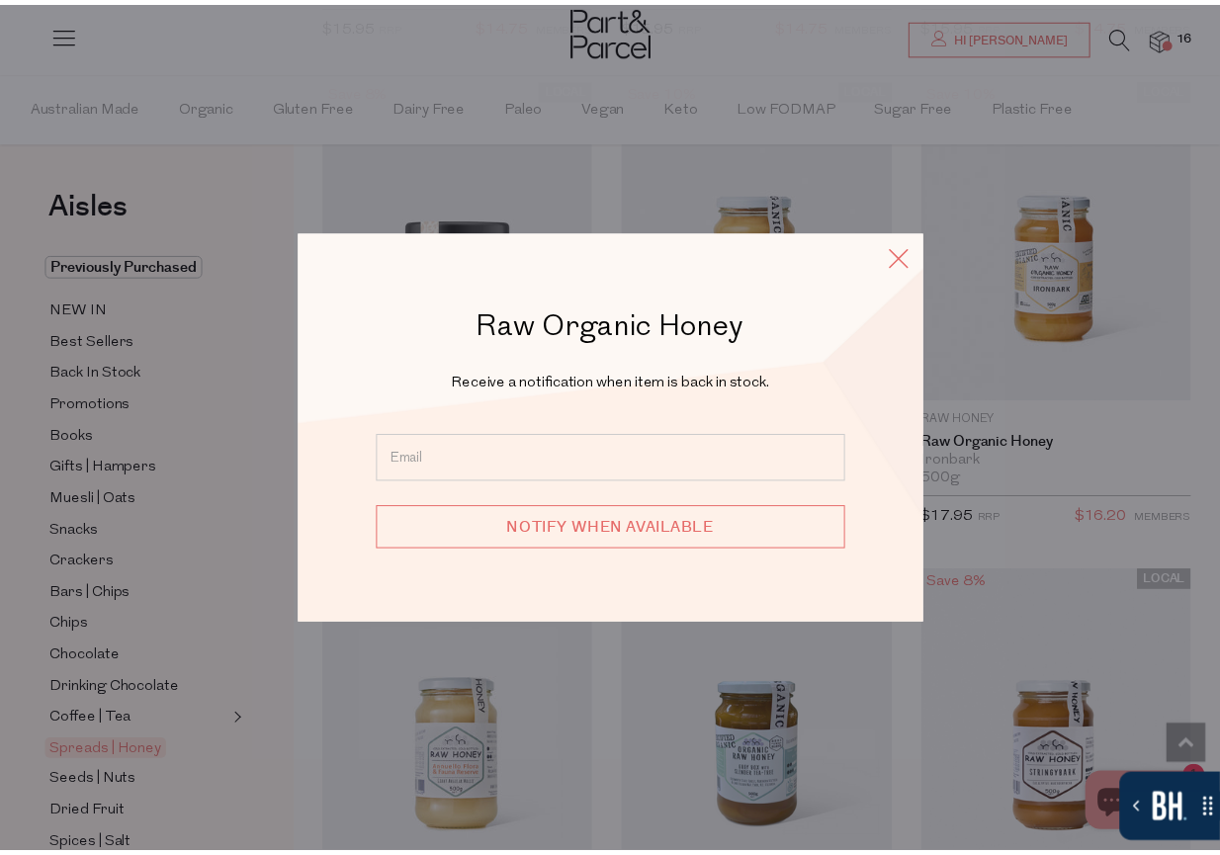
scroll to position [5532, 0]
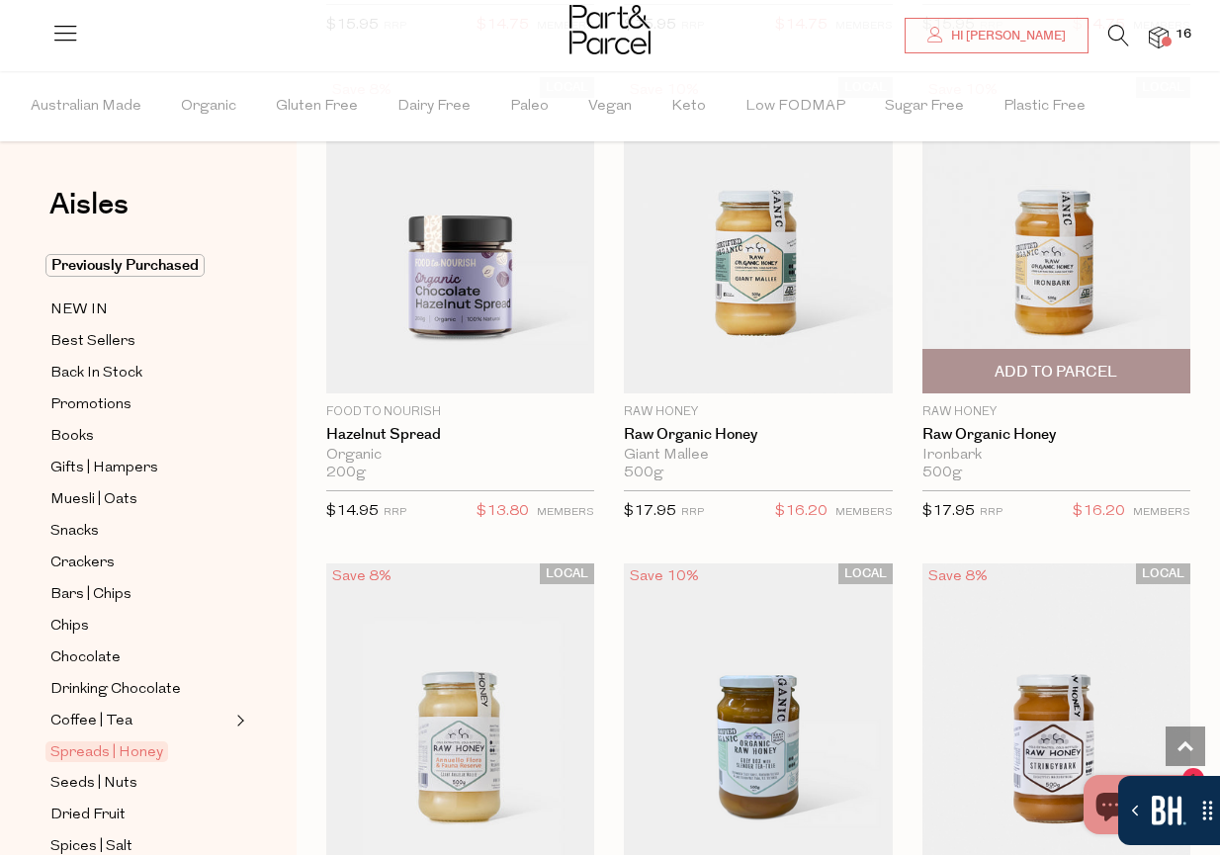
click at [1068, 378] on span "Add To Parcel" at bounding box center [1055, 372] width 123 height 21
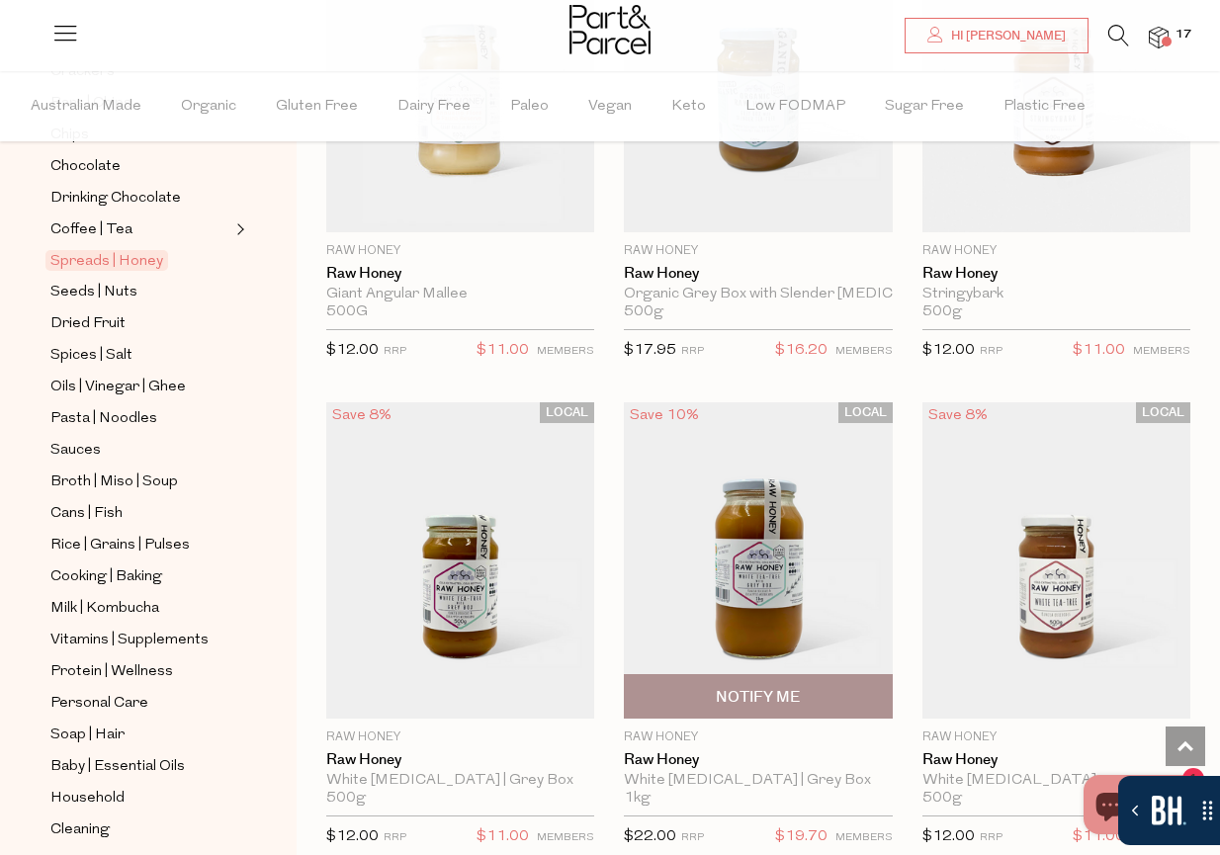
scroll to position [490, 0]
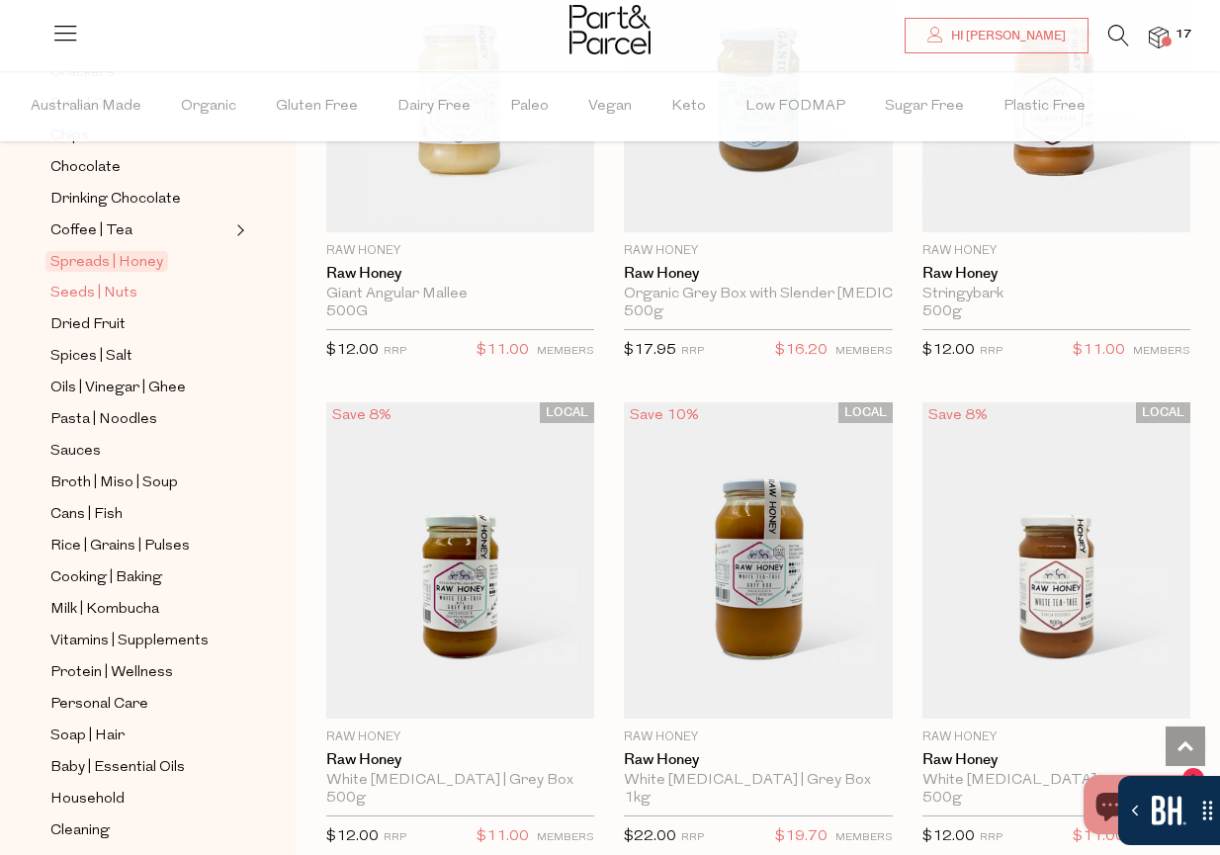
click at [70, 297] on span "Seeds | Nuts" at bounding box center [93, 294] width 87 height 24
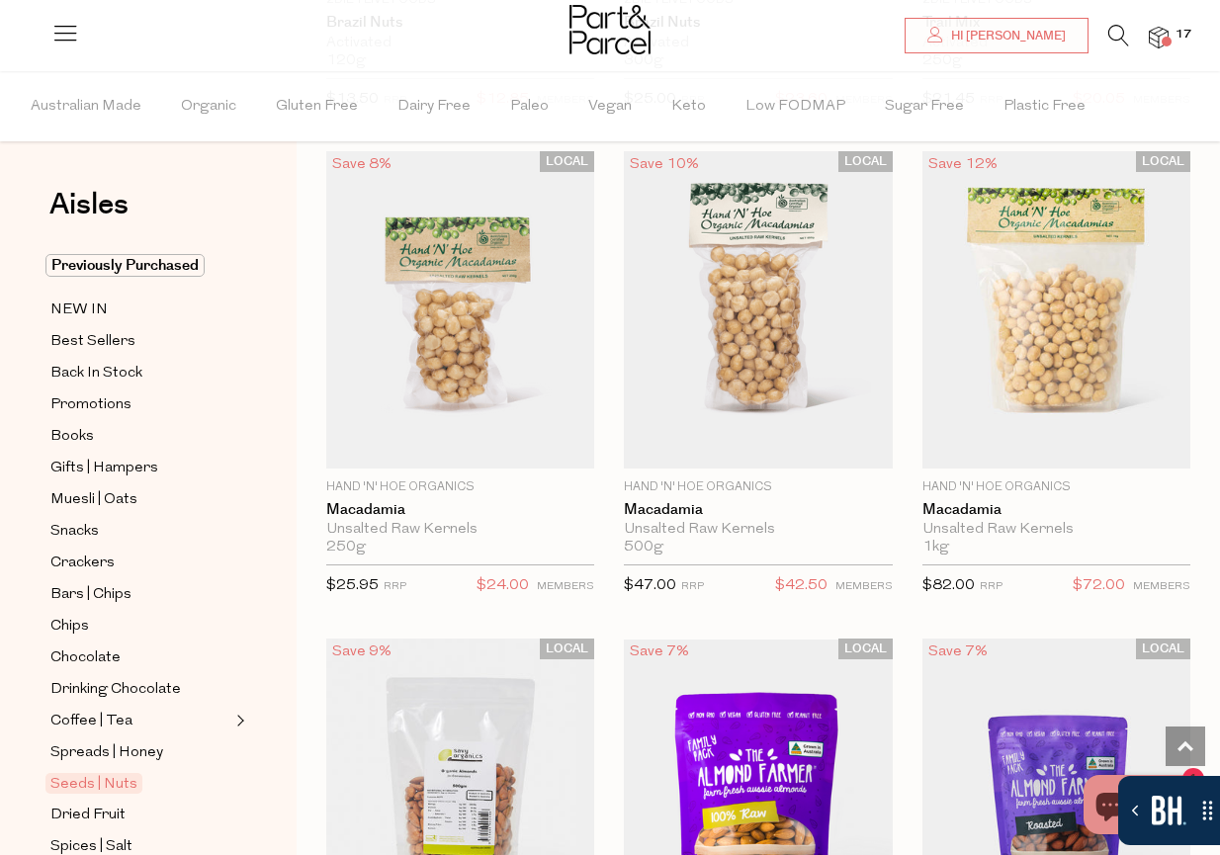
scroll to position [2574, 0]
